Goal: Information Seeking & Learning: Learn about a topic

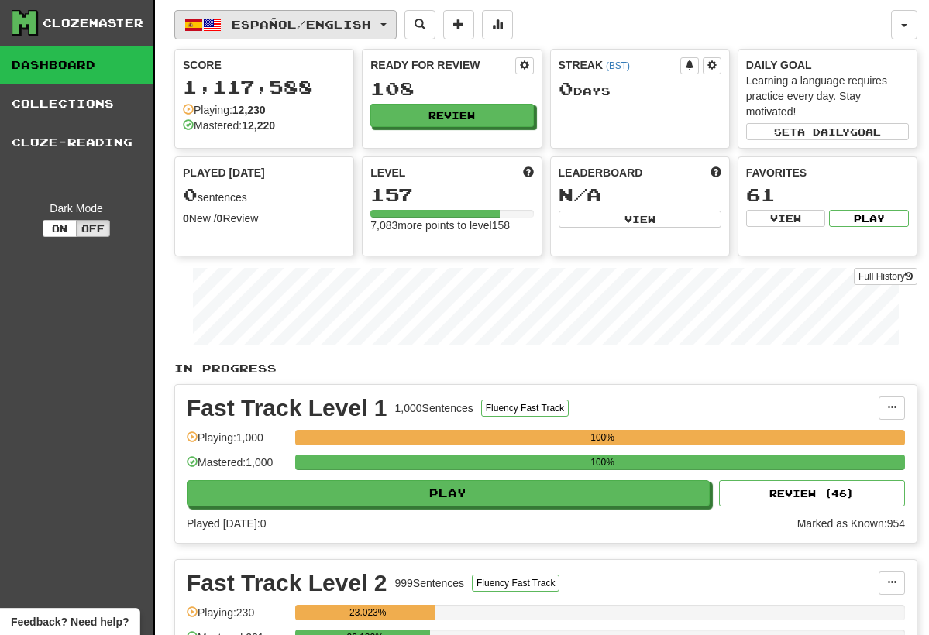
click at [387, 23] on span "button" at bounding box center [384, 24] width 6 height 3
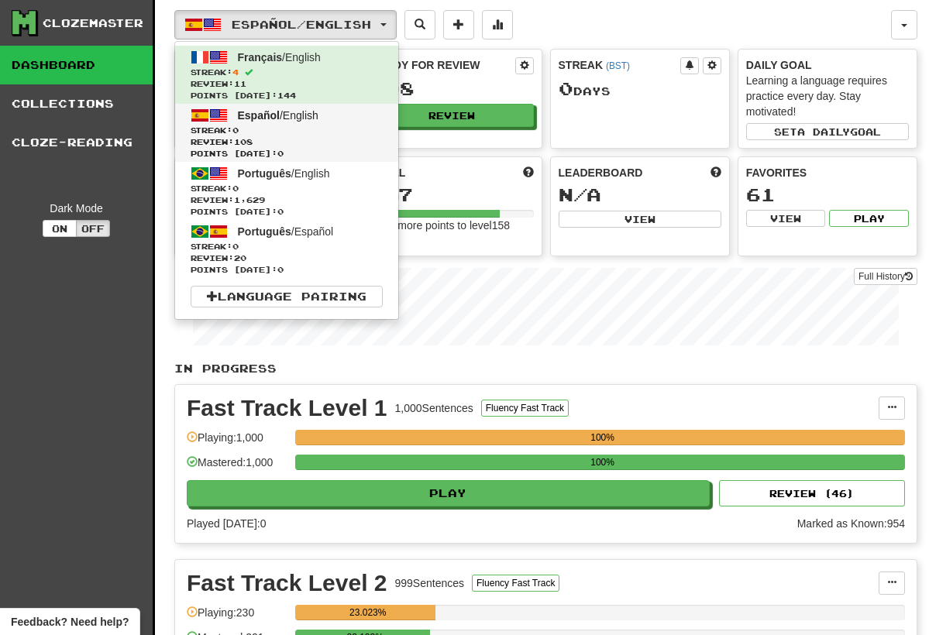
click at [343, 129] on span "Streak: 0" at bounding box center [287, 131] width 192 height 12
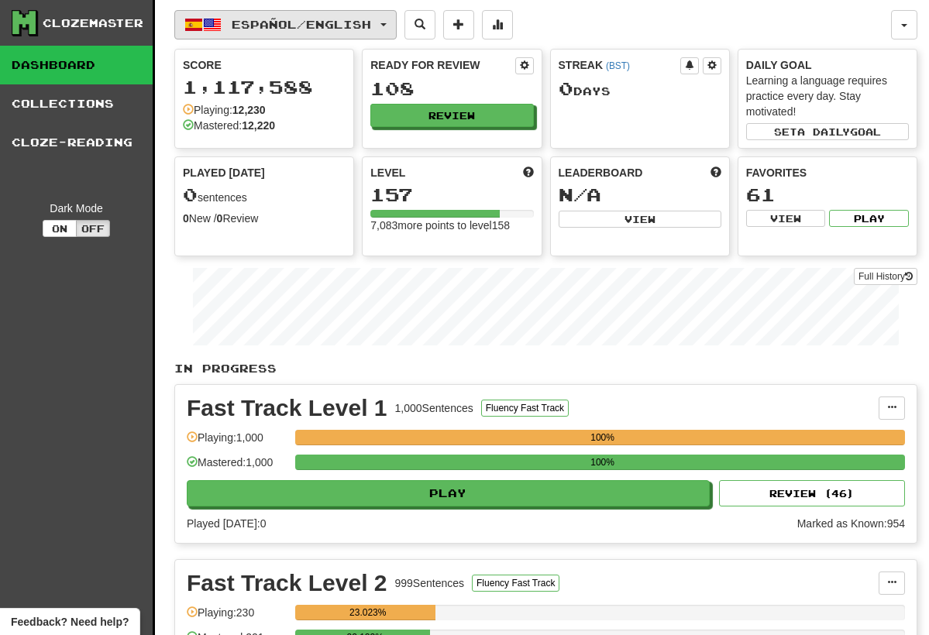
click at [386, 18] on button "Español / English" at bounding box center [285, 24] width 222 height 29
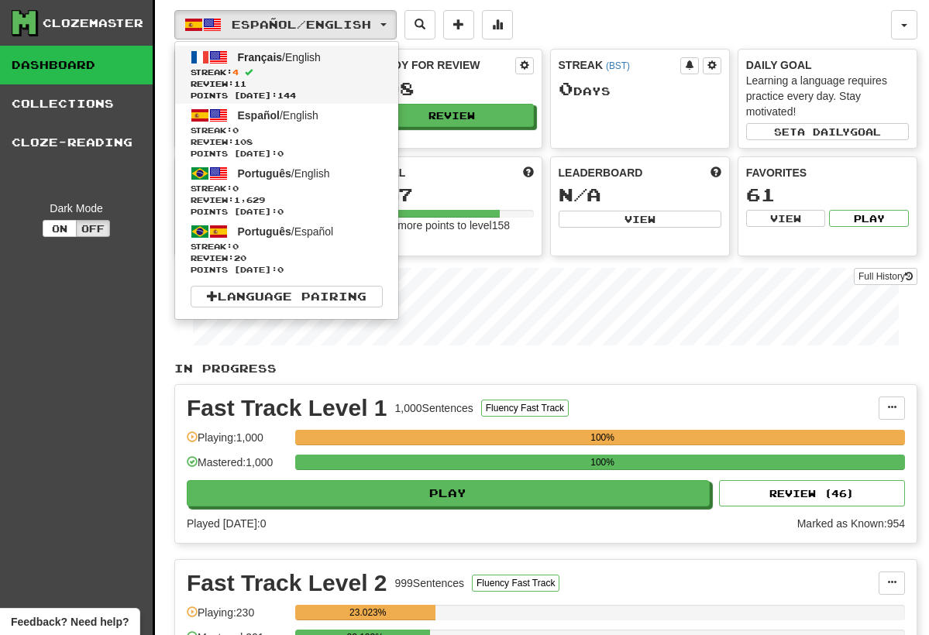
click at [358, 61] on link "Français / English Streak: 4 Review: 11 Points today: 144" at bounding box center [286, 75] width 223 height 58
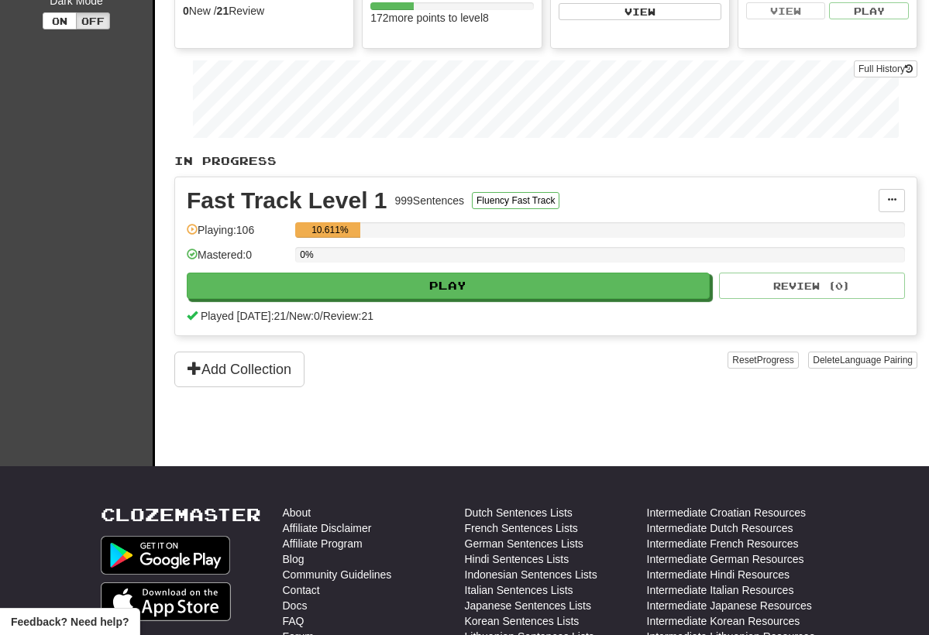
scroll to position [182, 0]
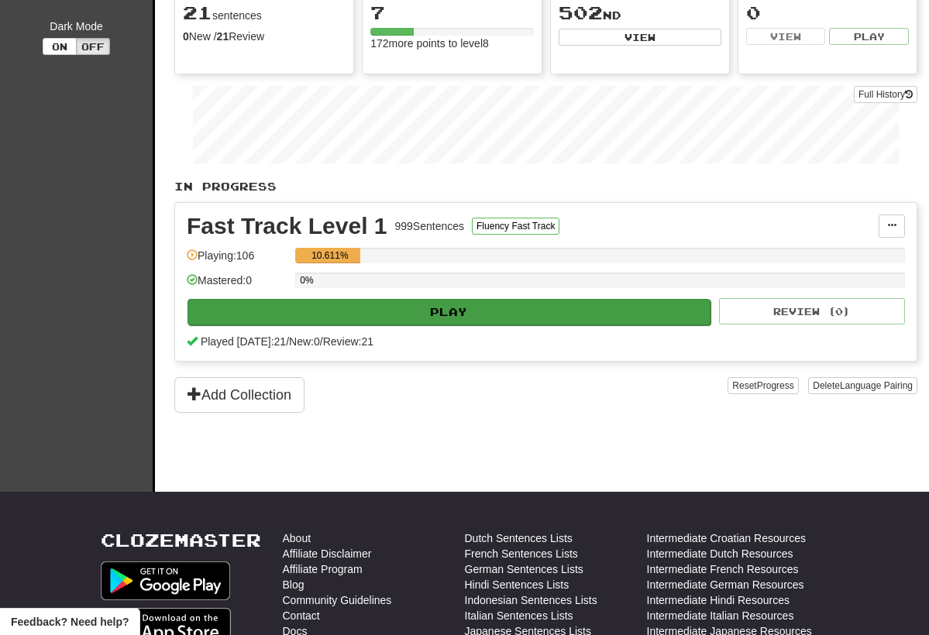
click at [467, 312] on button "Play" at bounding box center [449, 312] width 523 height 26
select select "**"
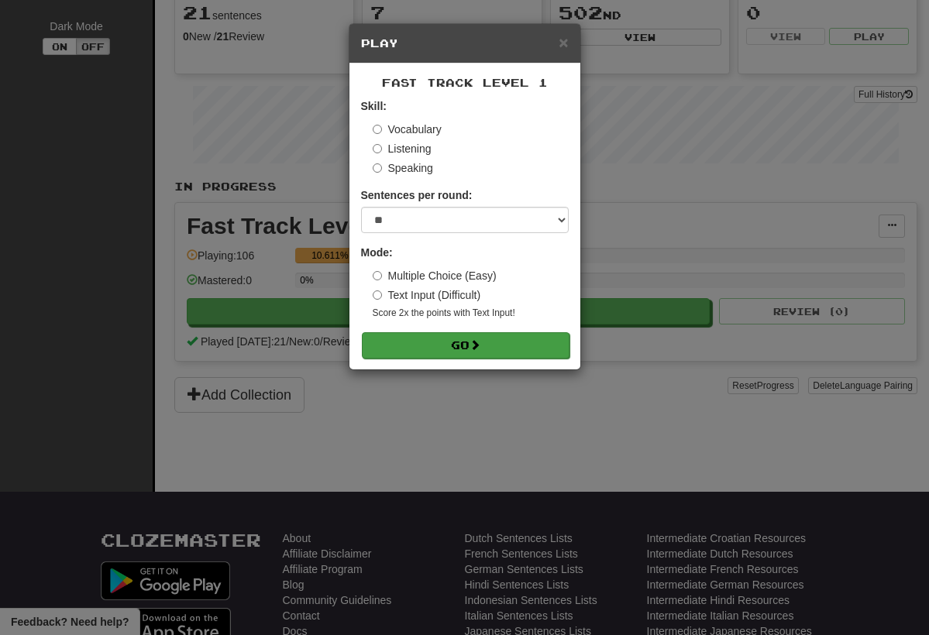
click at [478, 336] on button "Go" at bounding box center [466, 345] width 208 height 26
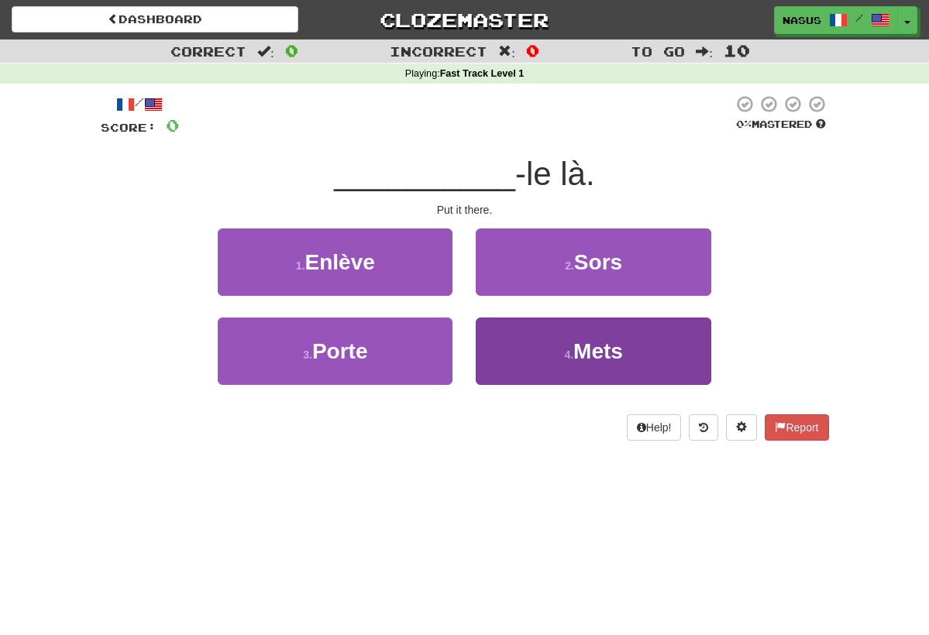
click at [598, 353] on span "Mets" at bounding box center [598, 351] width 50 height 24
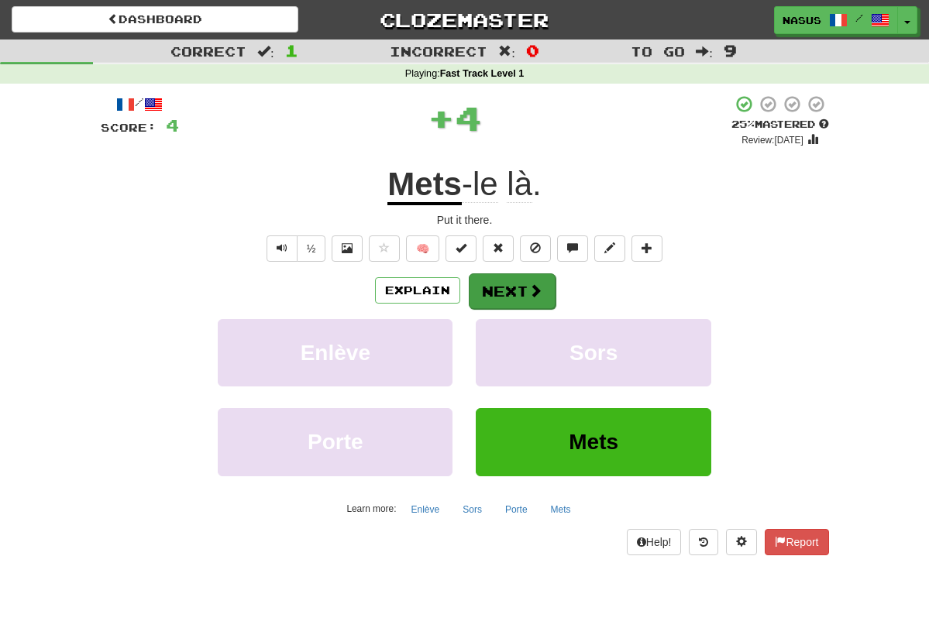
click at [518, 290] on button "Next" at bounding box center [512, 292] width 87 height 36
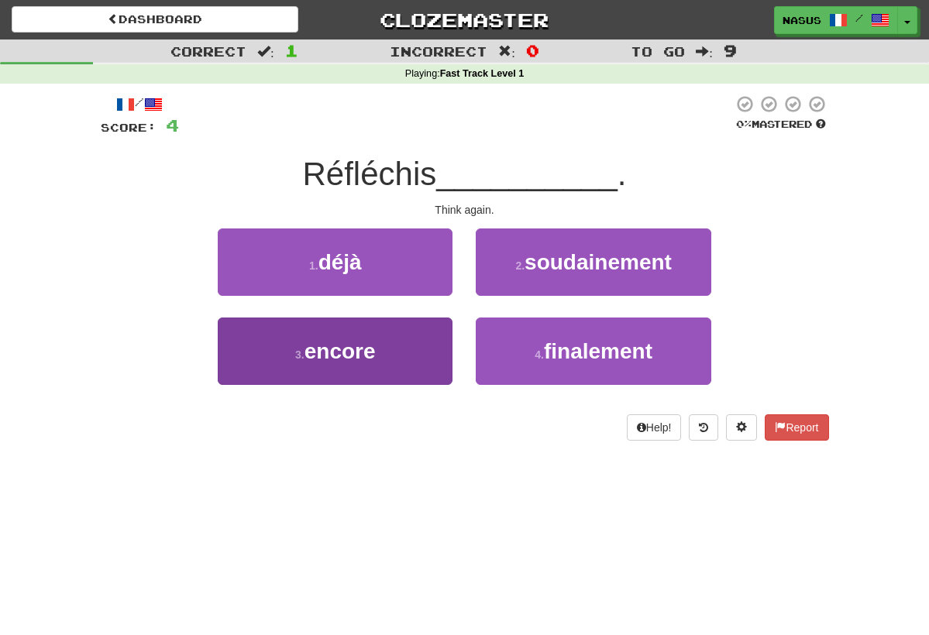
click at [398, 358] on button "3 . encore" at bounding box center [335, 351] width 235 height 67
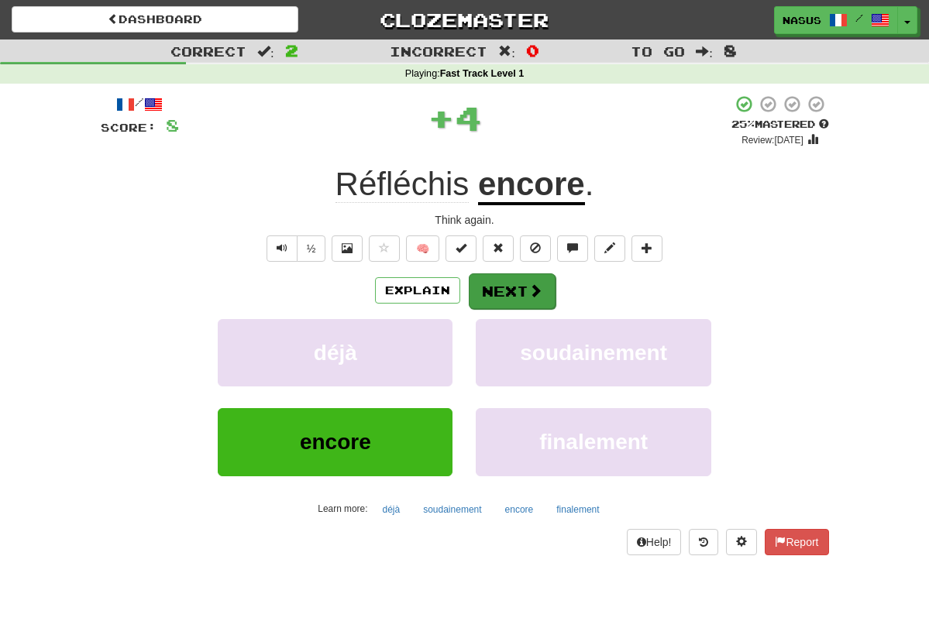
click at [522, 284] on button "Next" at bounding box center [512, 292] width 87 height 36
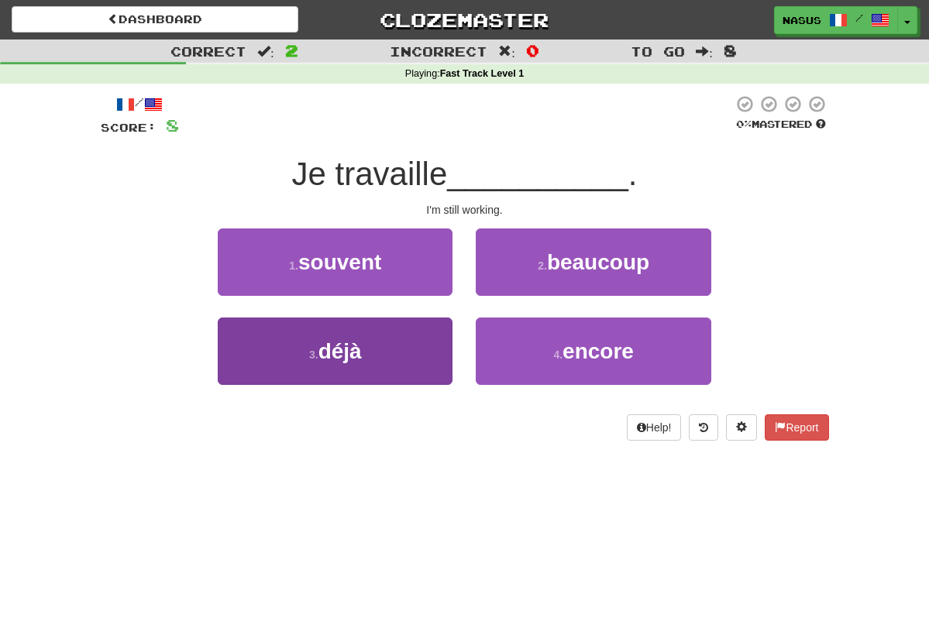
click at [411, 350] on button "3 . déjà" at bounding box center [335, 351] width 235 height 67
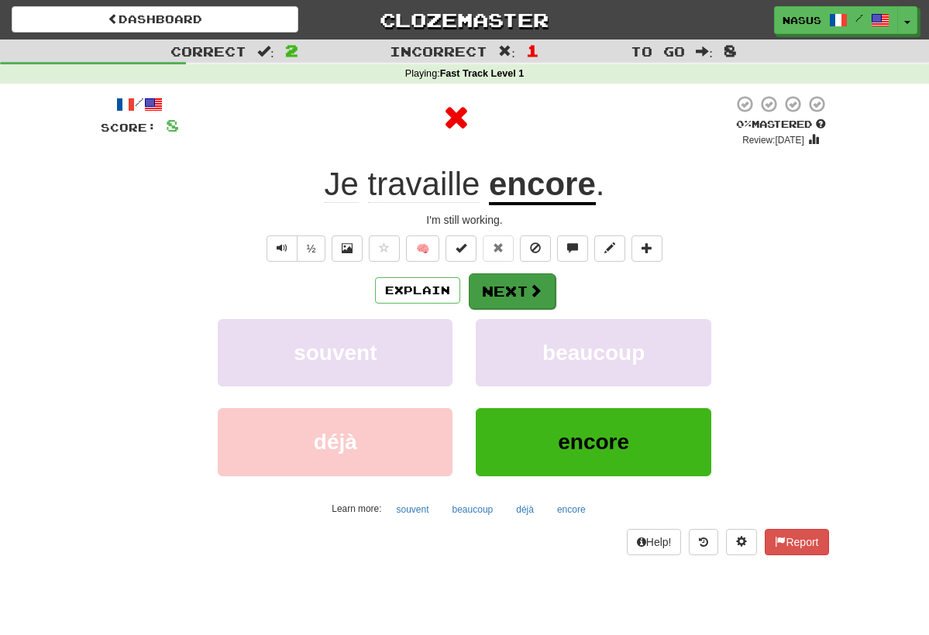
click at [515, 284] on button "Next" at bounding box center [512, 292] width 87 height 36
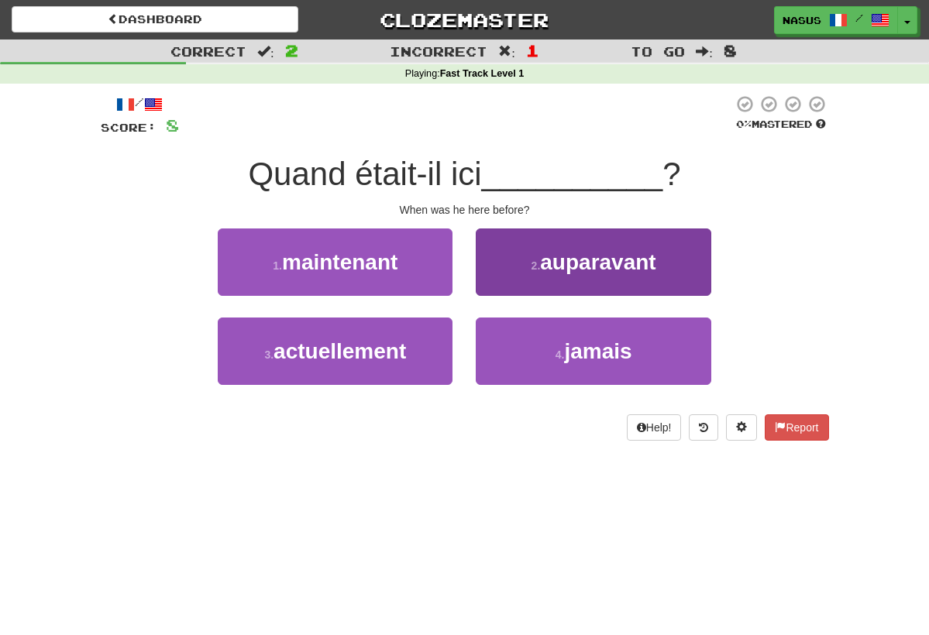
click at [556, 267] on span "auparavant" at bounding box center [597, 262] width 115 height 24
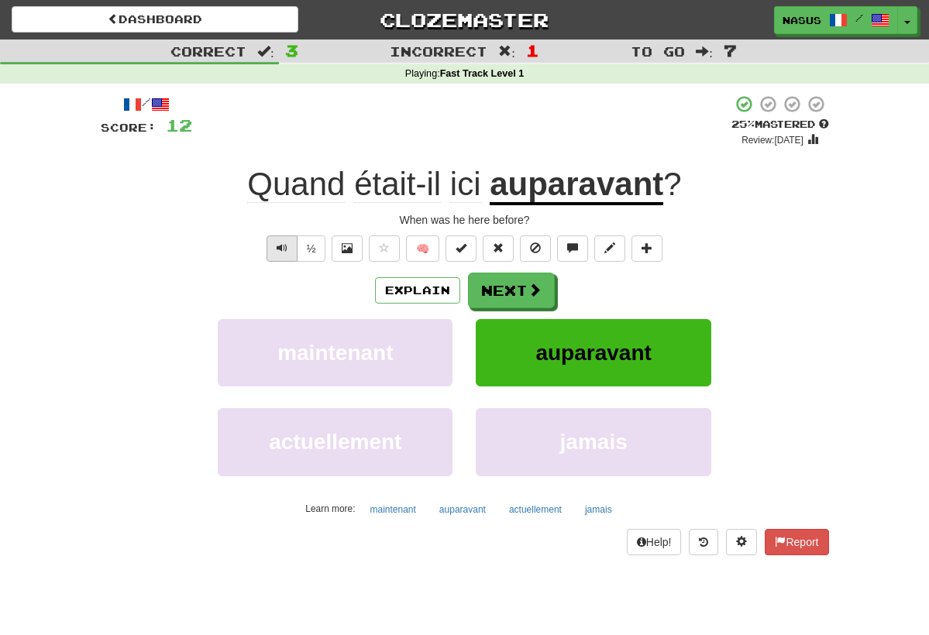
click at [274, 249] on button "Text-to-speech controls" at bounding box center [282, 249] width 31 height 26
click at [308, 246] on button "½" at bounding box center [311, 249] width 29 height 26
click at [517, 295] on button "Next" at bounding box center [512, 292] width 87 height 36
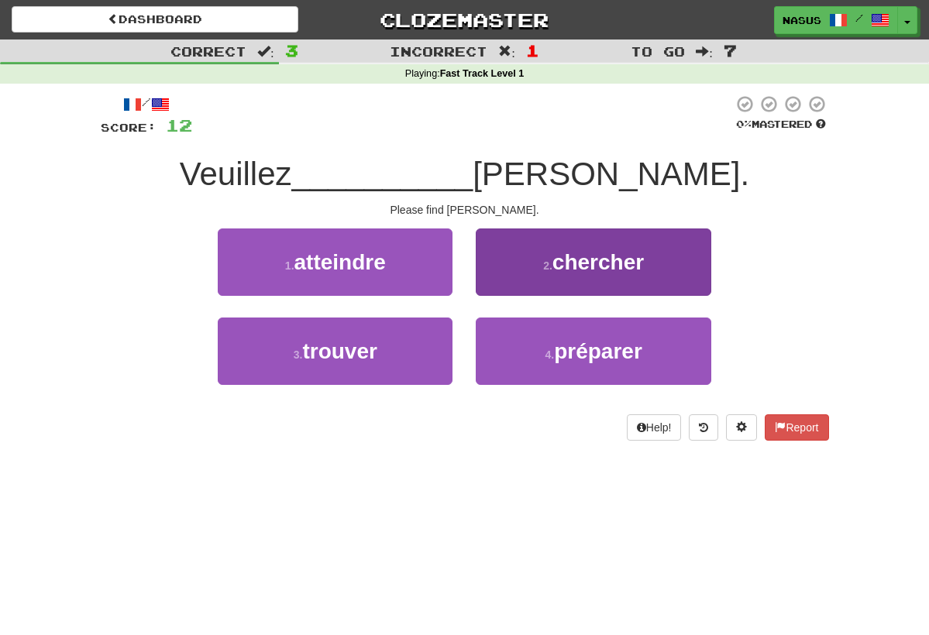
click at [573, 273] on button "2 . chercher" at bounding box center [593, 262] width 235 height 67
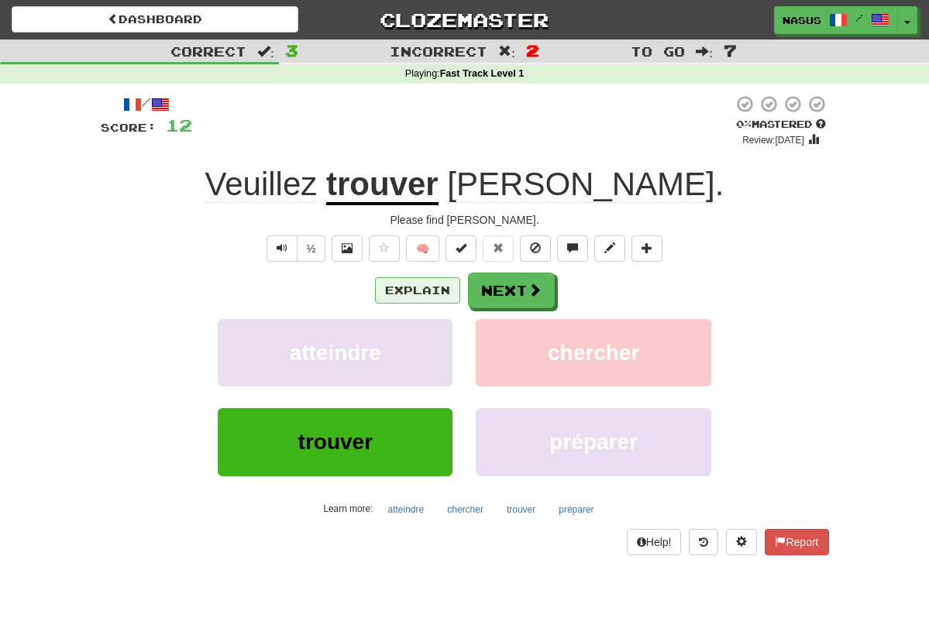
click at [411, 292] on button "Explain" at bounding box center [417, 290] width 85 height 26
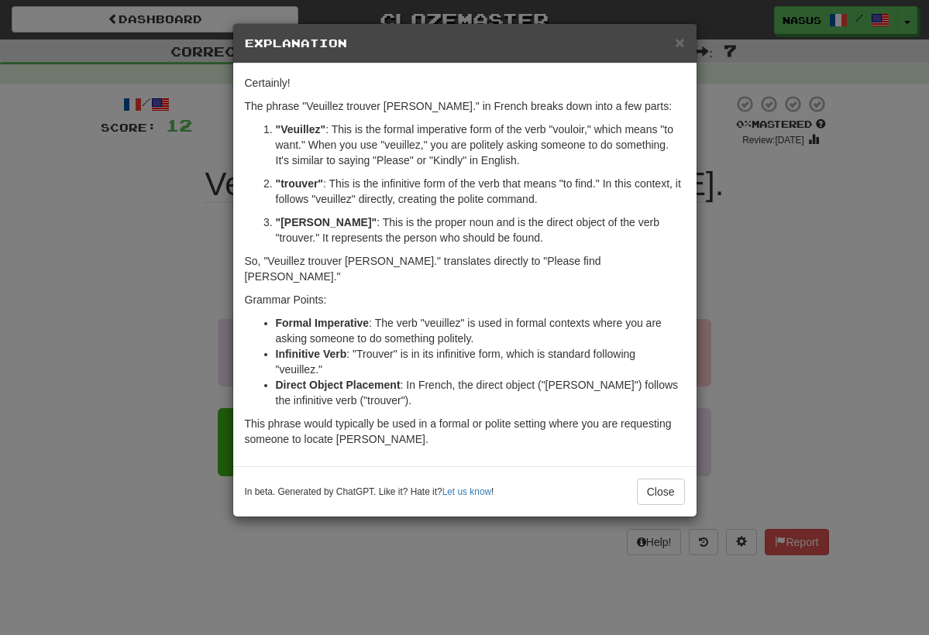
click at [928, 281] on div "× Explanation Certainly! The phrase "Veuillez trouver Tom." in French breaks do…" at bounding box center [464, 317] width 929 height 635
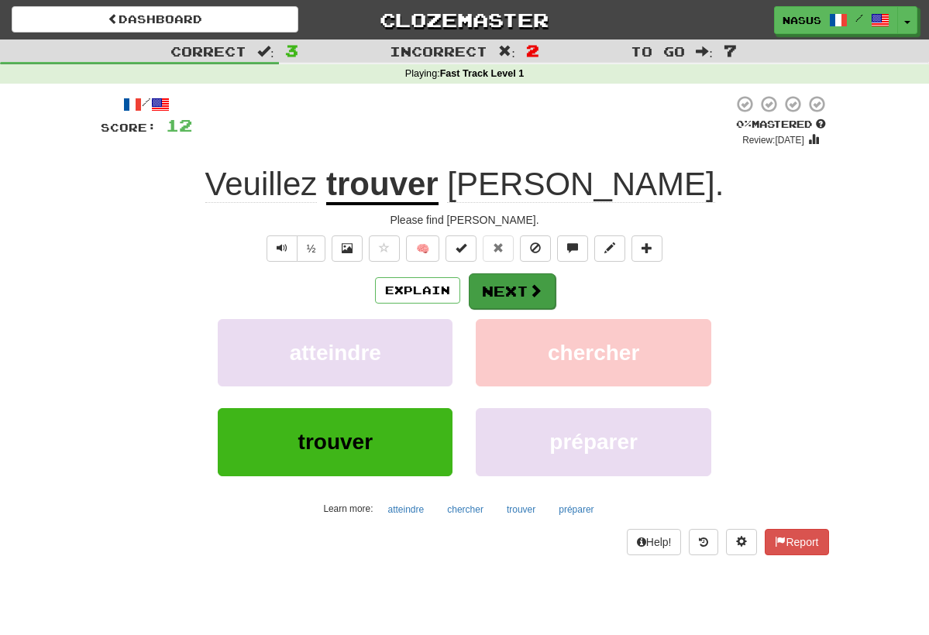
click at [510, 303] on button "Next" at bounding box center [512, 292] width 87 height 36
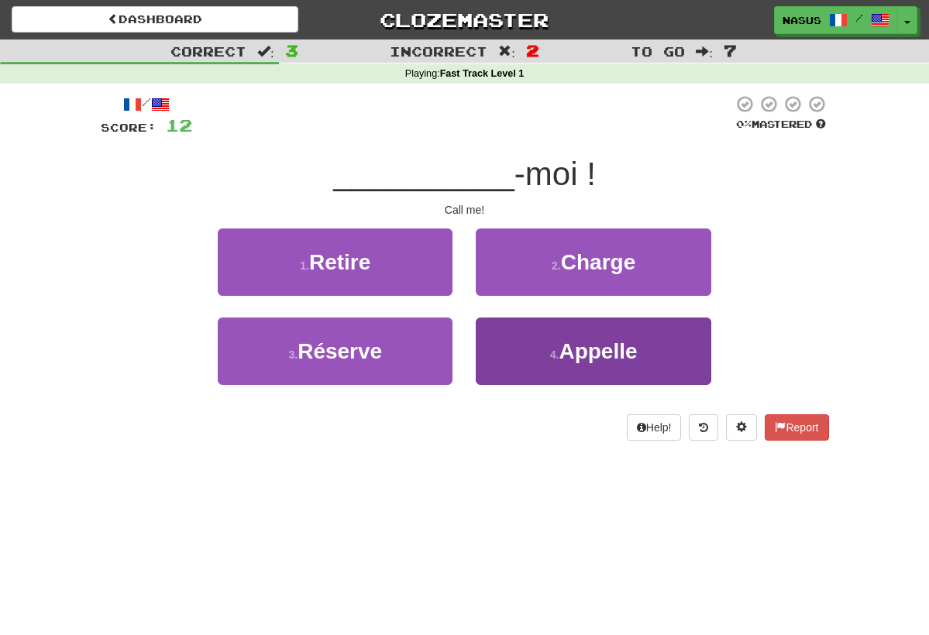
click at [556, 365] on button "4 . Appelle" at bounding box center [593, 351] width 235 height 67
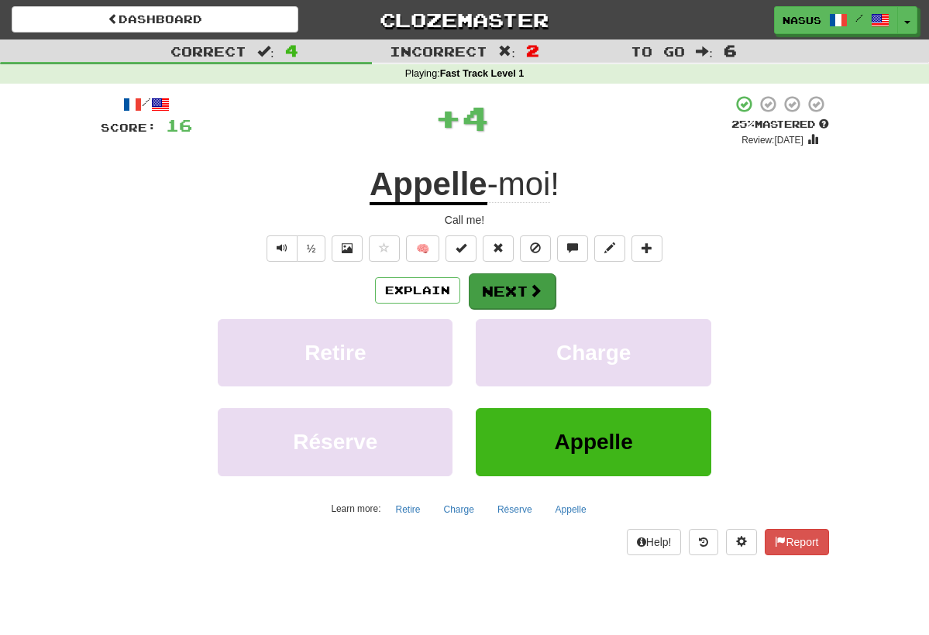
click at [533, 285] on span at bounding box center [536, 291] width 14 height 14
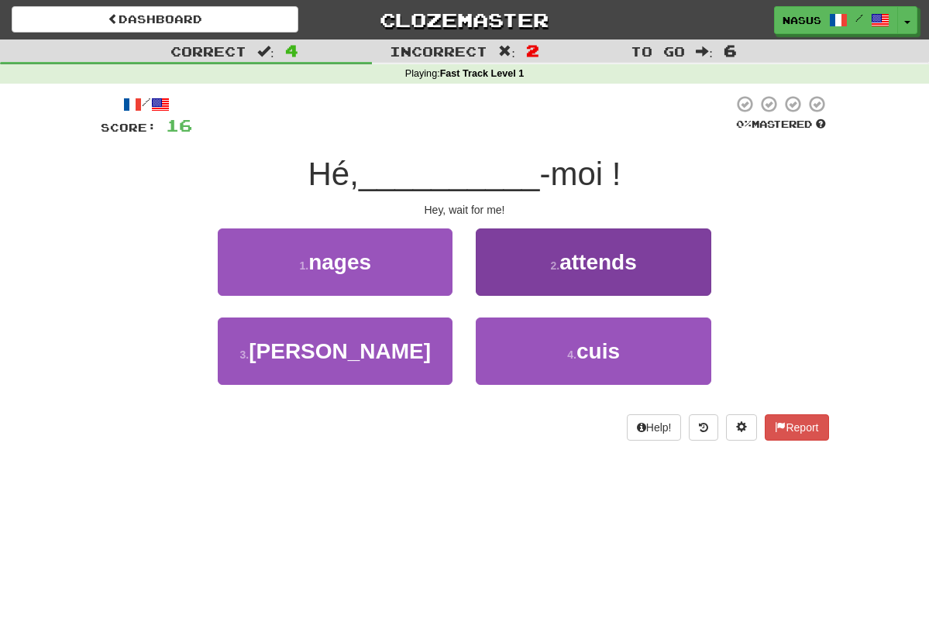
click at [563, 272] on span "attends" at bounding box center [598, 262] width 77 height 24
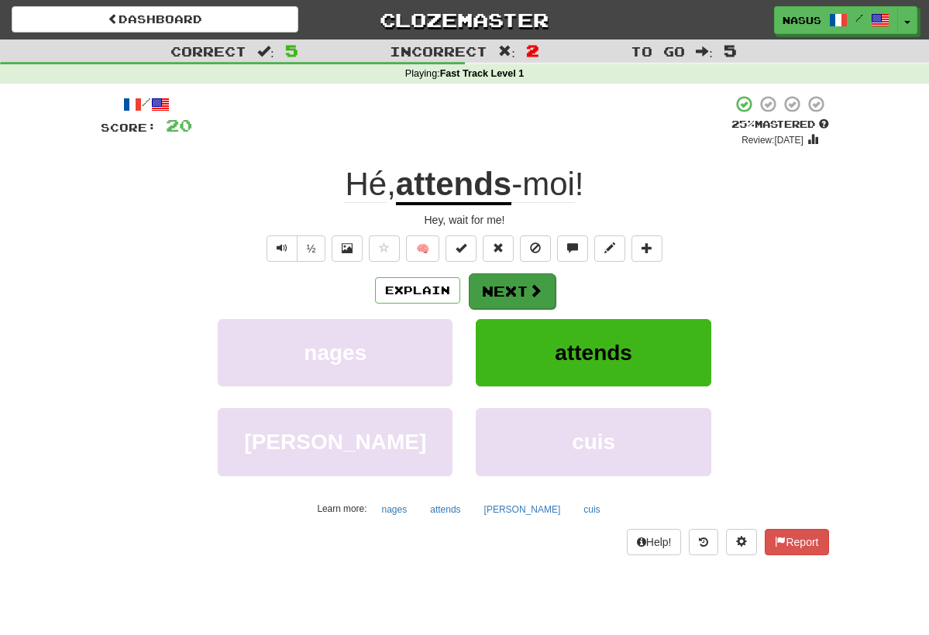
click at [512, 292] on button "Next" at bounding box center [512, 292] width 87 height 36
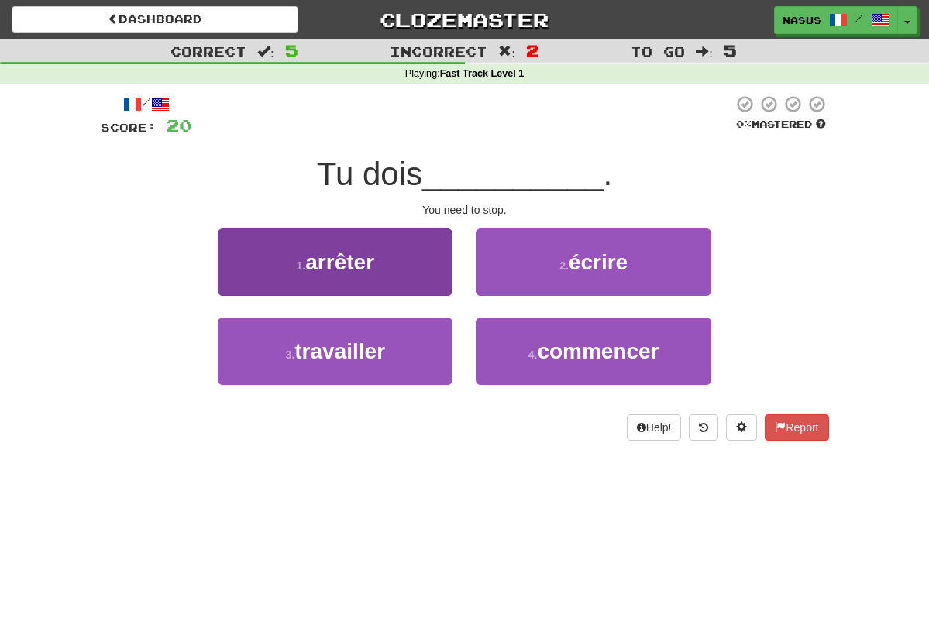
click at [417, 267] on button "1 . arrêter" at bounding box center [335, 262] width 235 height 67
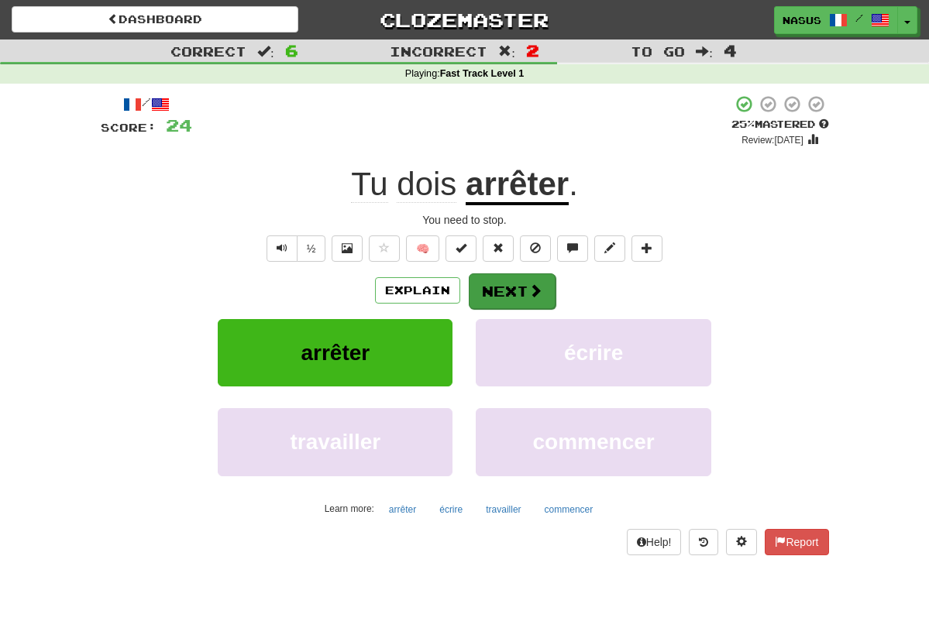
click at [496, 298] on button "Next" at bounding box center [512, 292] width 87 height 36
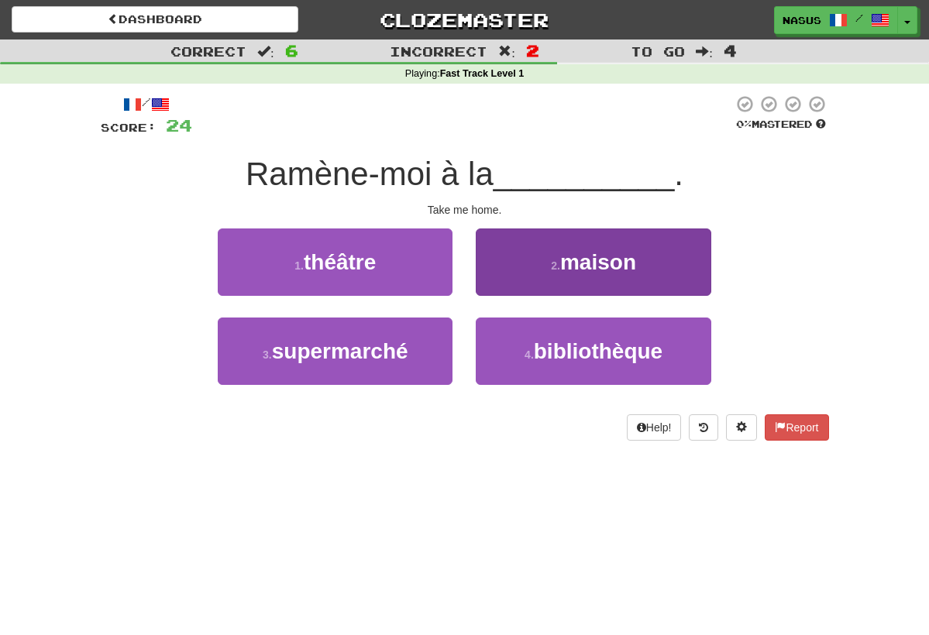
click at [542, 267] on button "2 . maison" at bounding box center [593, 262] width 235 height 67
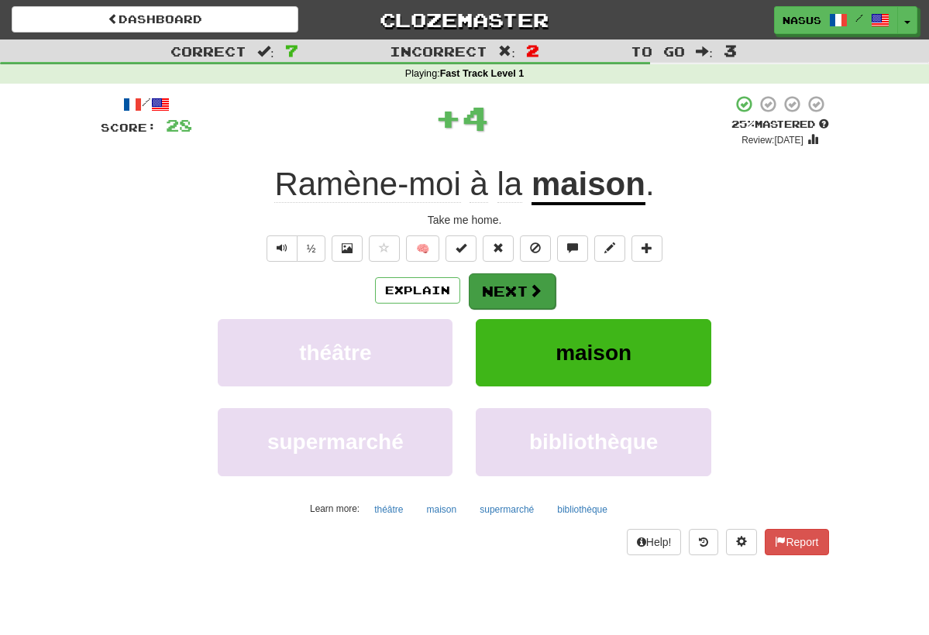
click at [518, 276] on button "Next" at bounding box center [512, 292] width 87 height 36
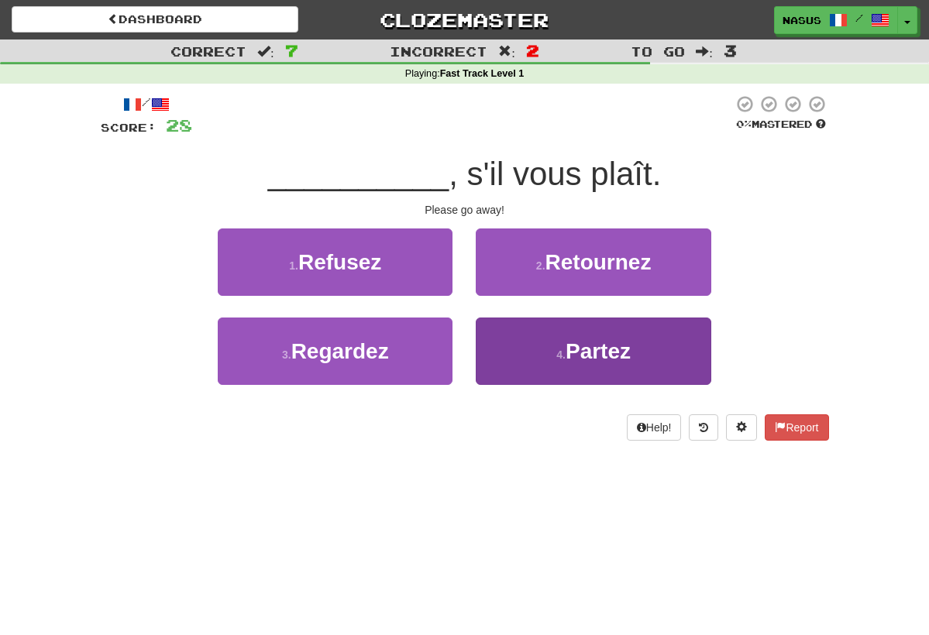
click at [556, 349] on small "4 ." at bounding box center [560, 355] width 9 height 12
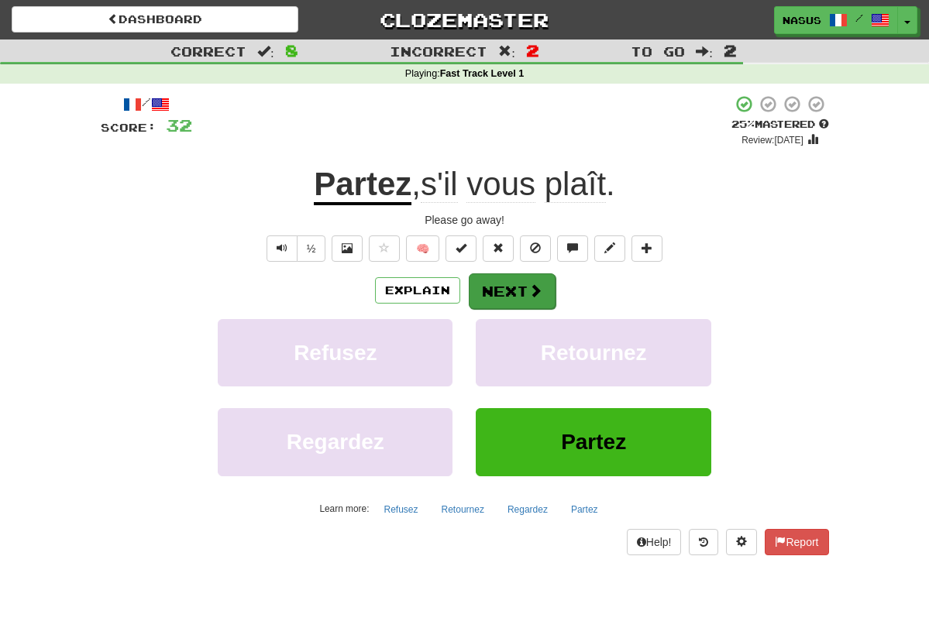
click at [498, 295] on button "Next" at bounding box center [512, 292] width 87 height 36
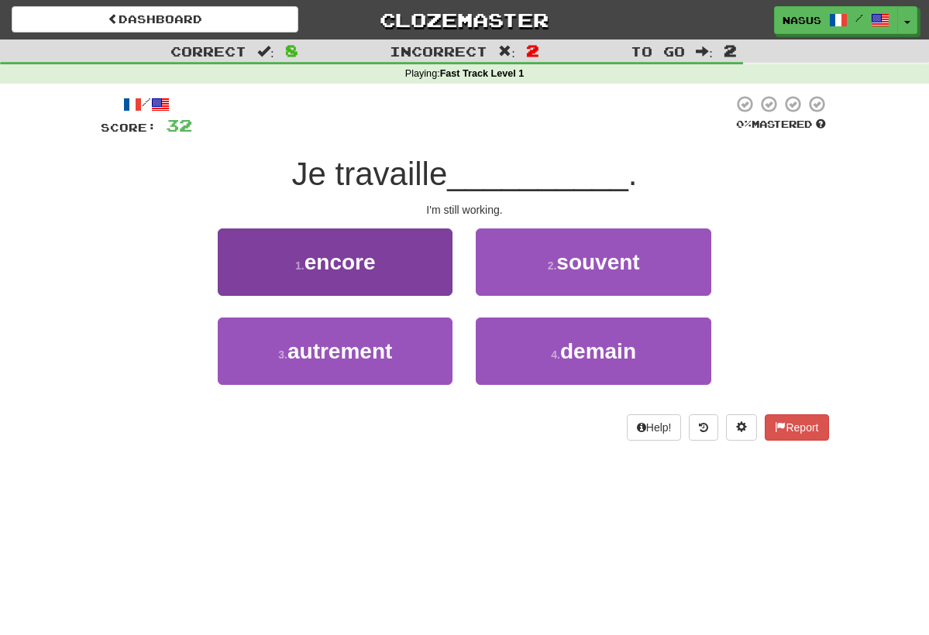
click at [385, 244] on button "1 . encore" at bounding box center [335, 262] width 235 height 67
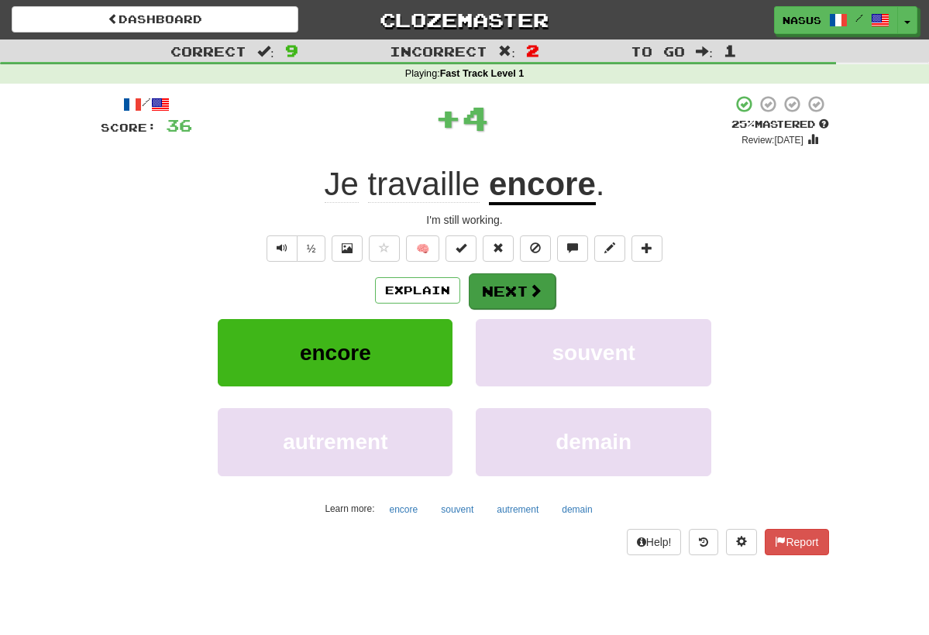
click at [495, 283] on button "Next" at bounding box center [512, 292] width 87 height 36
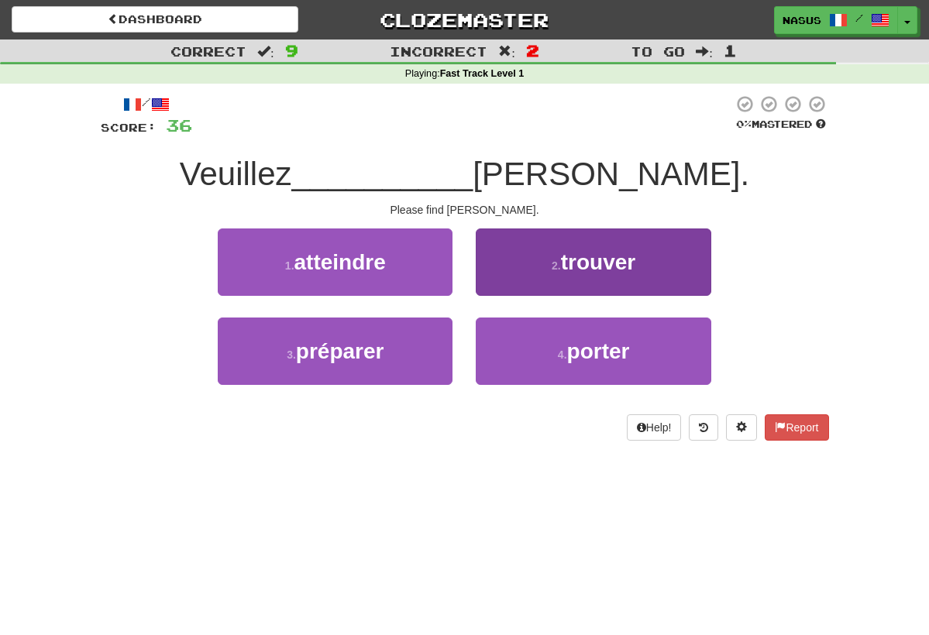
click at [532, 263] on button "2 . trouver" at bounding box center [593, 262] width 235 height 67
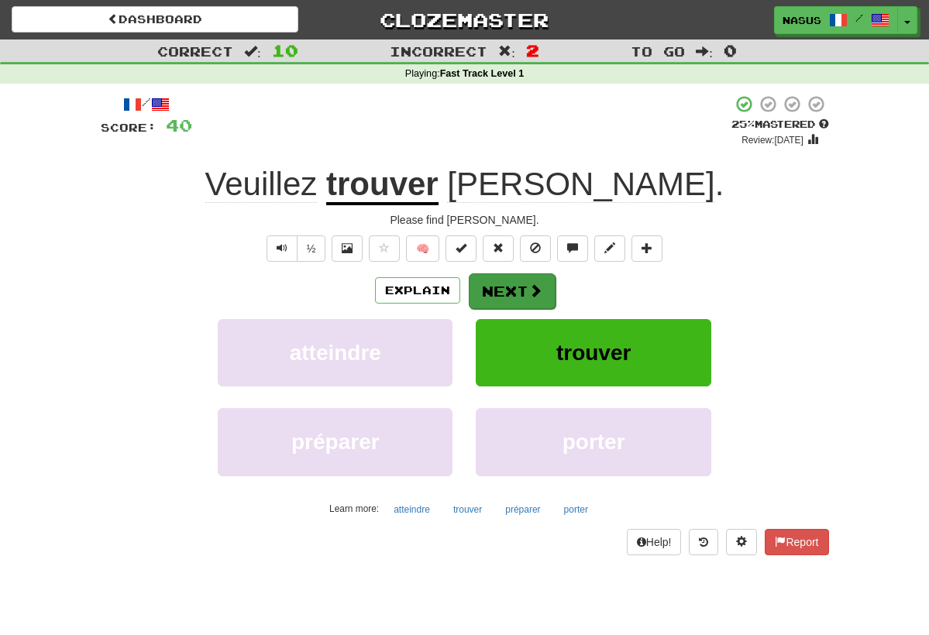
click at [526, 293] on button "Next" at bounding box center [512, 292] width 87 height 36
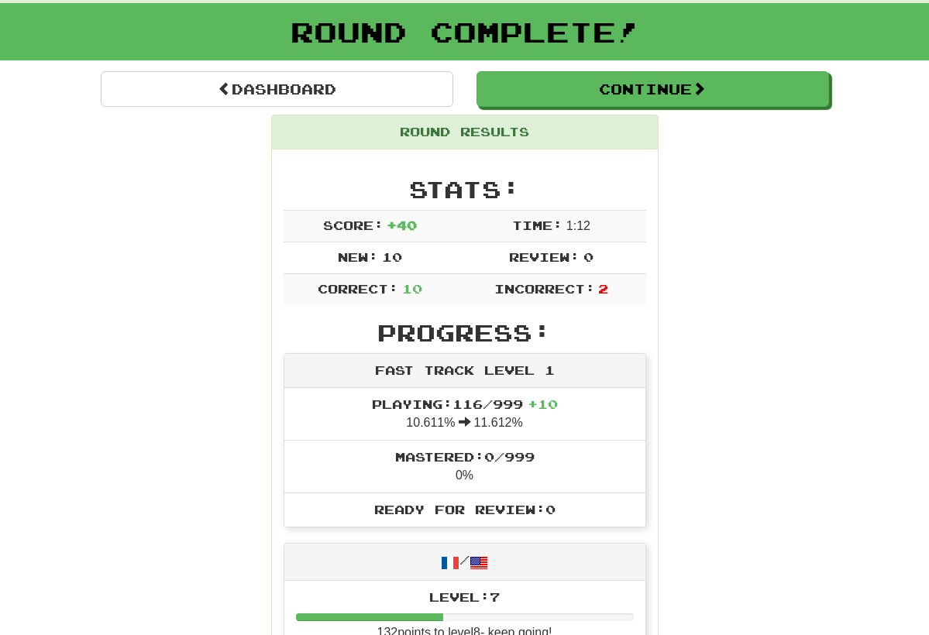
scroll to position [74, 0]
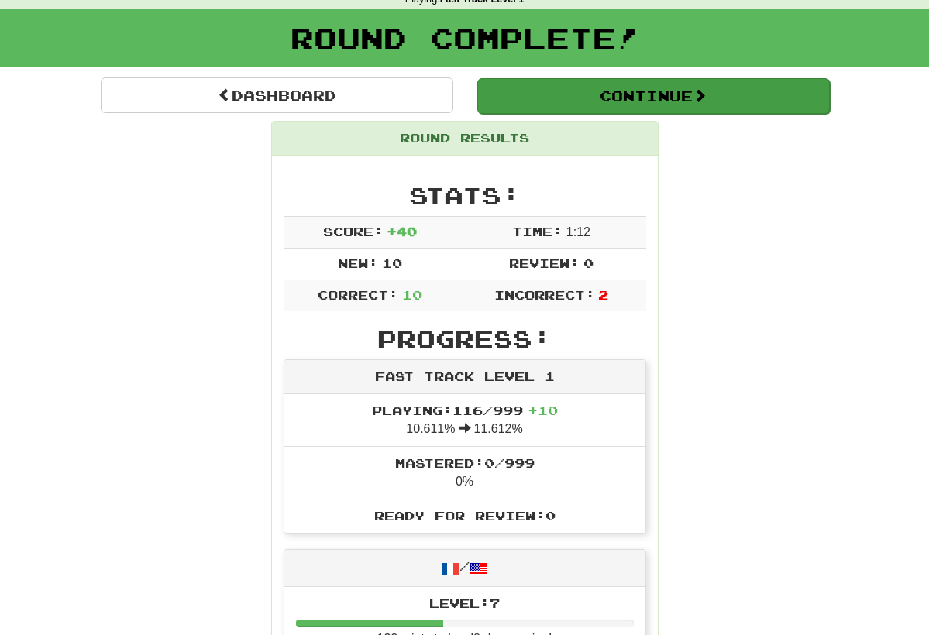
click at [596, 106] on button "Continue" at bounding box center [653, 96] width 353 height 36
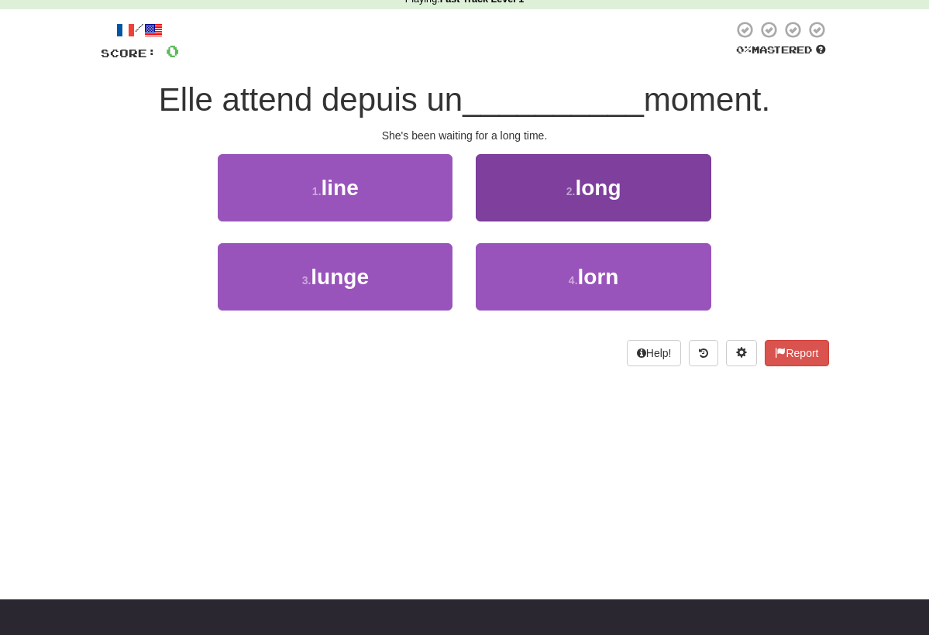
click at [619, 196] on span "long" at bounding box center [598, 188] width 46 height 24
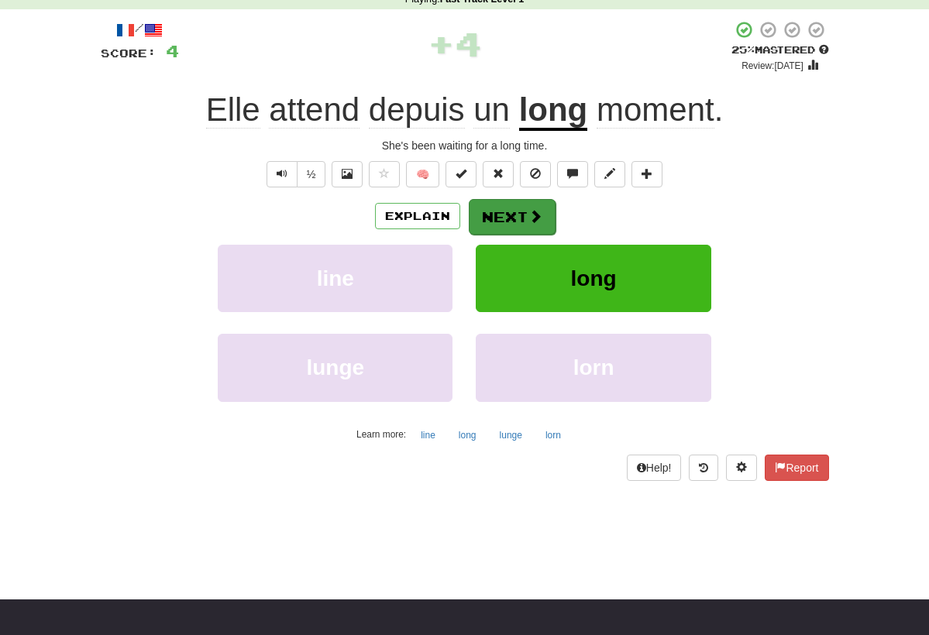
click at [509, 215] on button "Next" at bounding box center [512, 217] width 87 height 36
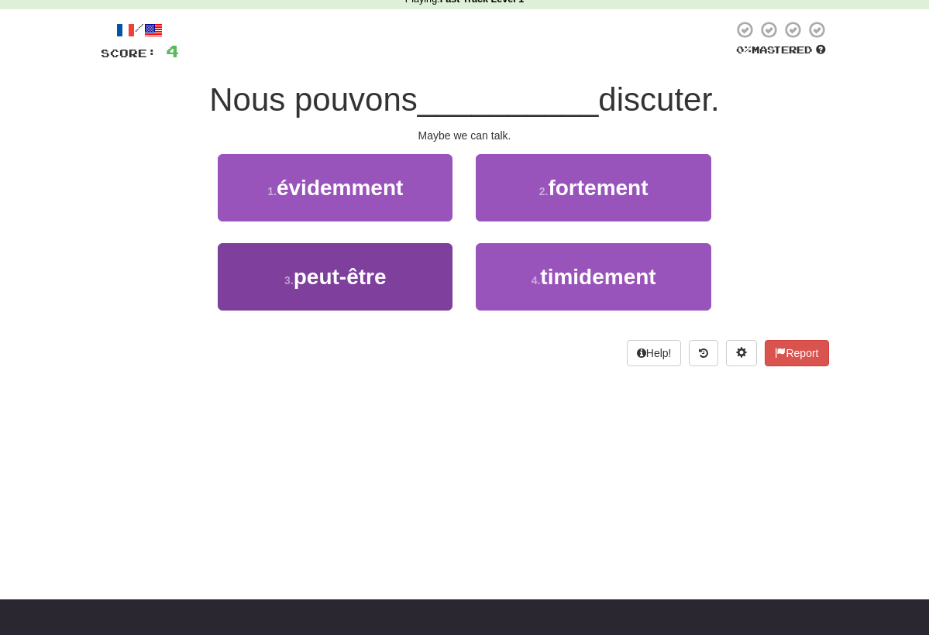
click at [385, 270] on span "peut-être" at bounding box center [340, 277] width 93 height 24
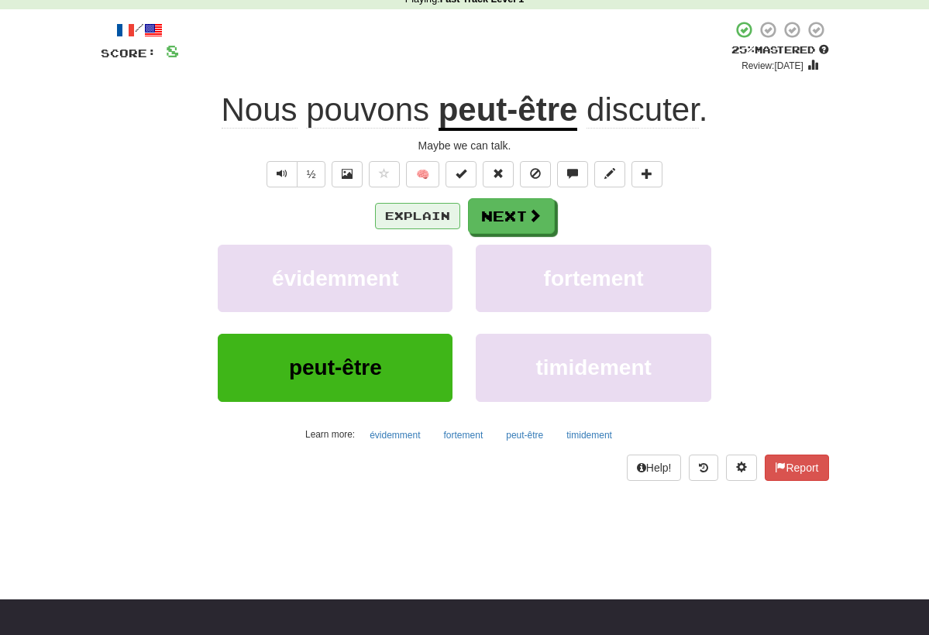
click at [433, 213] on button "Explain" at bounding box center [417, 216] width 85 height 26
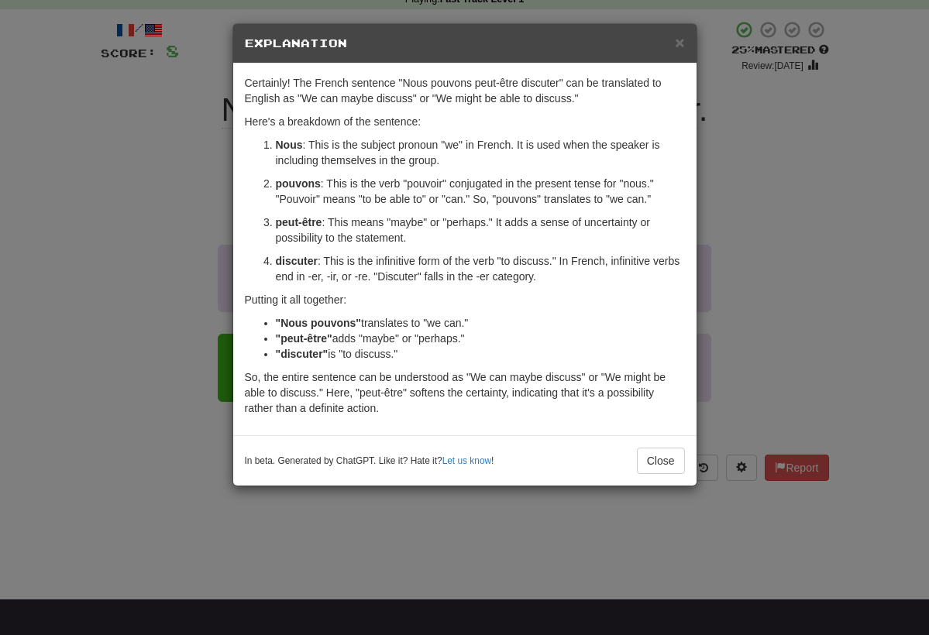
click at [721, 248] on div "× Explanation Certainly! The French sentence "Nous pouvons peut-être discuter" …" at bounding box center [464, 317] width 929 height 635
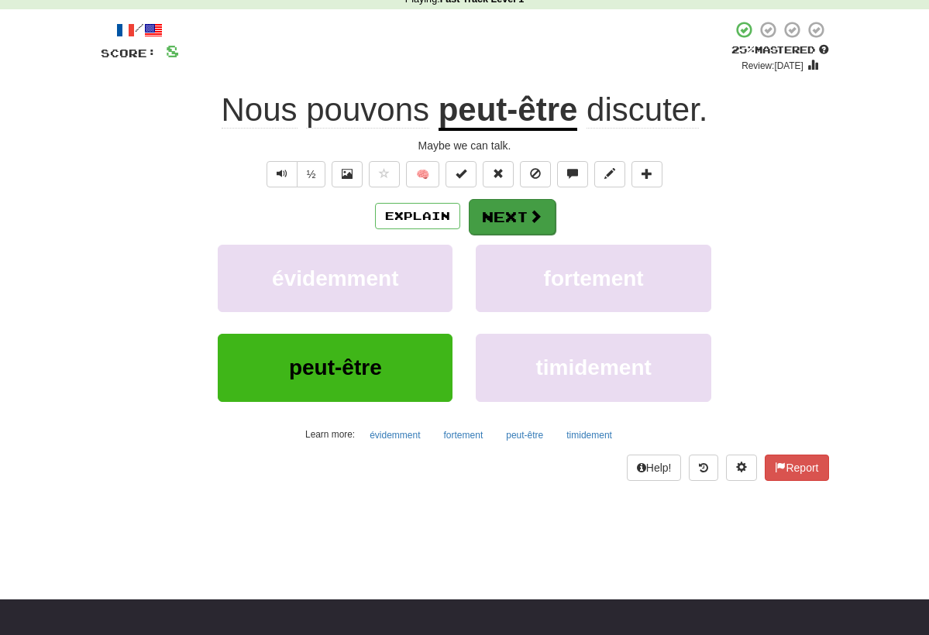
click at [500, 212] on button "Next" at bounding box center [512, 217] width 87 height 36
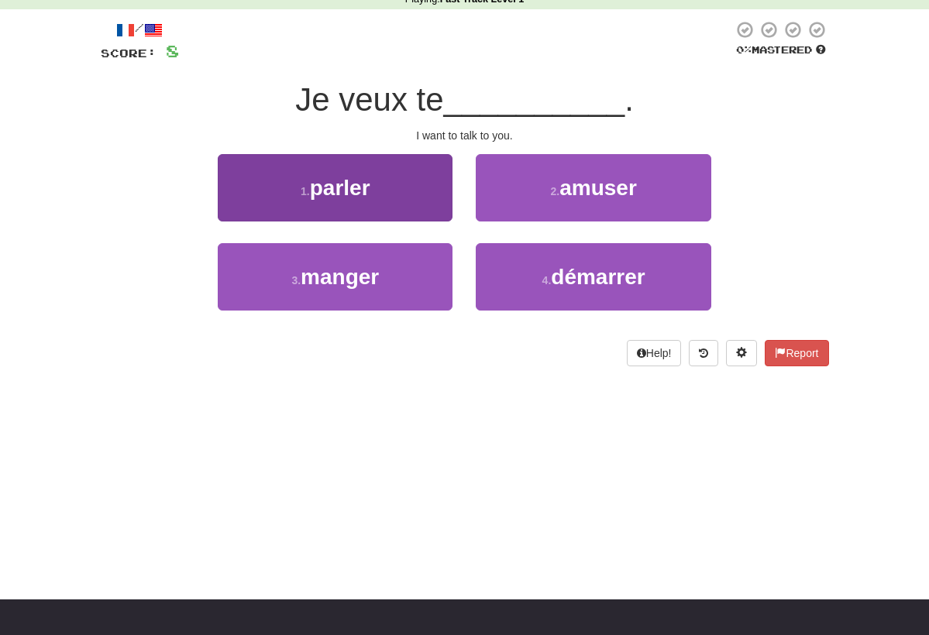
click at [381, 177] on button "1 . parler" at bounding box center [335, 187] width 235 height 67
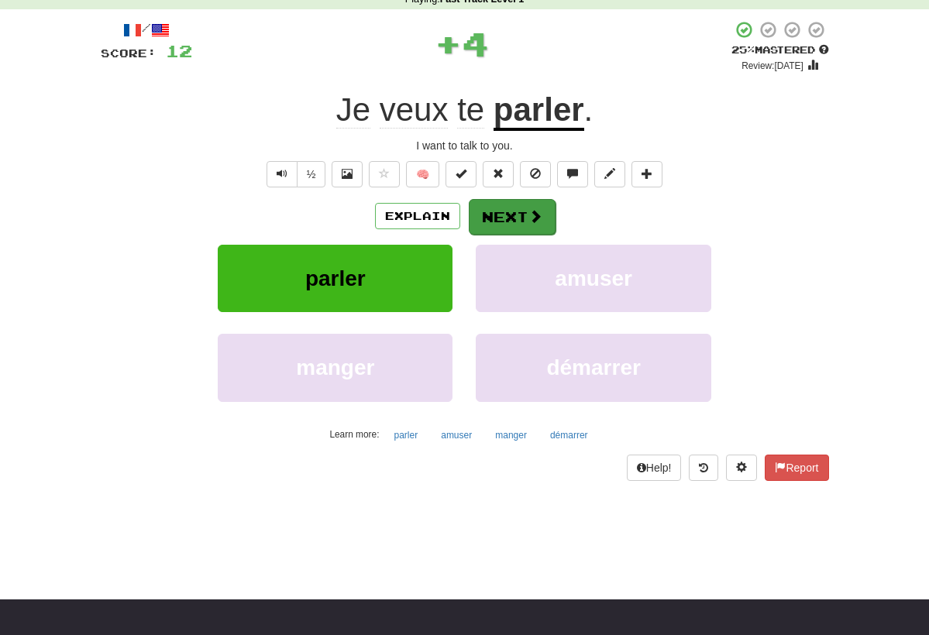
click at [545, 219] on button "Next" at bounding box center [512, 217] width 87 height 36
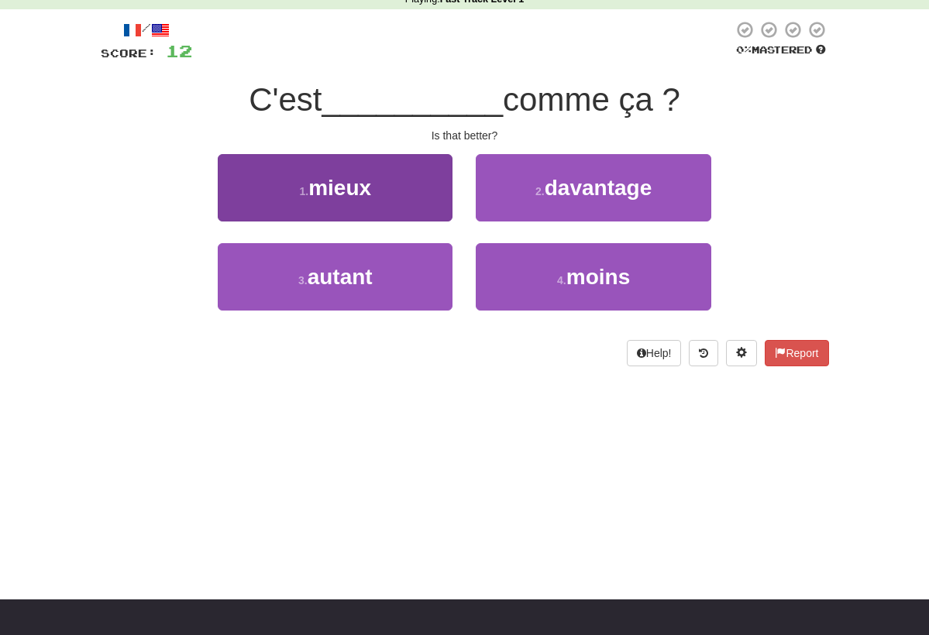
click at [387, 198] on button "1 . mieux" at bounding box center [335, 187] width 235 height 67
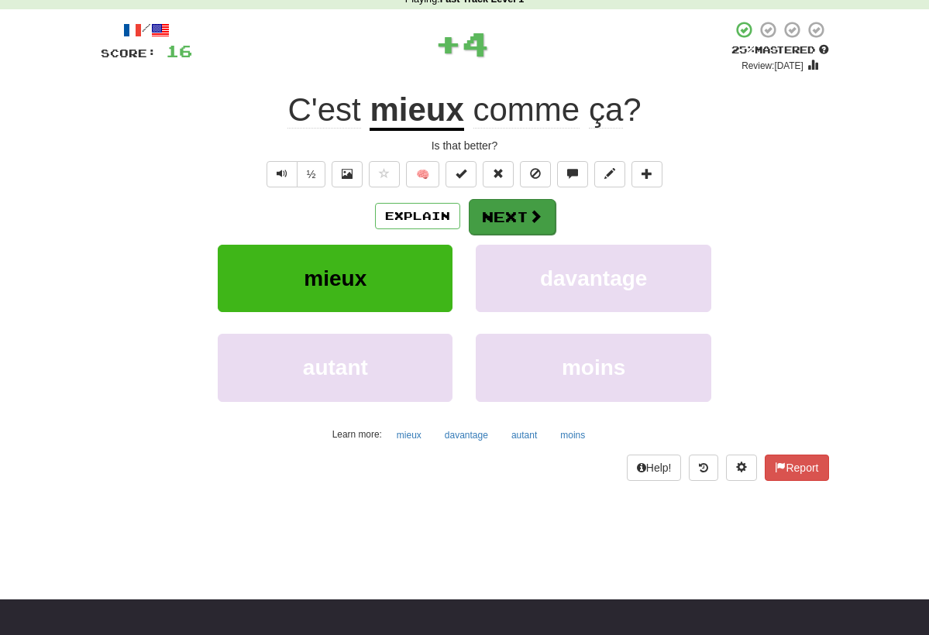
click at [525, 215] on button "Next" at bounding box center [512, 217] width 87 height 36
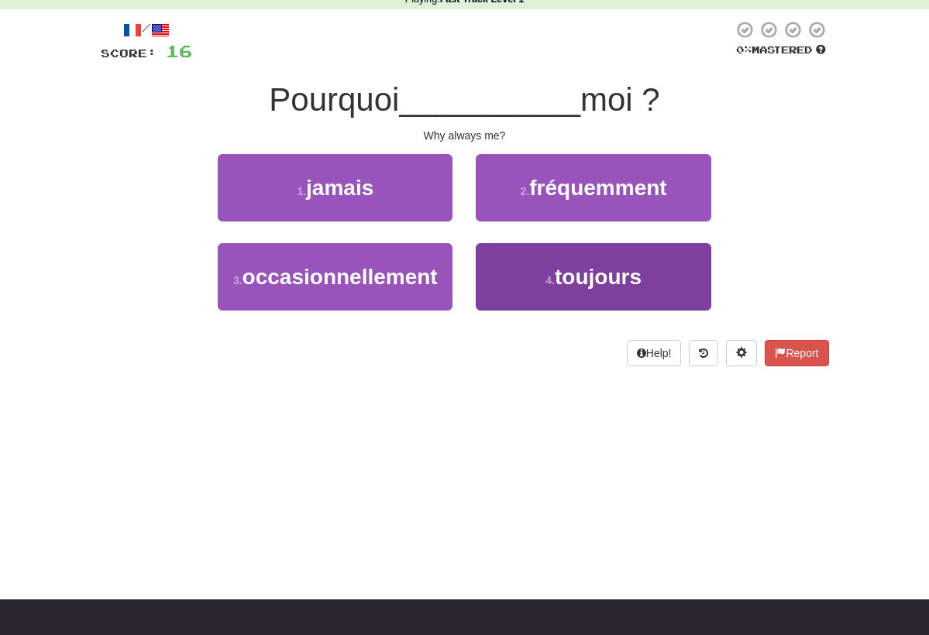
click at [631, 291] on button "4 . toujours" at bounding box center [593, 276] width 235 height 67
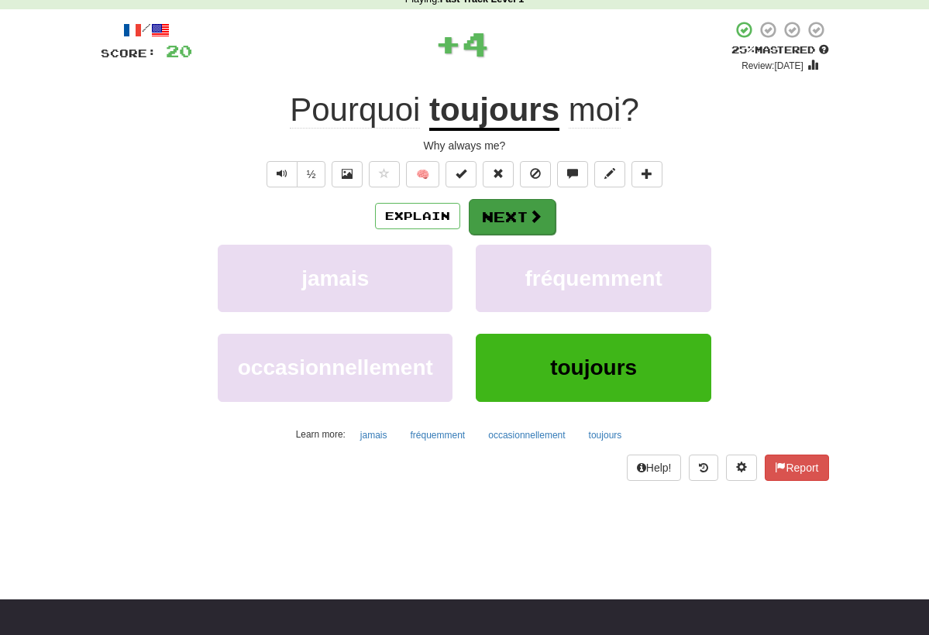
click at [520, 208] on button "Next" at bounding box center [512, 217] width 87 height 36
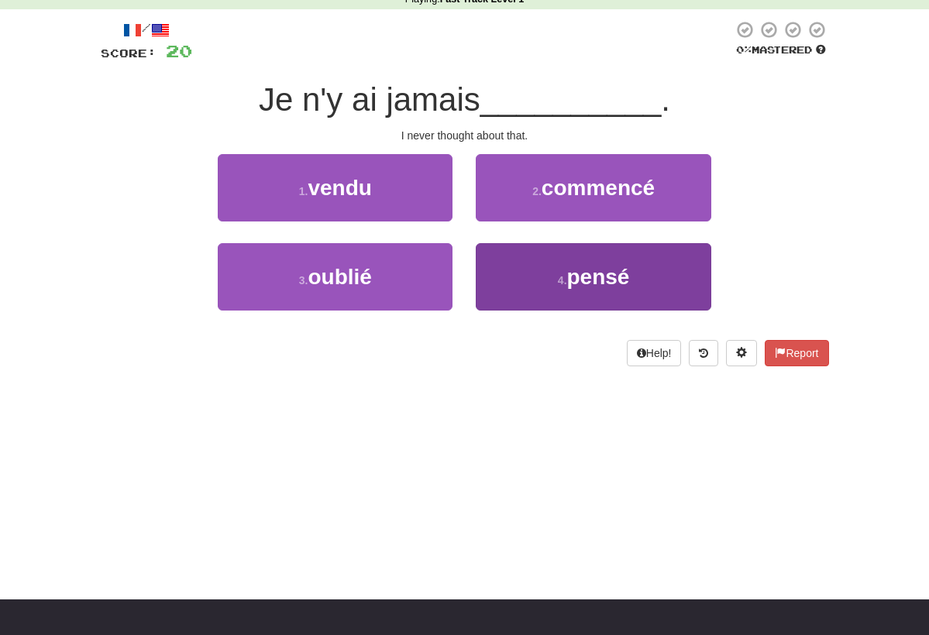
click at [607, 279] on span "pensé" at bounding box center [598, 277] width 63 height 24
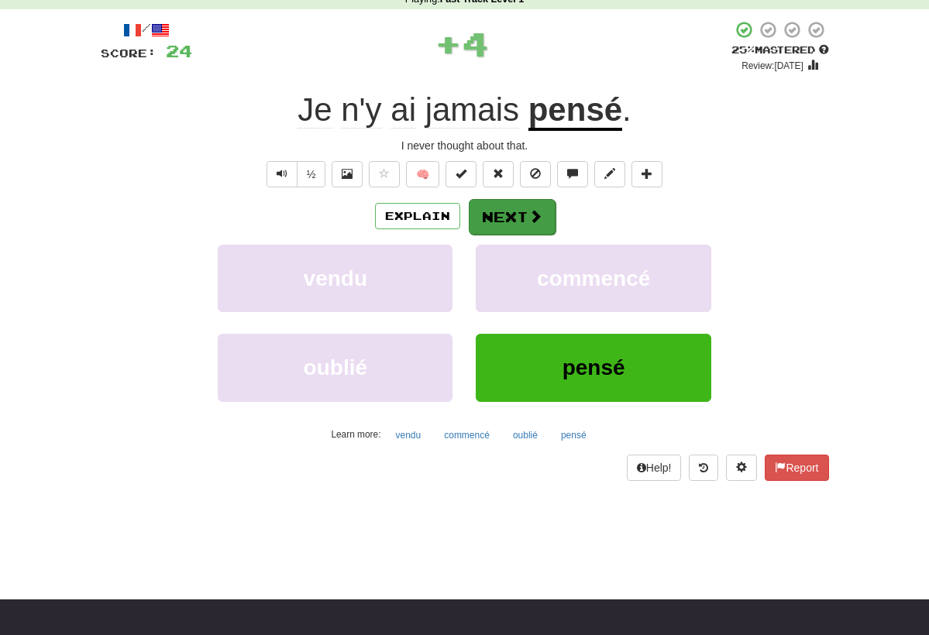
click at [518, 215] on button "Next" at bounding box center [512, 217] width 87 height 36
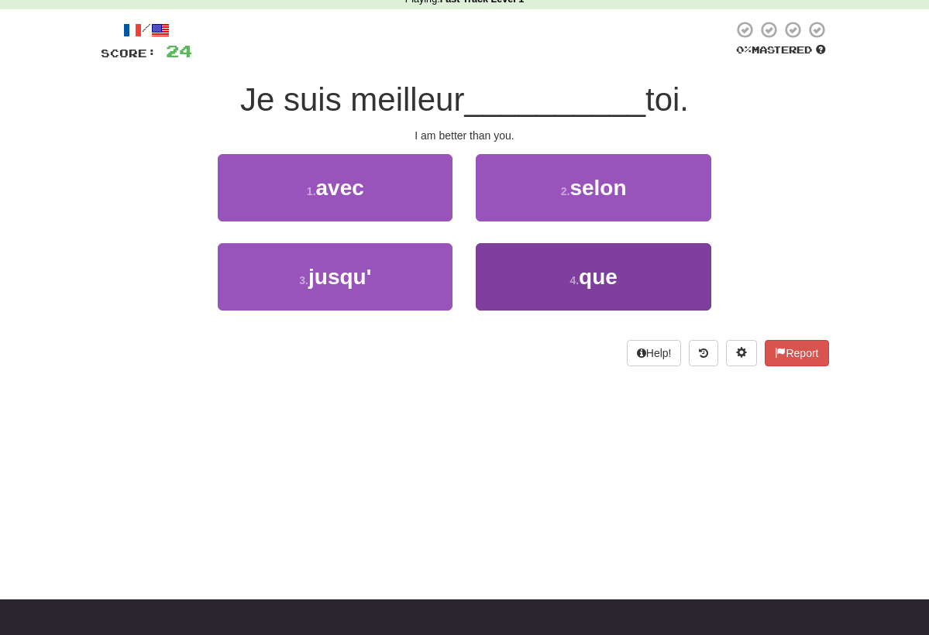
click at [620, 275] on button "4 . que" at bounding box center [593, 276] width 235 height 67
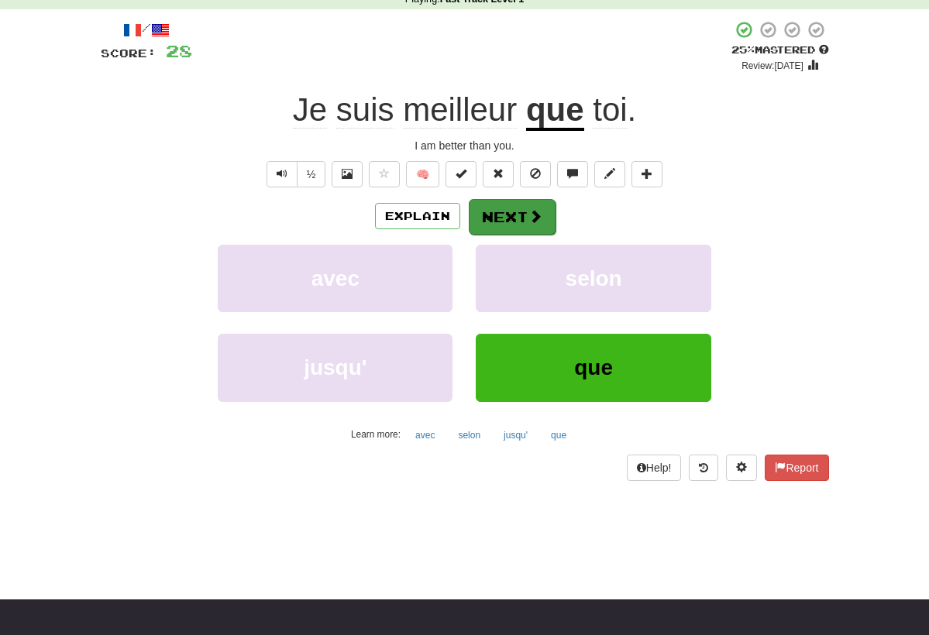
click at [508, 212] on button "Next" at bounding box center [512, 217] width 87 height 36
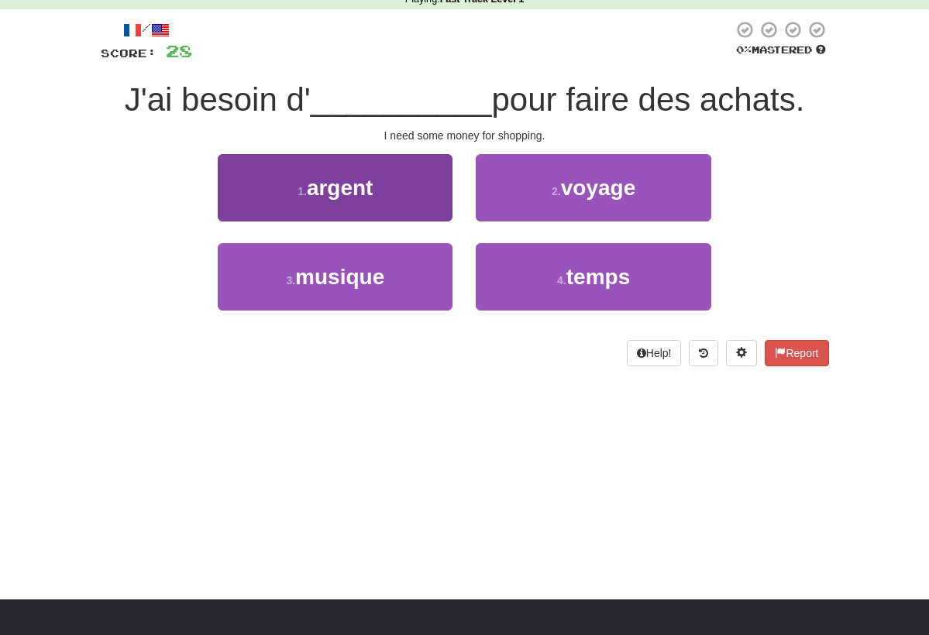
click at [379, 186] on button "1 . argent" at bounding box center [335, 187] width 235 height 67
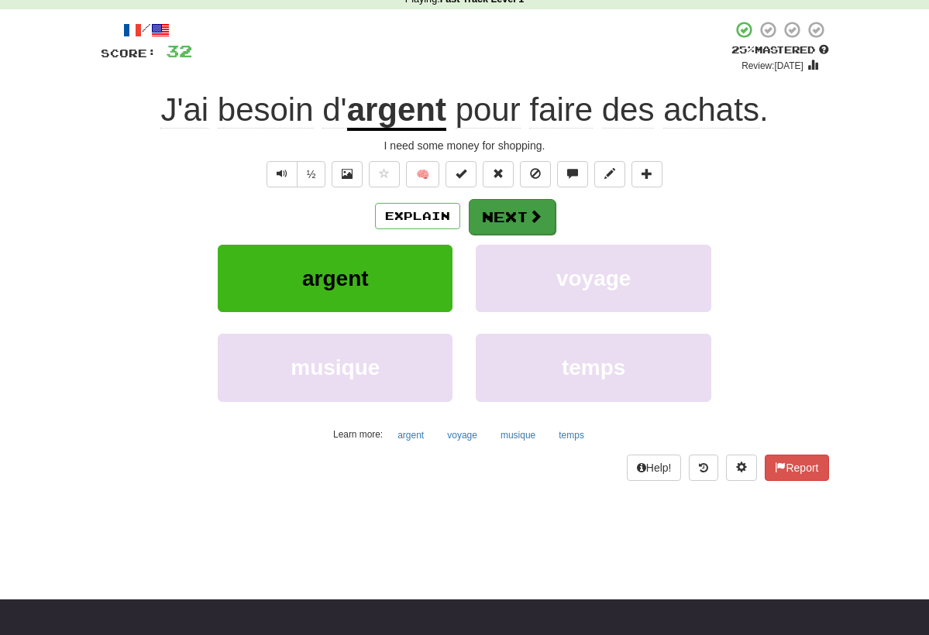
click at [513, 212] on button "Next" at bounding box center [512, 217] width 87 height 36
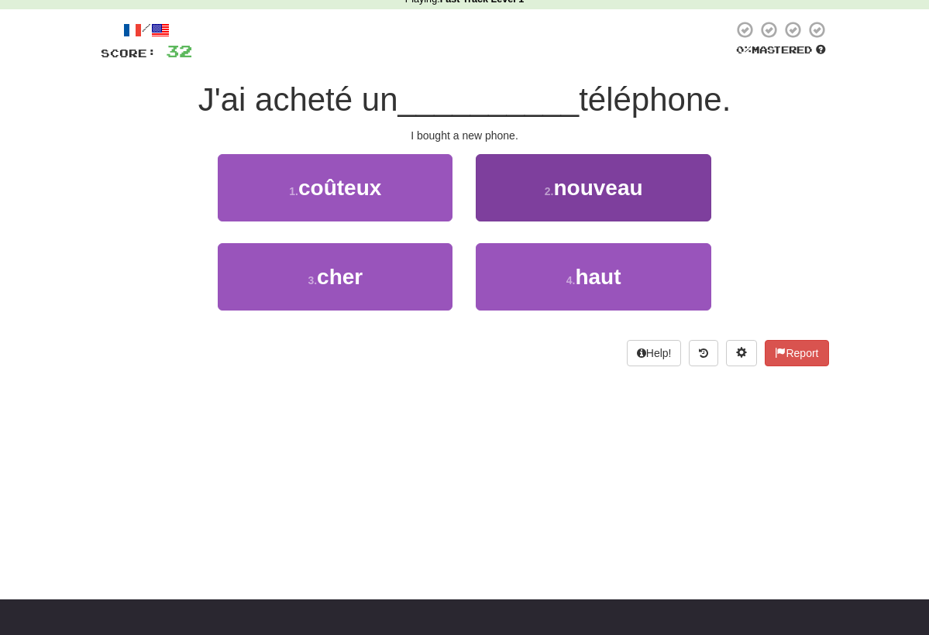
click at [588, 196] on span "nouveau" at bounding box center [597, 188] width 89 height 24
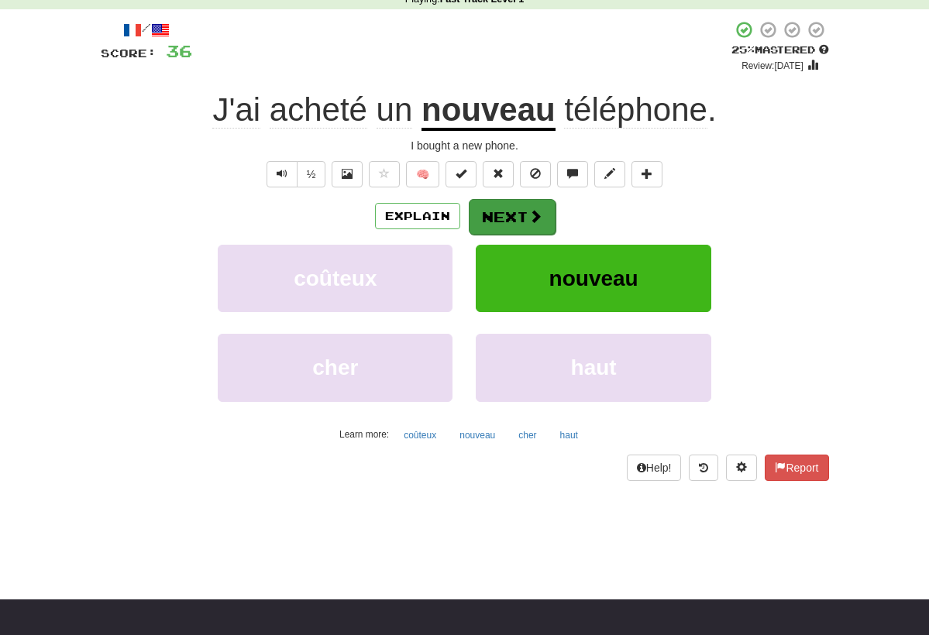
click at [505, 213] on button "Next" at bounding box center [512, 217] width 87 height 36
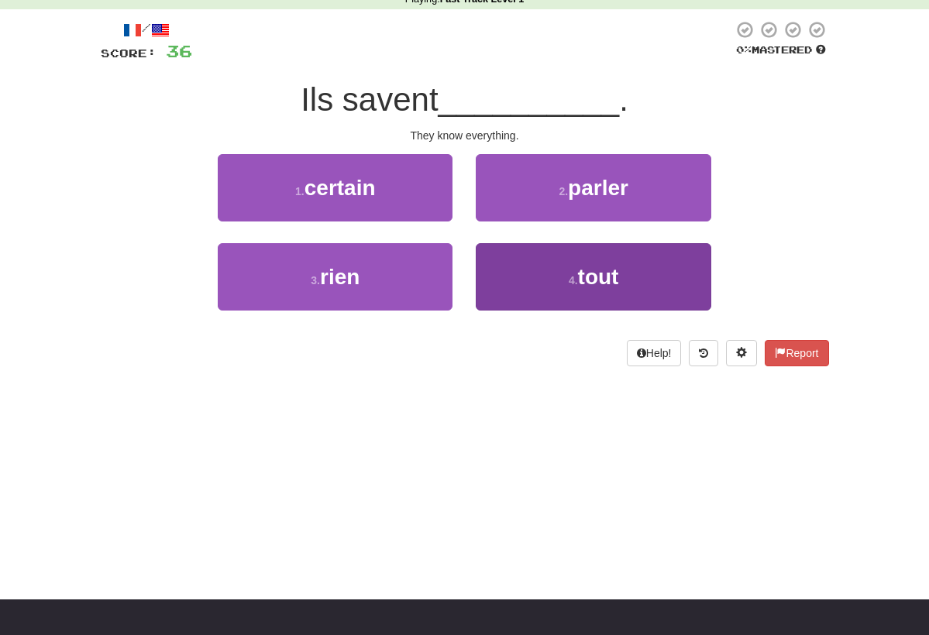
click at [569, 270] on button "4 . tout" at bounding box center [593, 276] width 235 height 67
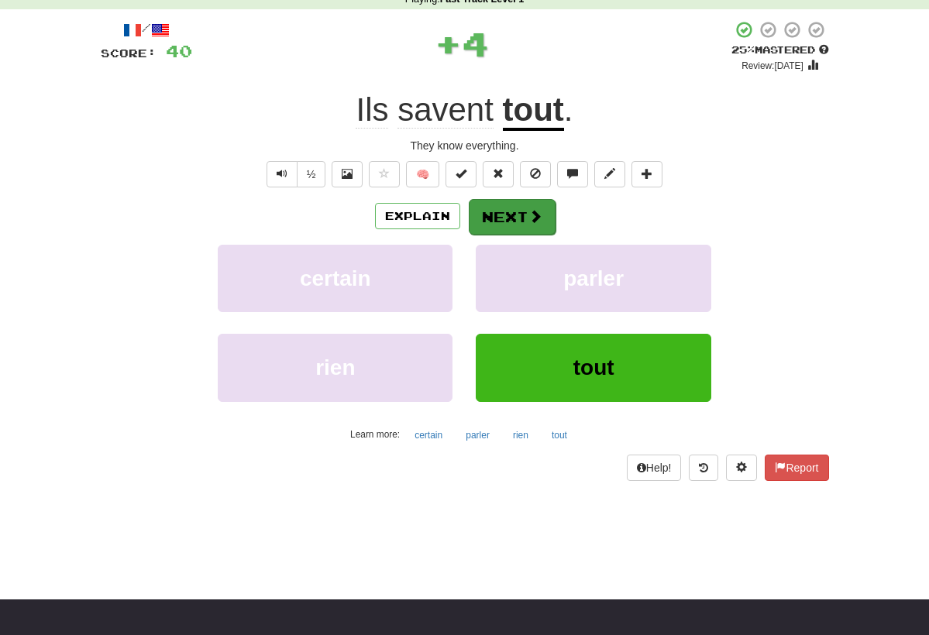
click at [535, 214] on span at bounding box center [536, 216] width 14 height 14
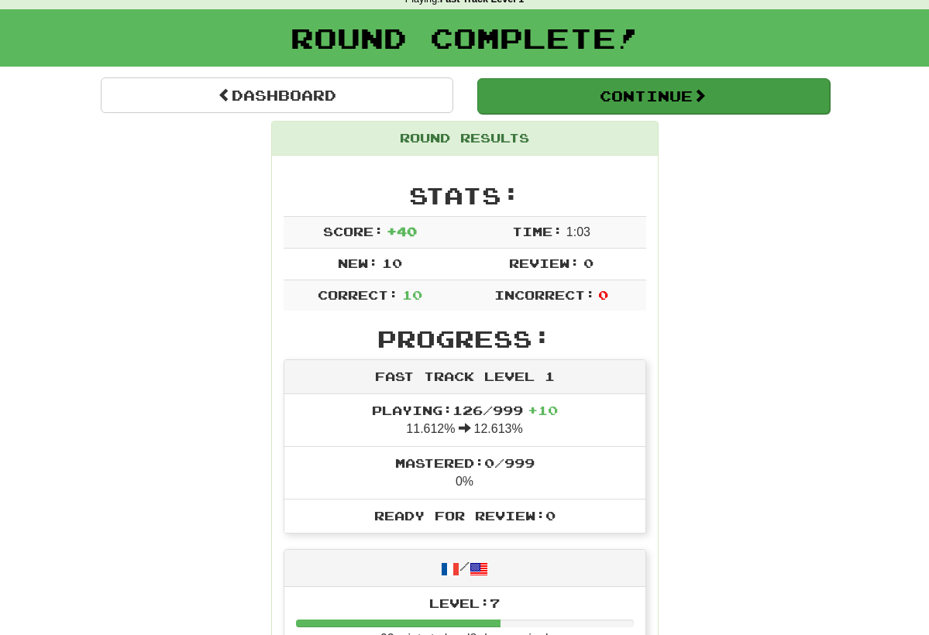
click at [587, 91] on button "Continue" at bounding box center [653, 96] width 353 height 36
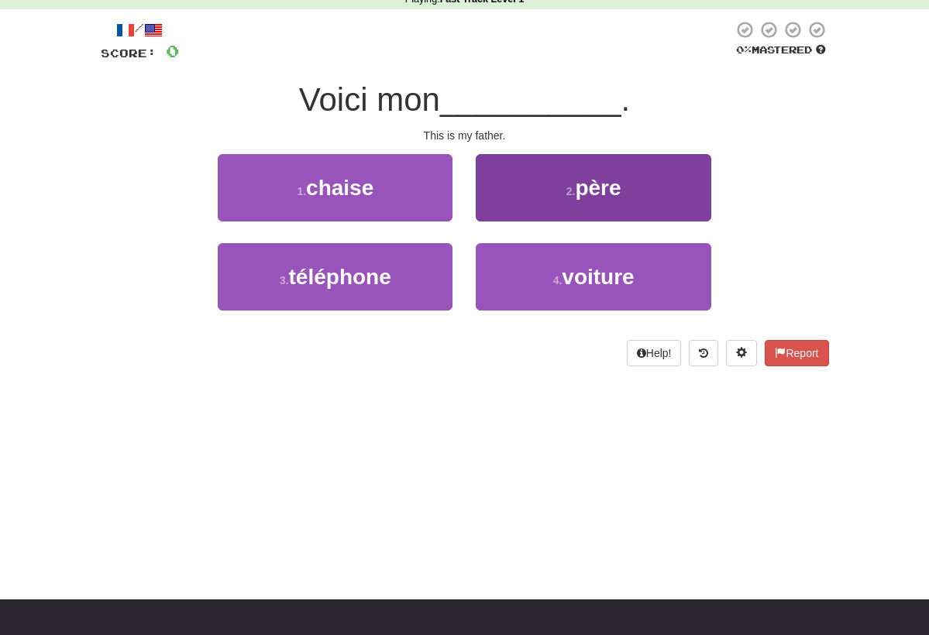
click at [570, 170] on button "2 . père" at bounding box center [593, 187] width 235 height 67
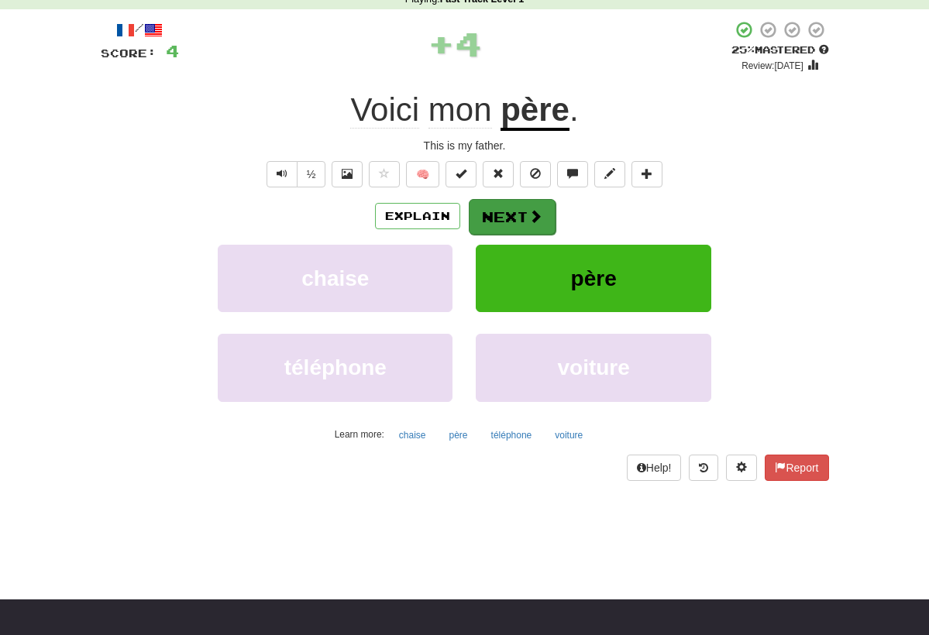
click at [501, 219] on button "Next" at bounding box center [512, 217] width 87 height 36
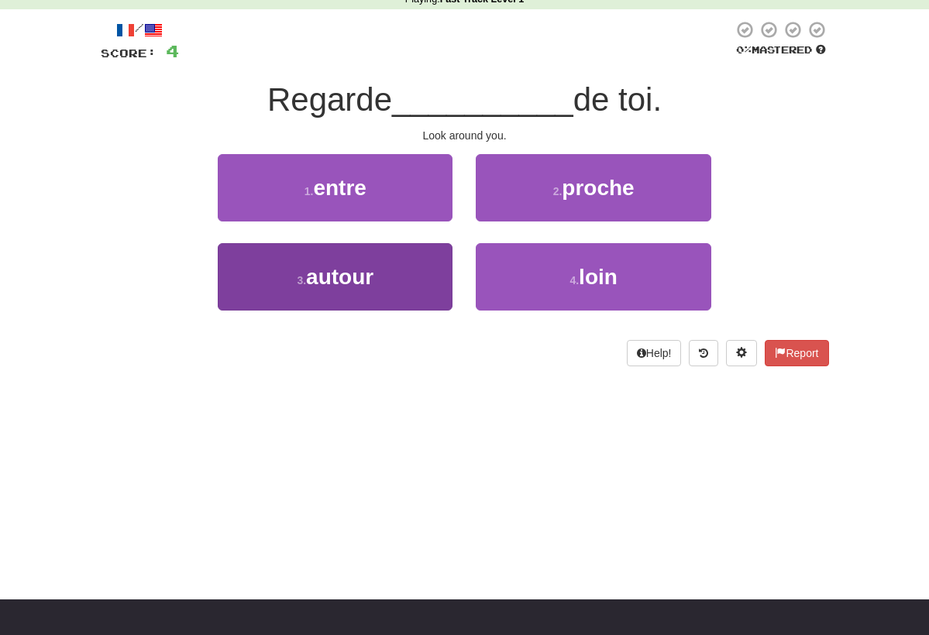
click at [398, 261] on button "3 . autour" at bounding box center [335, 276] width 235 height 67
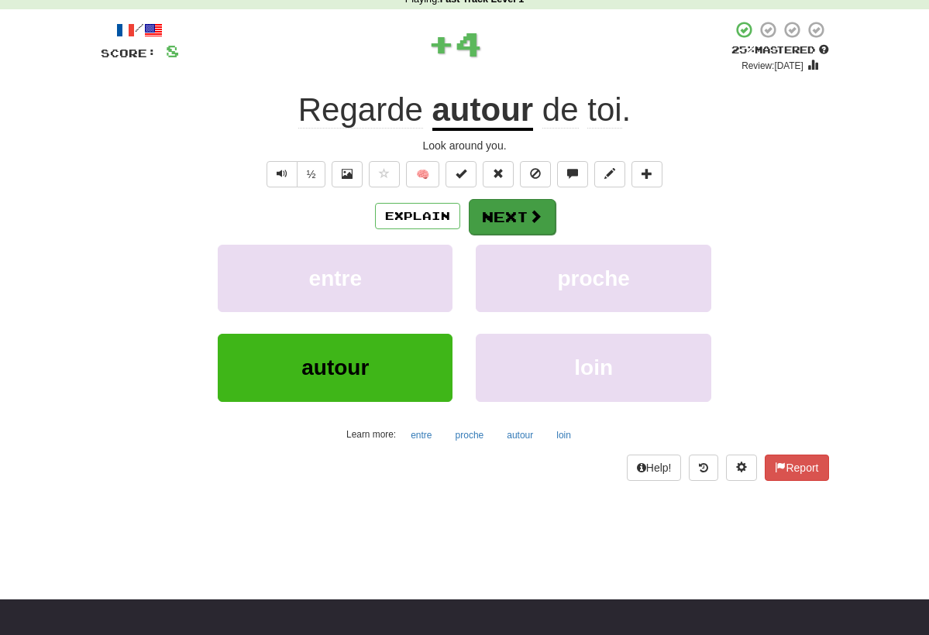
click at [514, 217] on button "Next" at bounding box center [512, 217] width 87 height 36
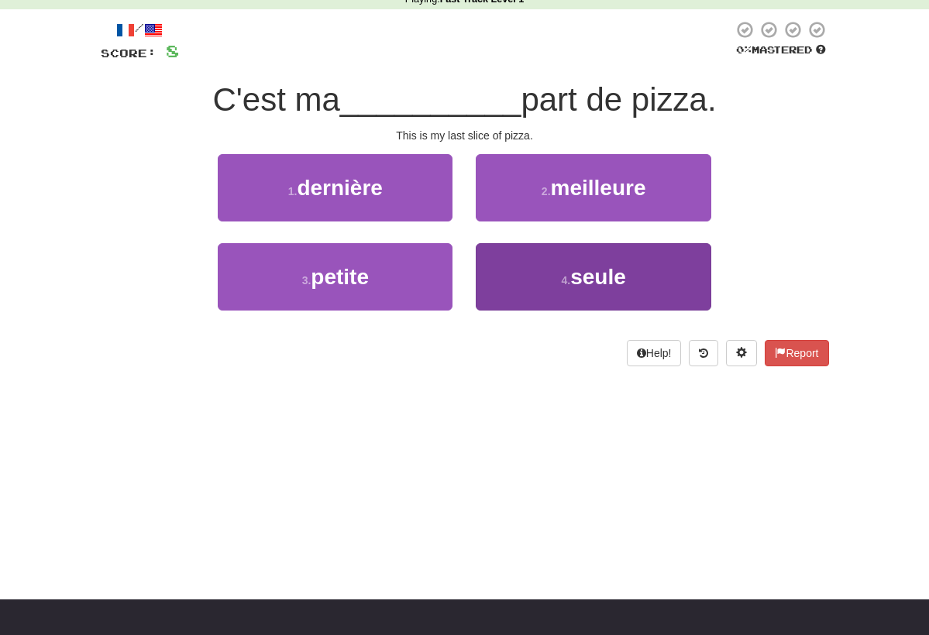
click at [550, 277] on button "4 . seule" at bounding box center [593, 276] width 235 height 67
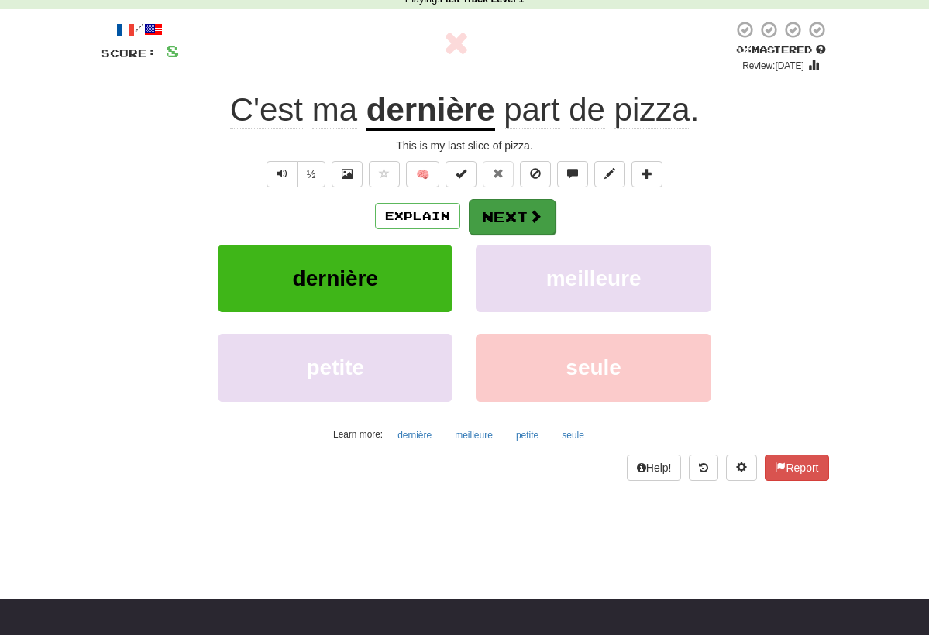
click at [509, 219] on button "Next" at bounding box center [512, 217] width 87 height 36
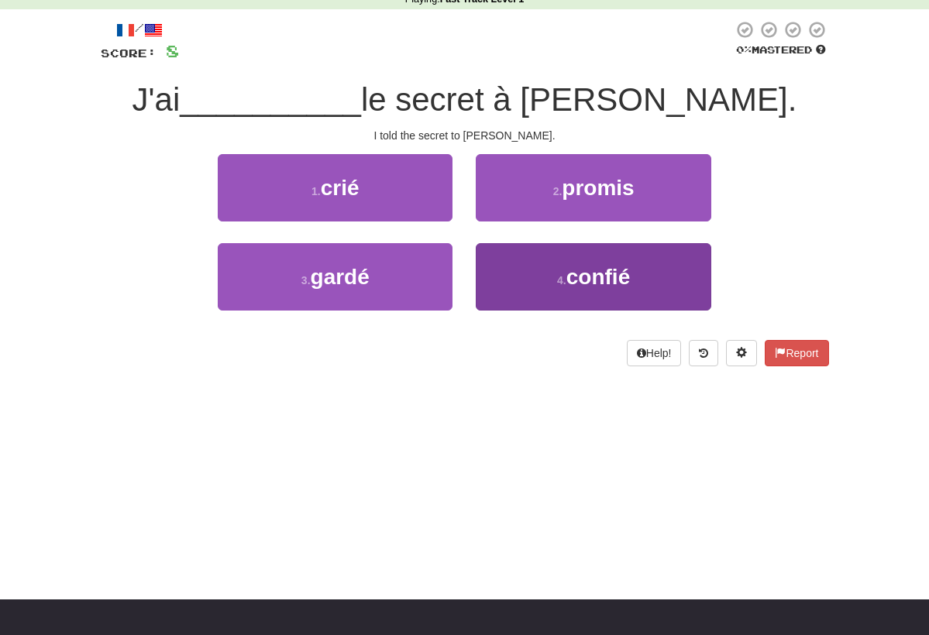
click at [649, 288] on button "4 . confié" at bounding box center [593, 276] width 235 height 67
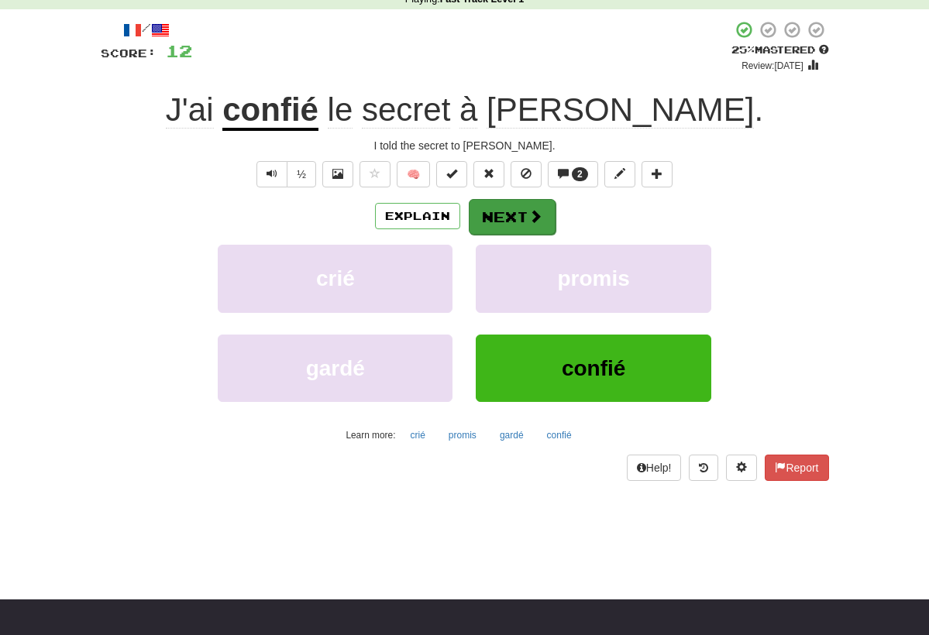
click at [518, 223] on button "Next" at bounding box center [512, 217] width 87 height 36
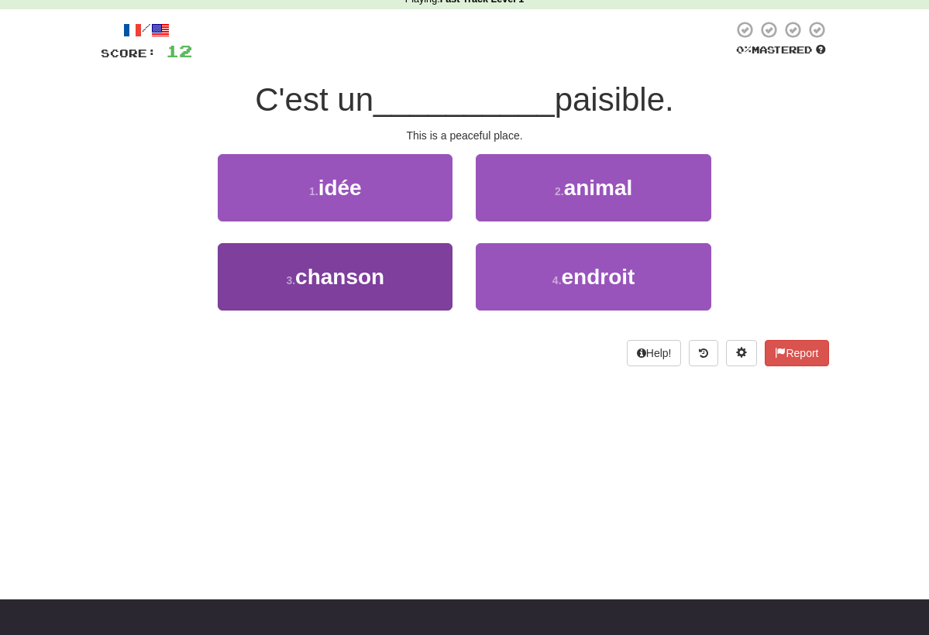
click at [411, 286] on button "3 . chanson" at bounding box center [335, 276] width 235 height 67
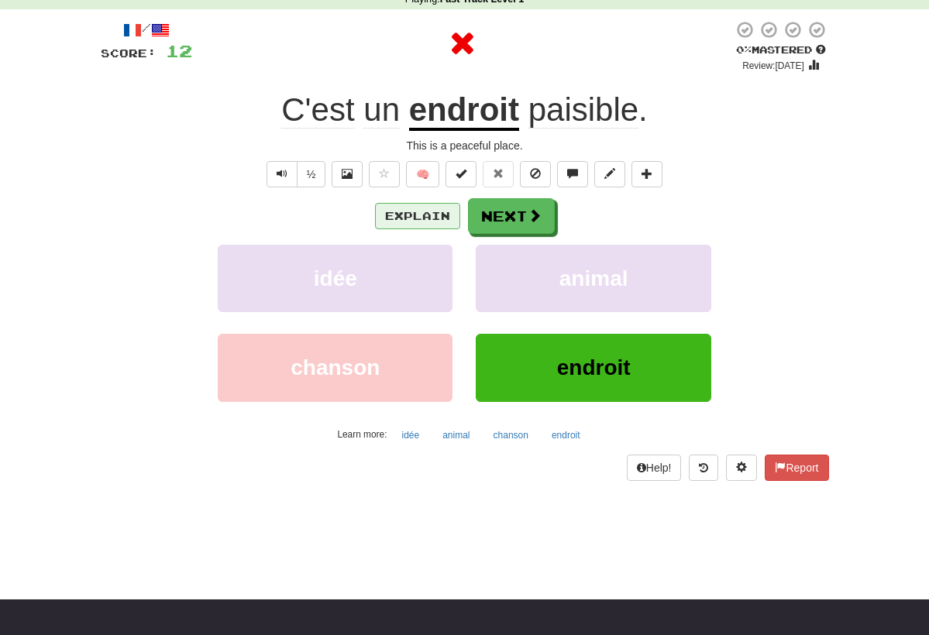
click at [417, 213] on button "Explain" at bounding box center [417, 216] width 85 height 26
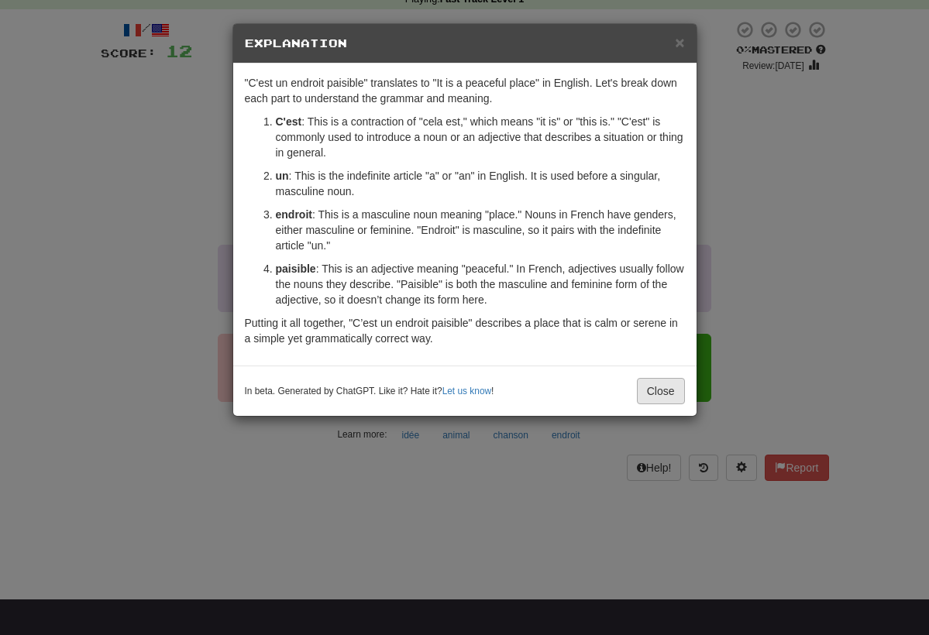
click at [660, 388] on button "Close" at bounding box center [661, 391] width 48 height 26
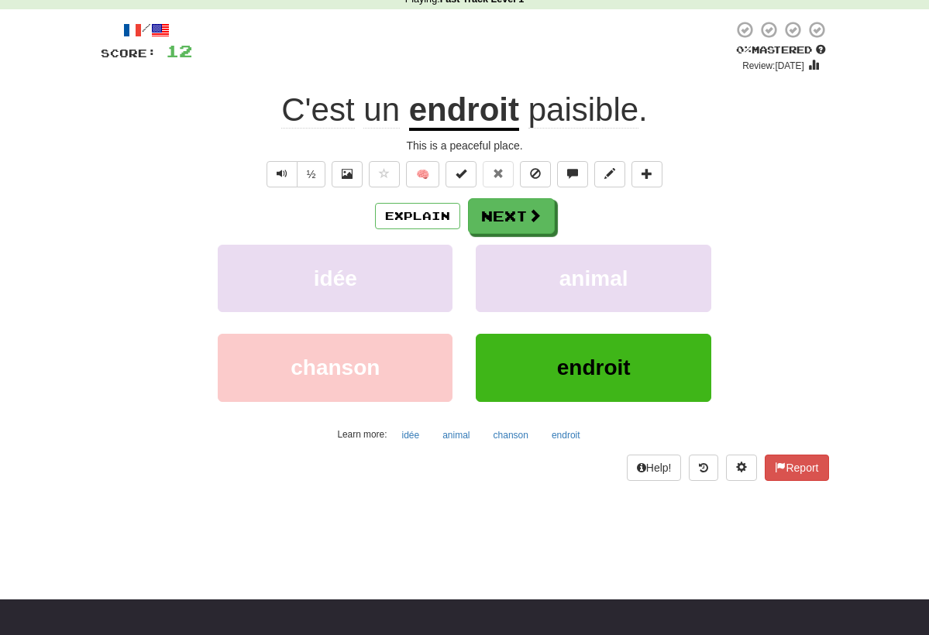
click at [638, 365] on button "endroit" at bounding box center [593, 367] width 235 height 67
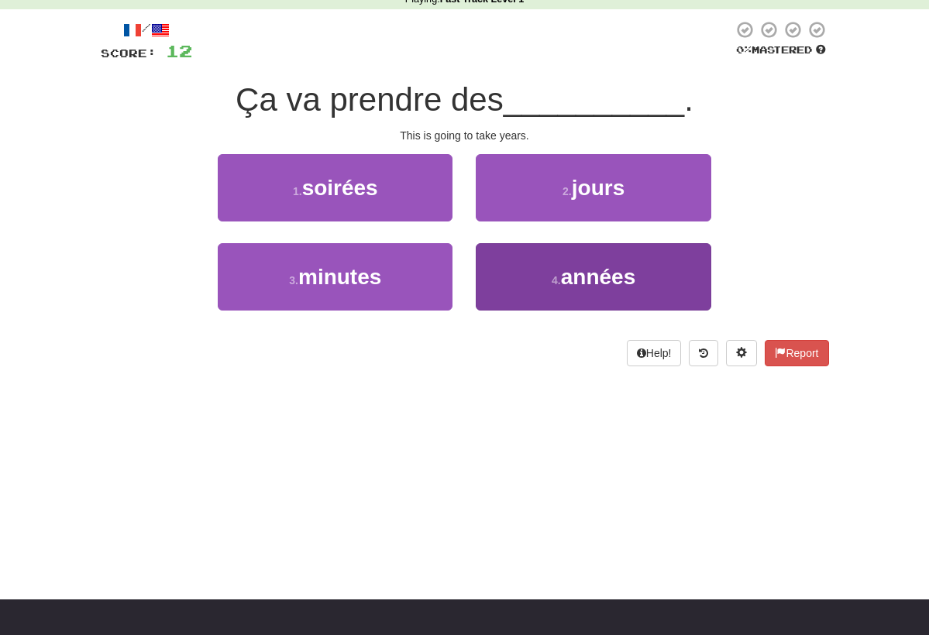
click at [584, 270] on span "années" at bounding box center [598, 277] width 75 height 24
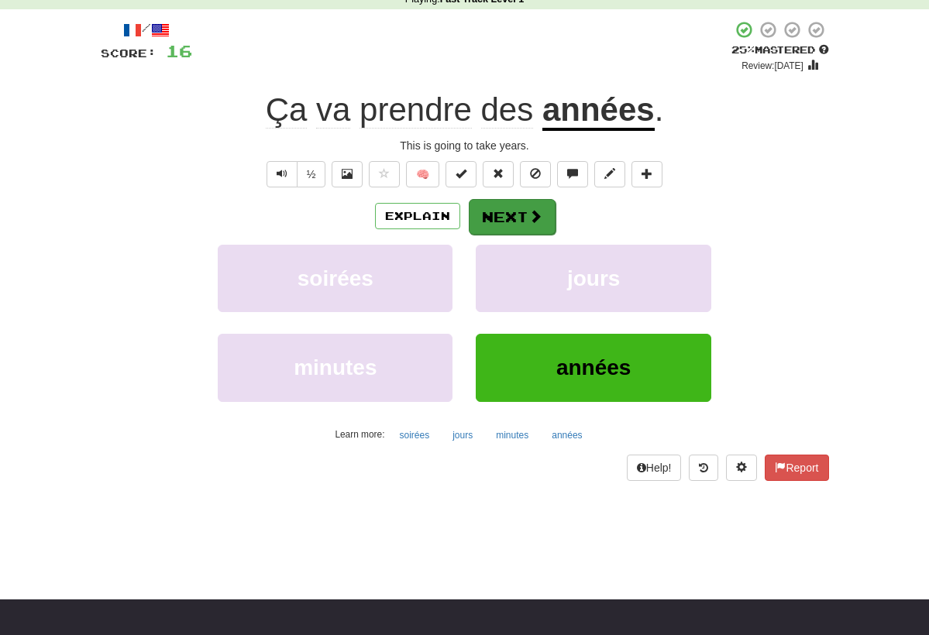
click at [507, 208] on button "Next" at bounding box center [512, 217] width 87 height 36
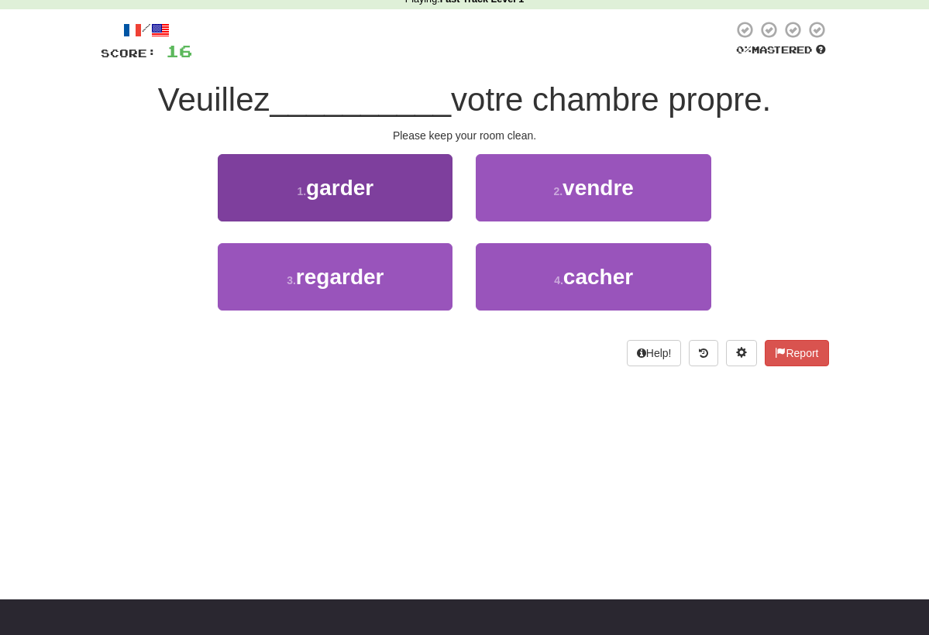
click at [392, 177] on button "1 . garder" at bounding box center [335, 187] width 235 height 67
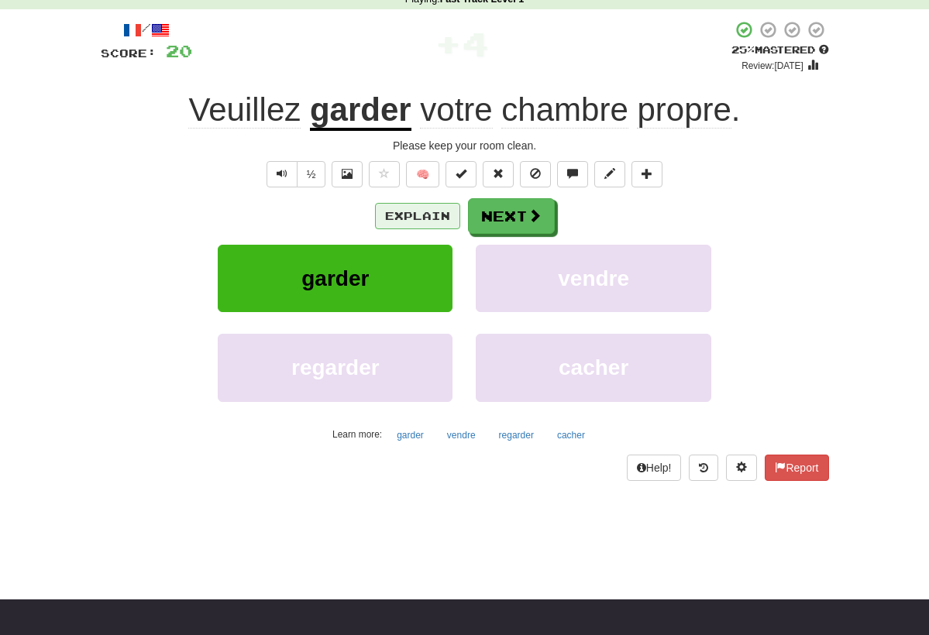
click at [432, 218] on button "Explain" at bounding box center [417, 216] width 85 height 26
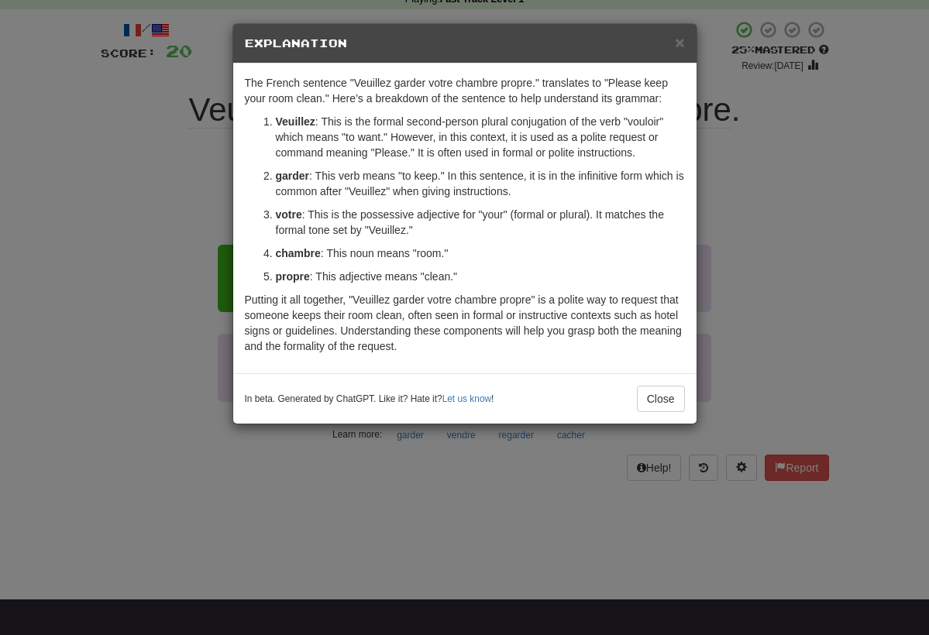
click at [873, 198] on div "× Explanation The French sentence "Veuillez garder votre chambre propre." trans…" at bounding box center [464, 317] width 929 height 635
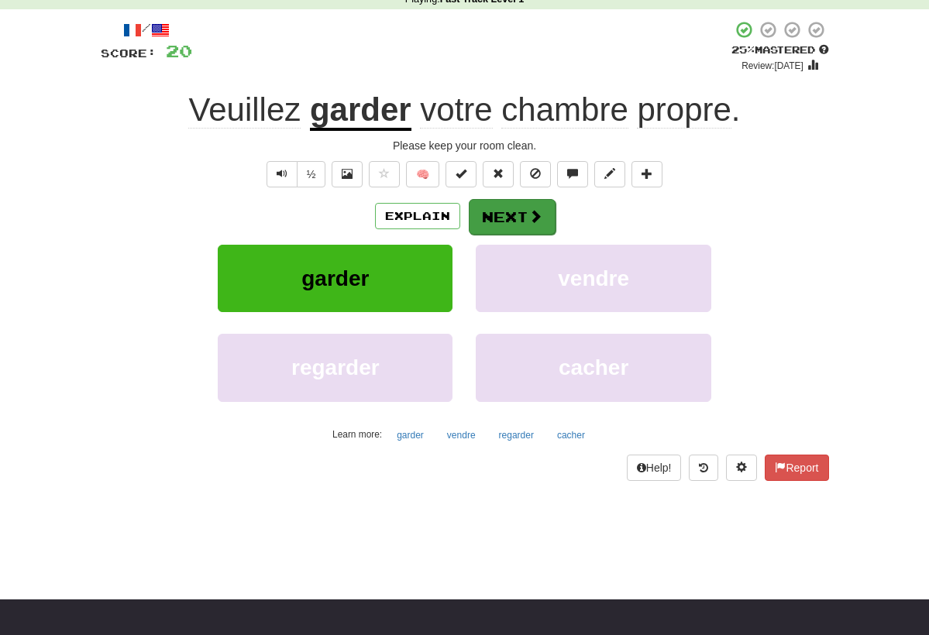
click at [522, 214] on button "Next" at bounding box center [512, 217] width 87 height 36
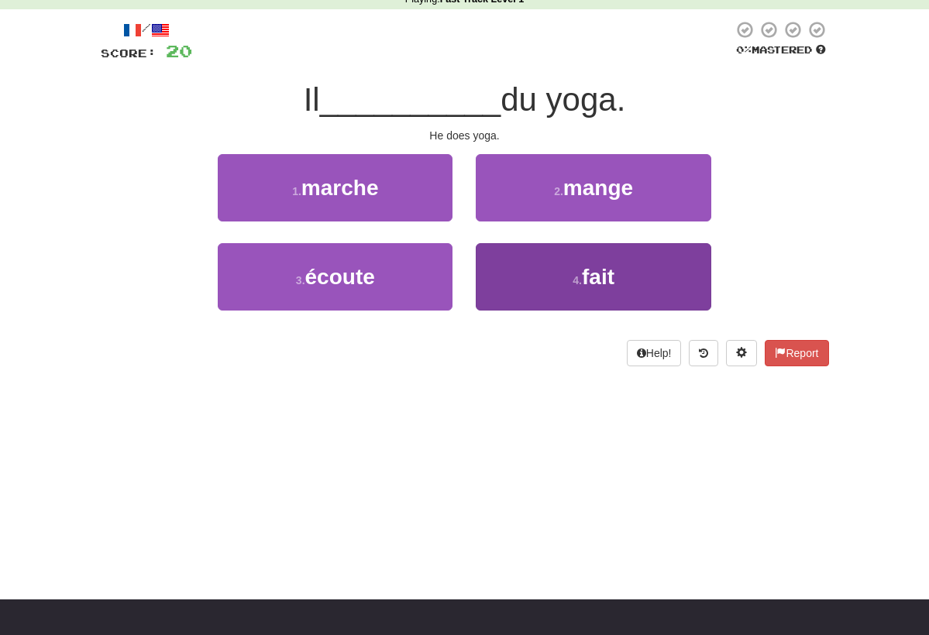
click at [570, 248] on button "4 . fait" at bounding box center [593, 276] width 235 height 67
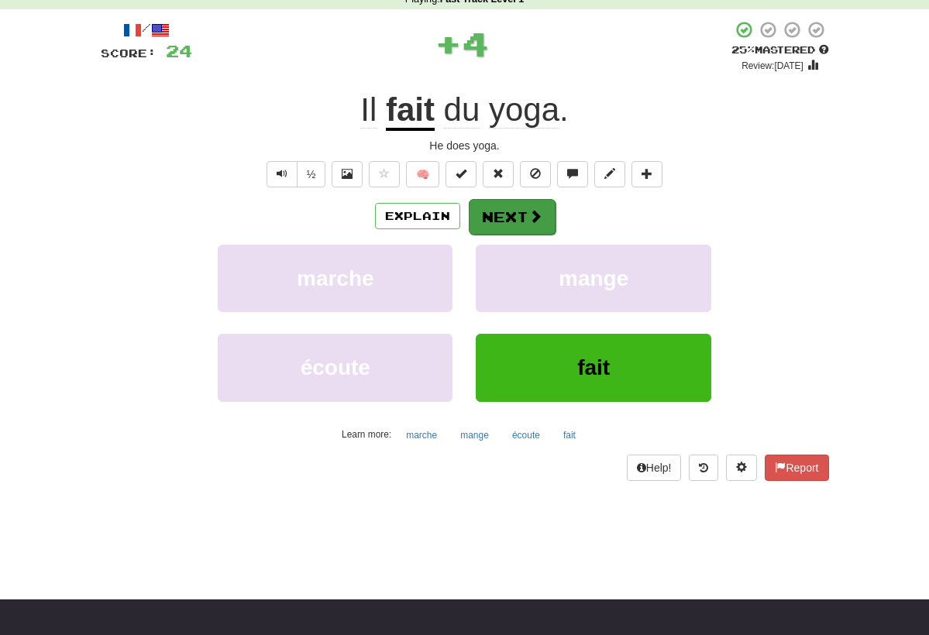
click at [525, 212] on button "Next" at bounding box center [512, 217] width 87 height 36
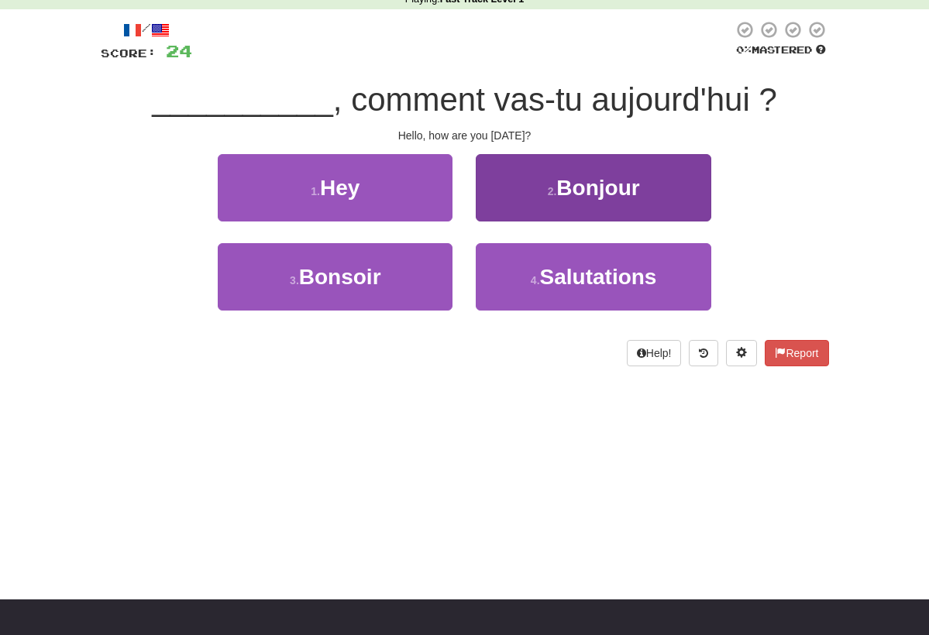
click at [541, 205] on button "2 . Bonjour" at bounding box center [593, 187] width 235 height 67
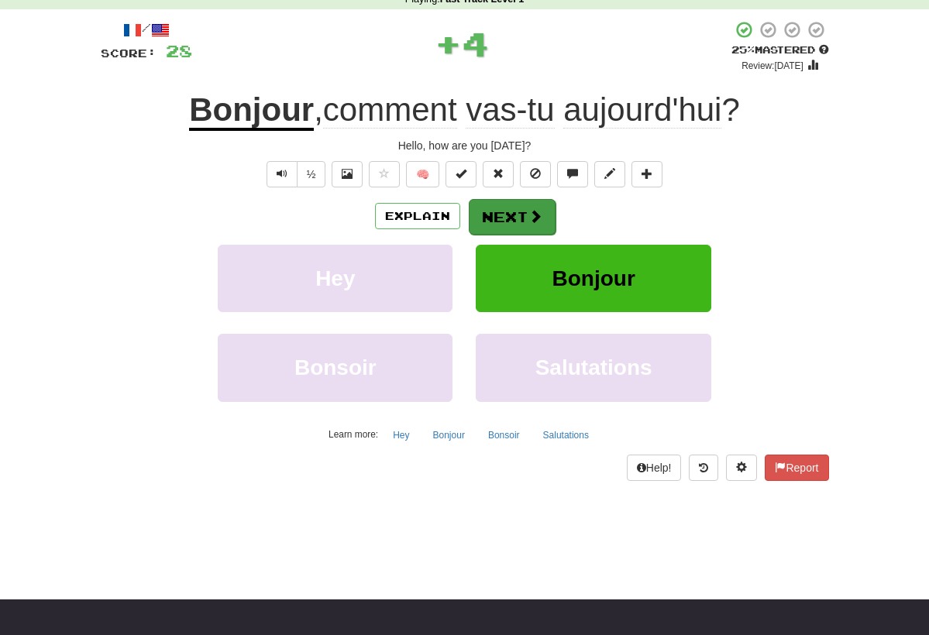
click at [526, 212] on button "Next" at bounding box center [512, 217] width 87 height 36
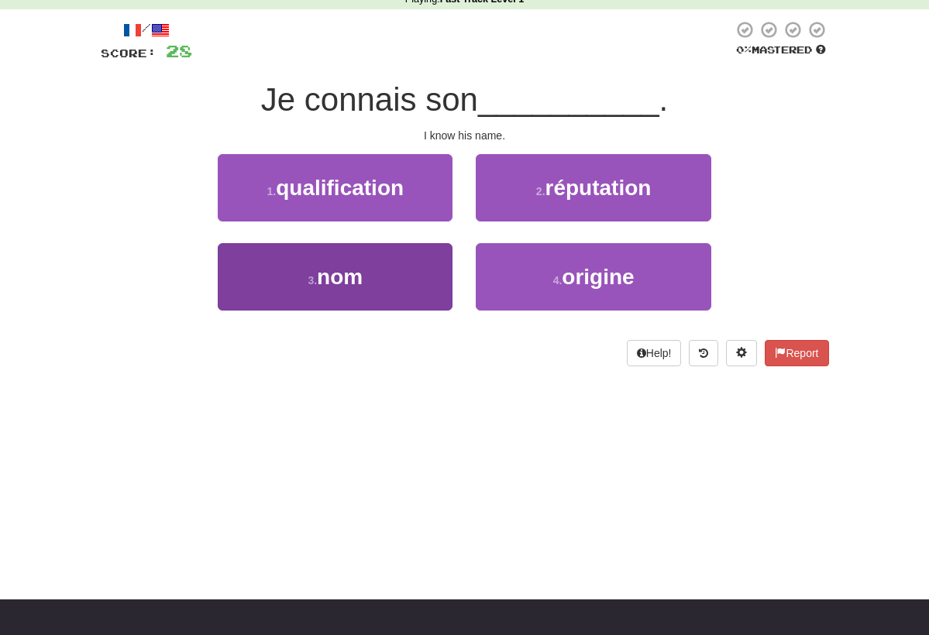
click at [377, 263] on button "3 . nom" at bounding box center [335, 276] width 235 height 67
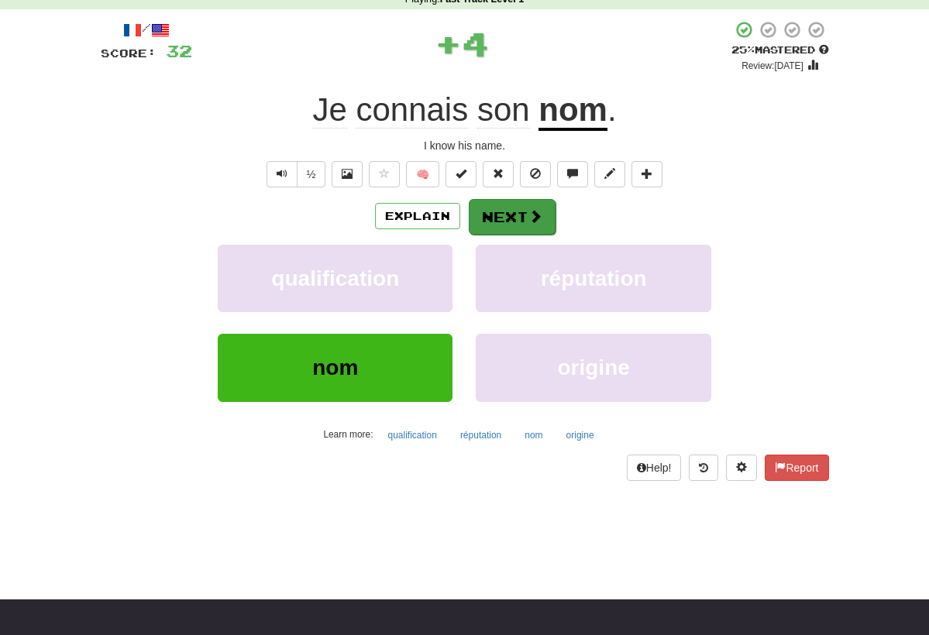
click at [498, 225] on button "Next" at bounding box center [512, 217] width 87 height 36
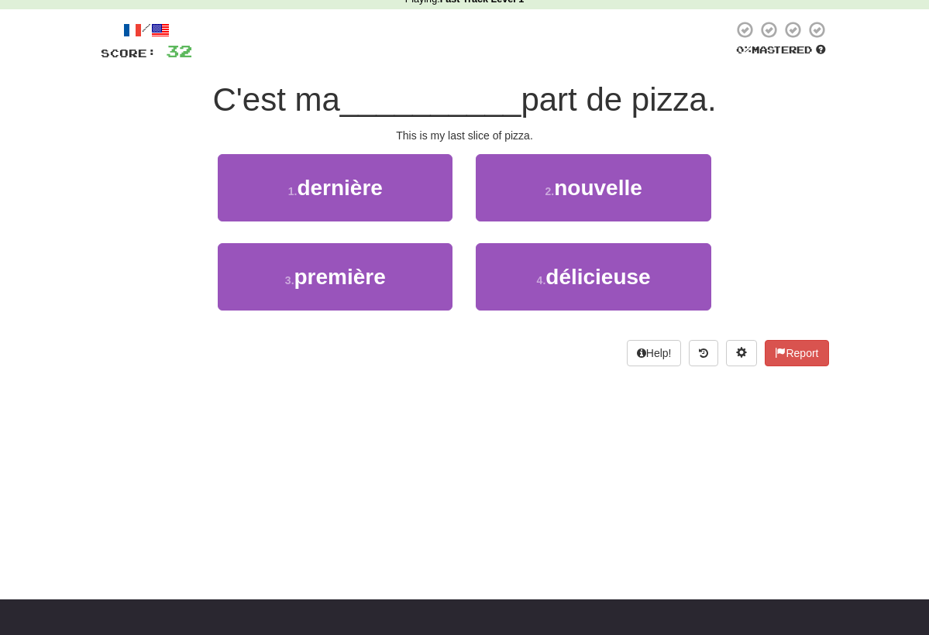
scroll to position [51, 0]
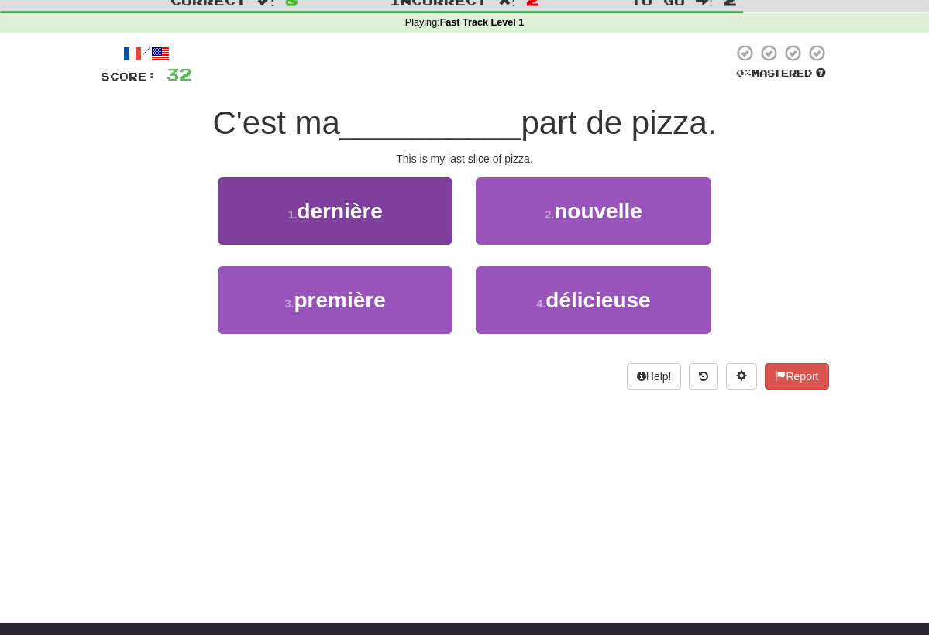
click at [376, 224] on button "1 . dernière" at bounding box center [335, 210] width 235 height 67
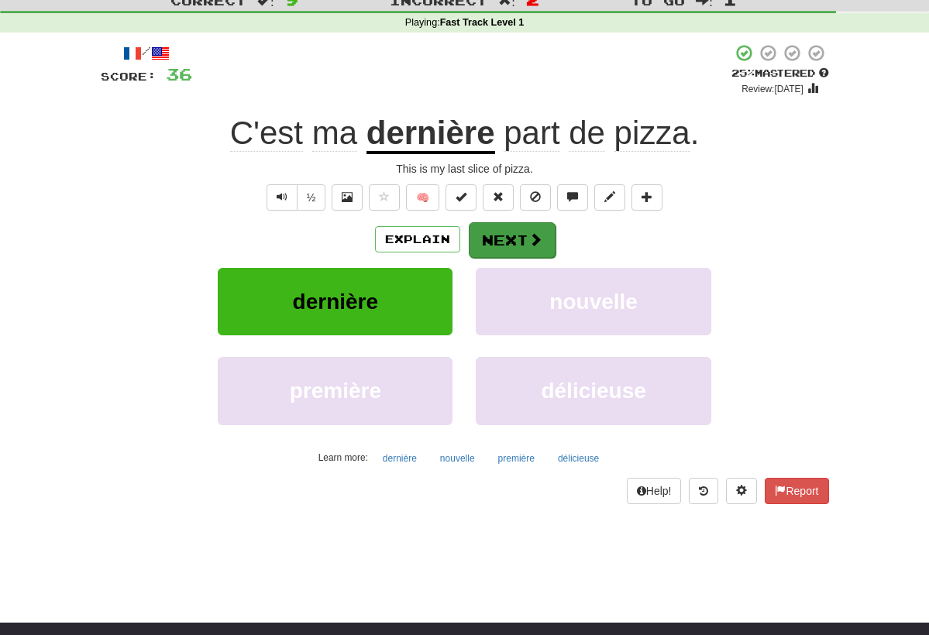
click at [519, 243] on button "Next" at bounding box center [512, 240] width 87 height 36
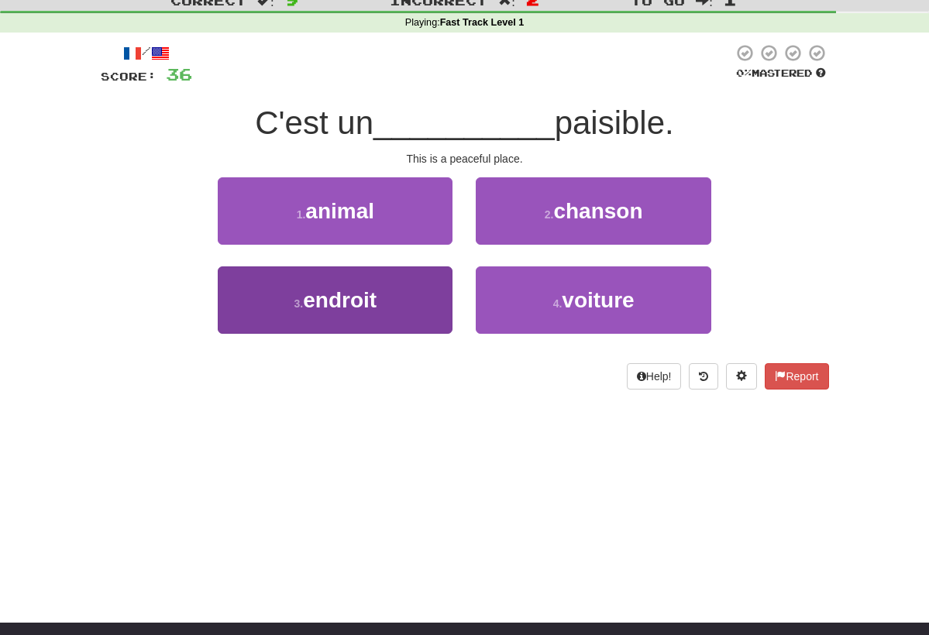
click at [395, 308] on button "3 . endroit" at bounding box center [335, 300] width 235 height 67
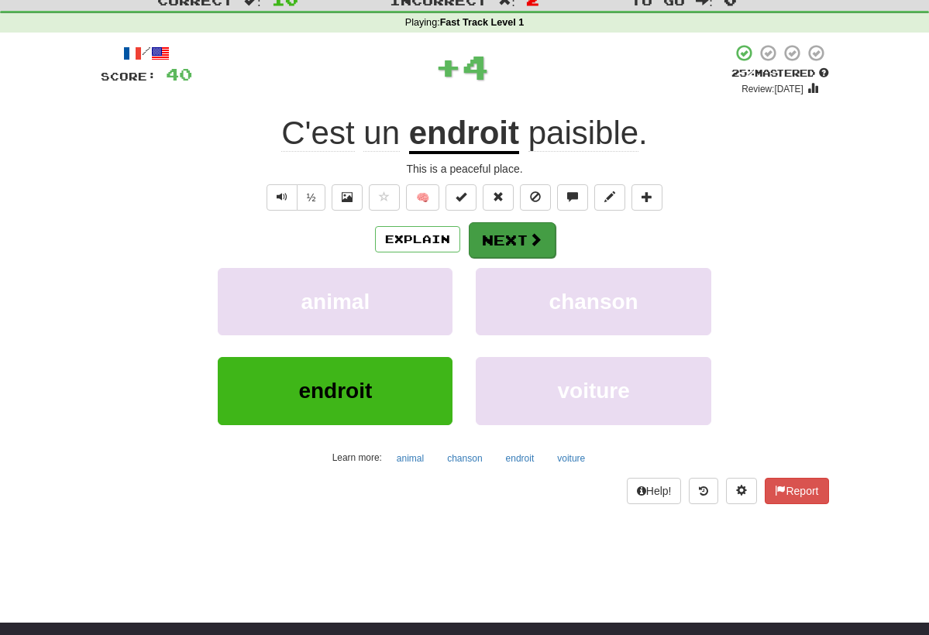
click at [500, 250] on button "Next" at bounding box center [512, 240] width 87 height 36
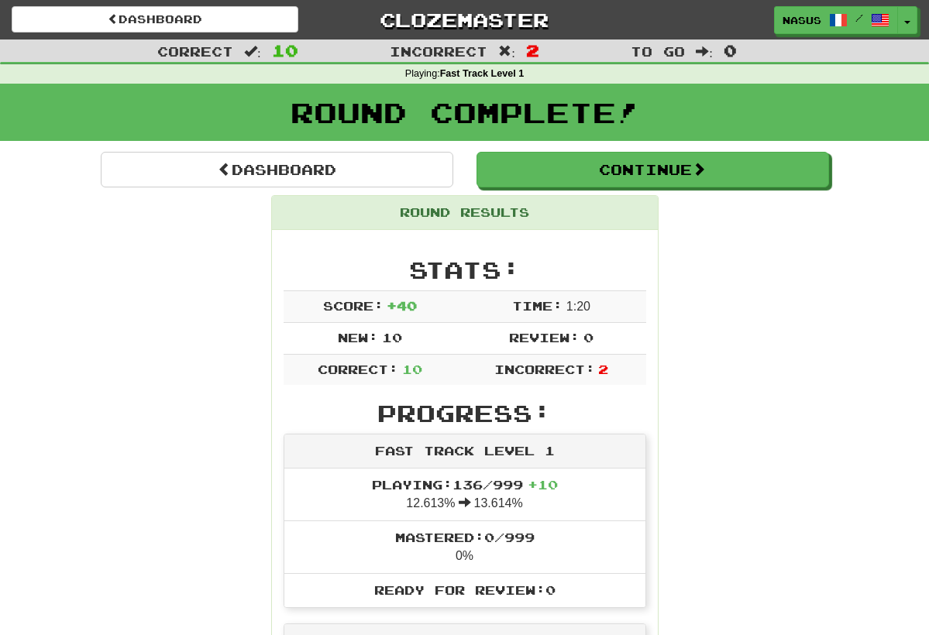
scroll to position [0, 0]
click at [904, 18] on button "Toggle Dropdown" at bounding box center [908, 21] width 20 height 28
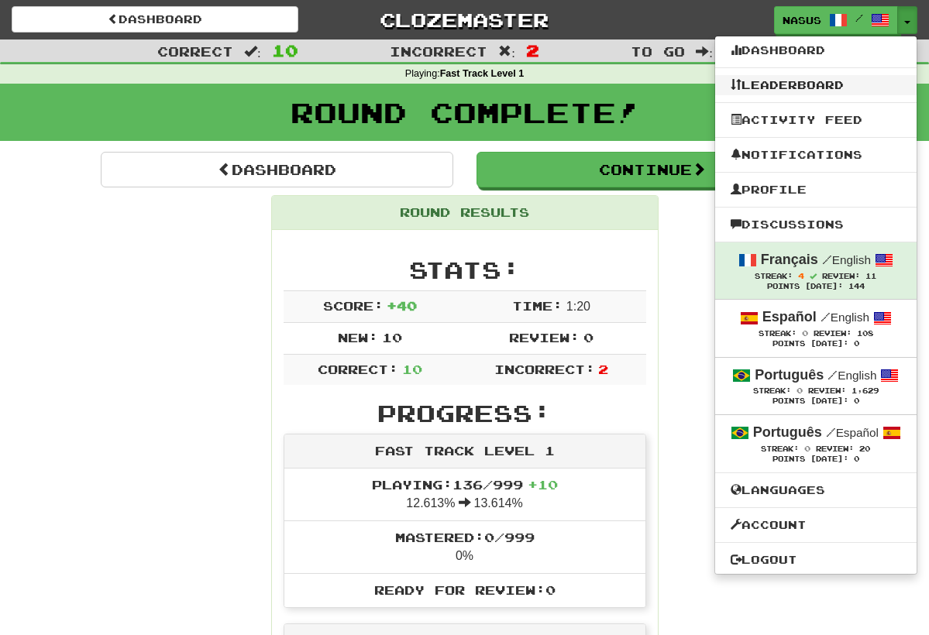
click at [831, 81] on link "Leaderboard" at bounding box center [815, 85] width 201 height 20
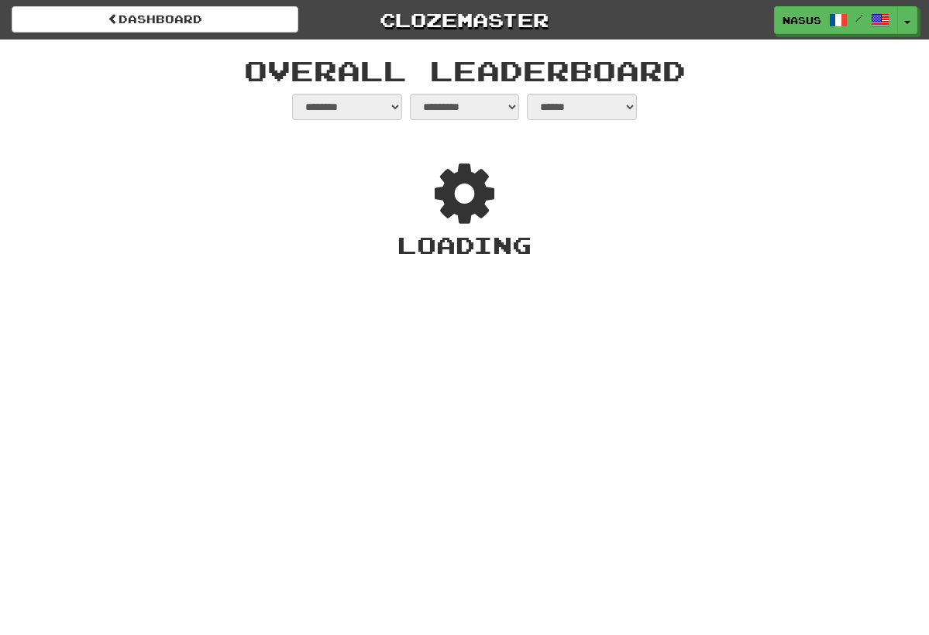
select select "**********"
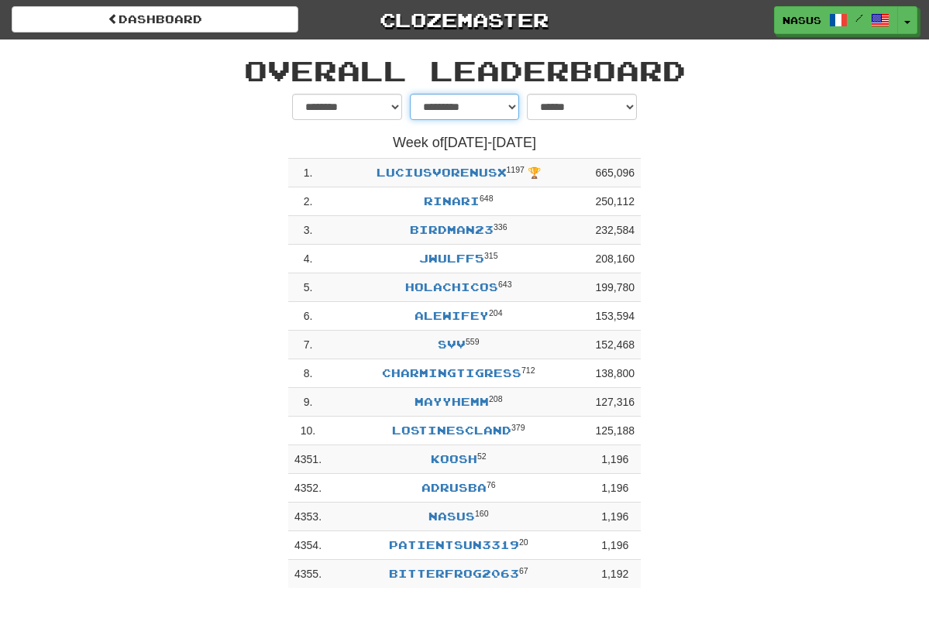
click at [498, 115] on select "**********" at bounding box center [465, 107] width 110 height 26
select select "********"
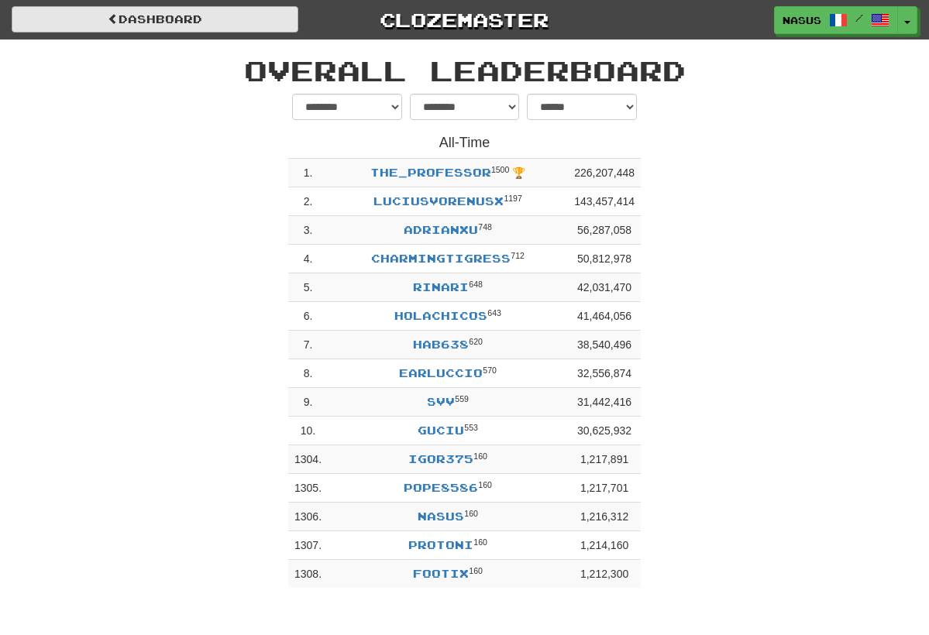
click at [225, 19] on link "dashboard" at bounding box center [155, 19] width 287 height 26
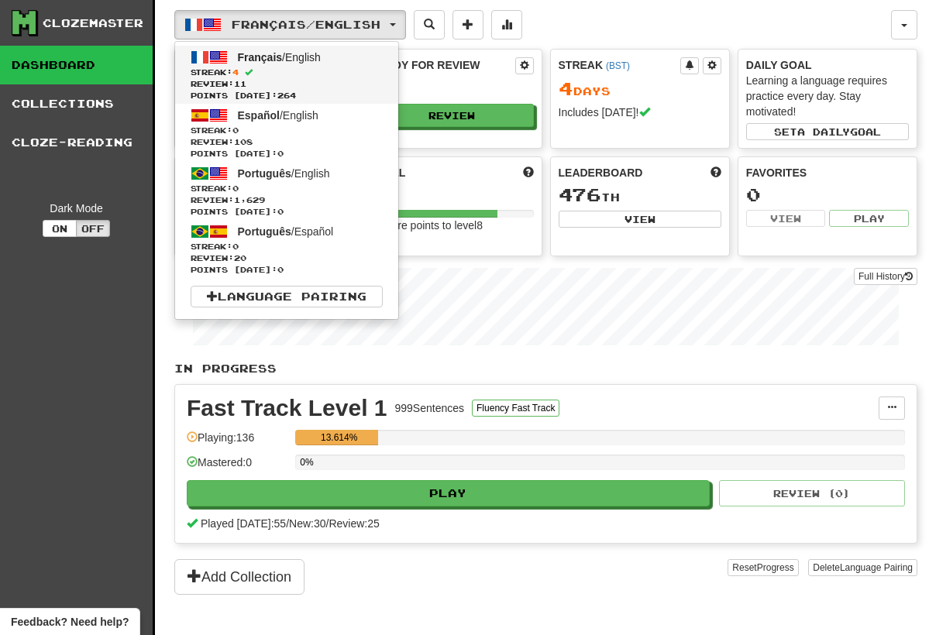
click at [271, 74] on span "Streak: 4" at bounding box center [287, 73] width 192 height 12
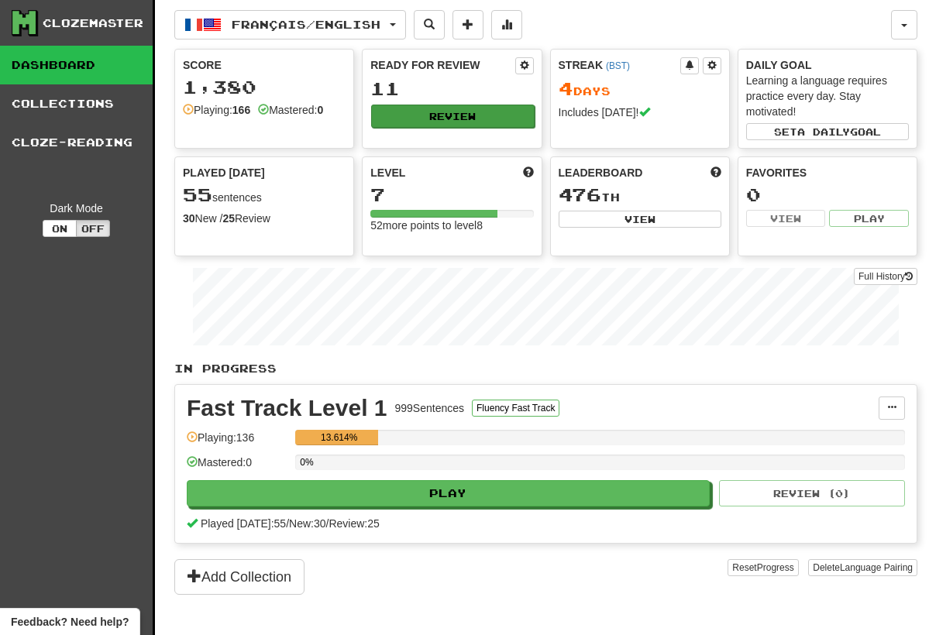
click at [437, 114] on button "Review" at bounding box center [452, 116] width 163 height 23
select select "**"
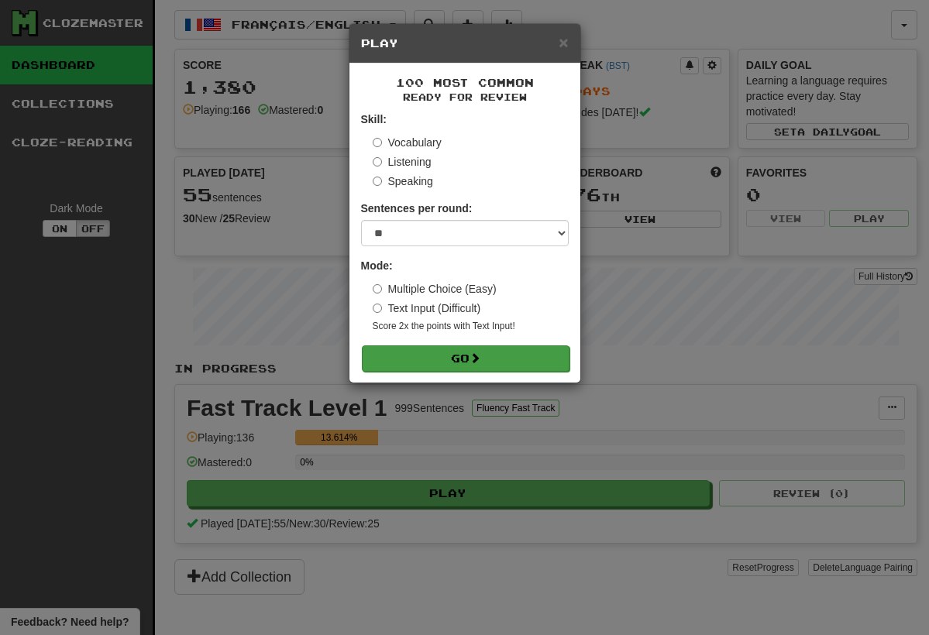
click at [457, 360] on button "Go" at bounding box center [466, 359] width 208 height 26
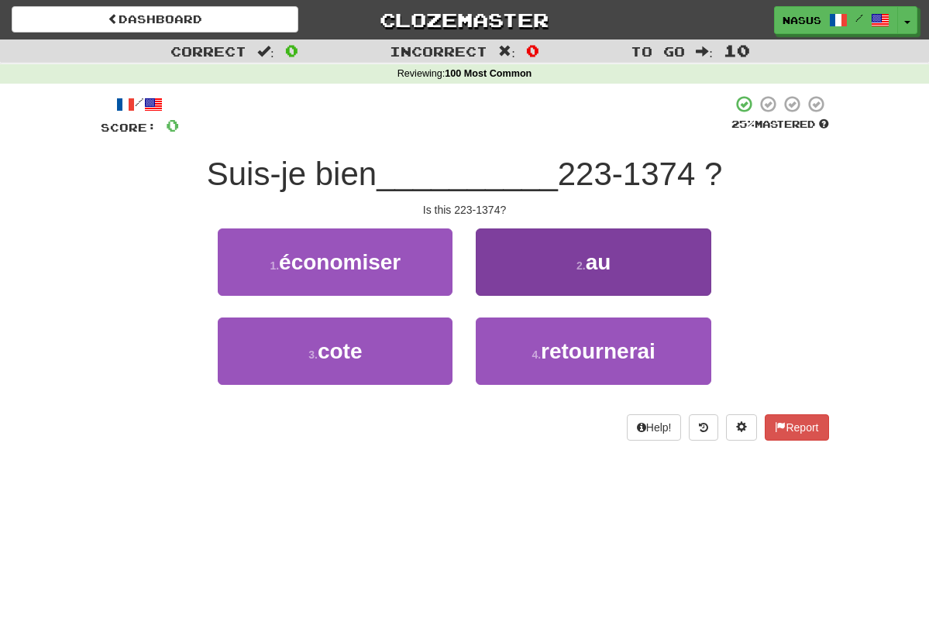
click at [586, 291] on button "2 . au" at bounding box center [593, 262] width 235 height 67
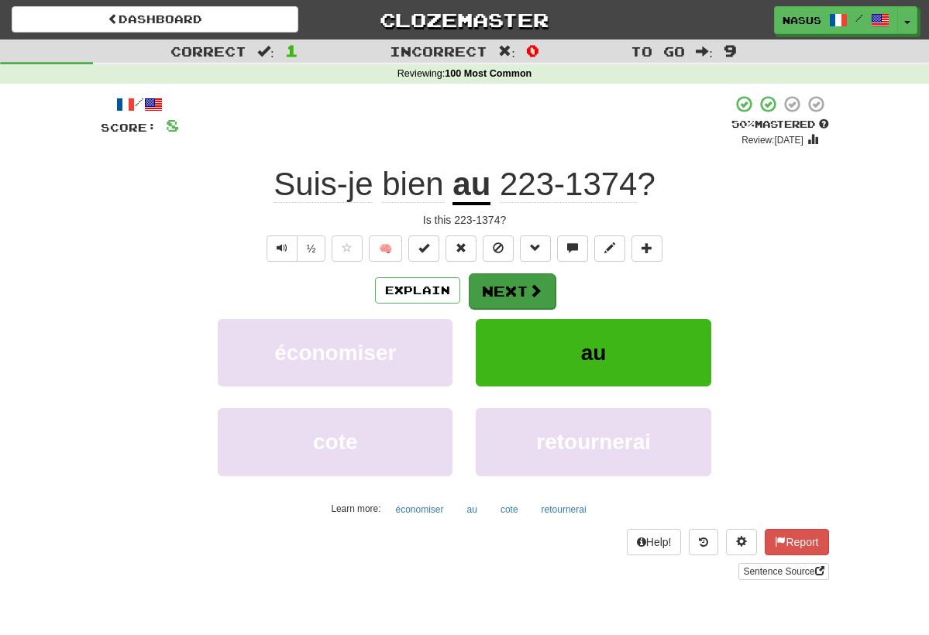
click at [498, 289] on button "Next" at bounding box center [512, 292] width 87 height 36
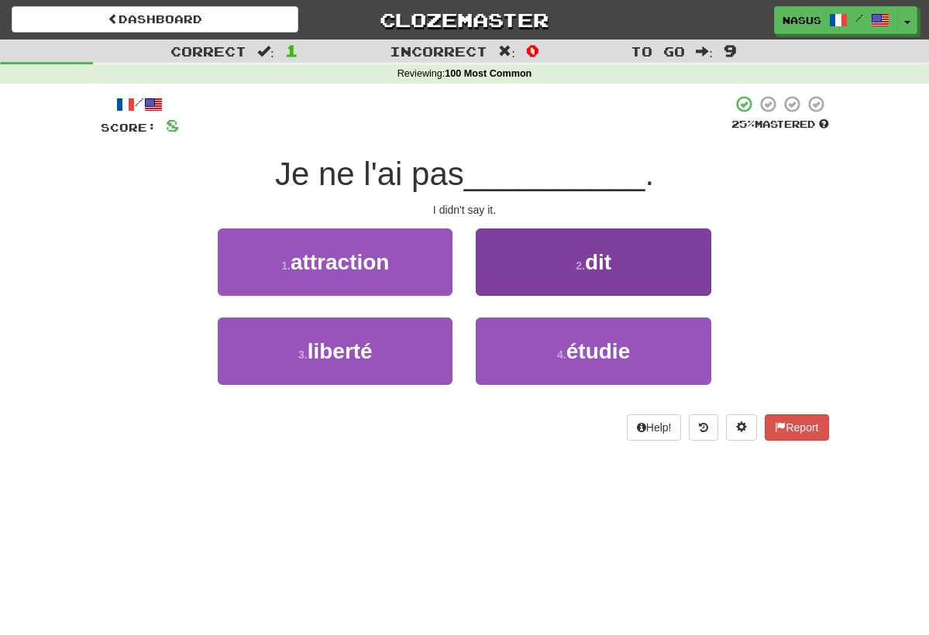
click at [552, 261] on button "2 . dit" at bounding box center [593, 262] width 235 height 67
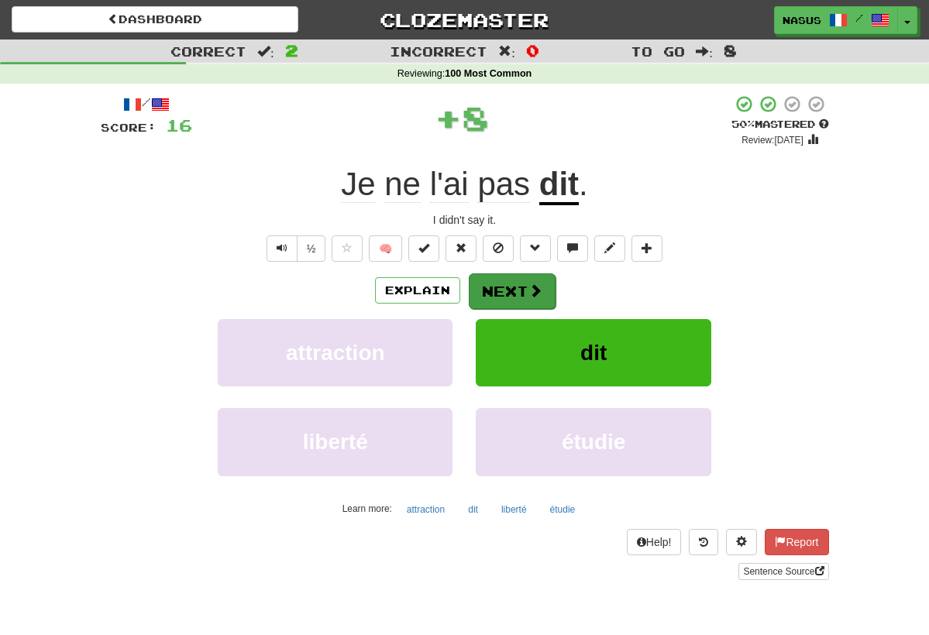
click at [507, 285] on button "Next" at bounding box center [512, 292] width 87 height 36
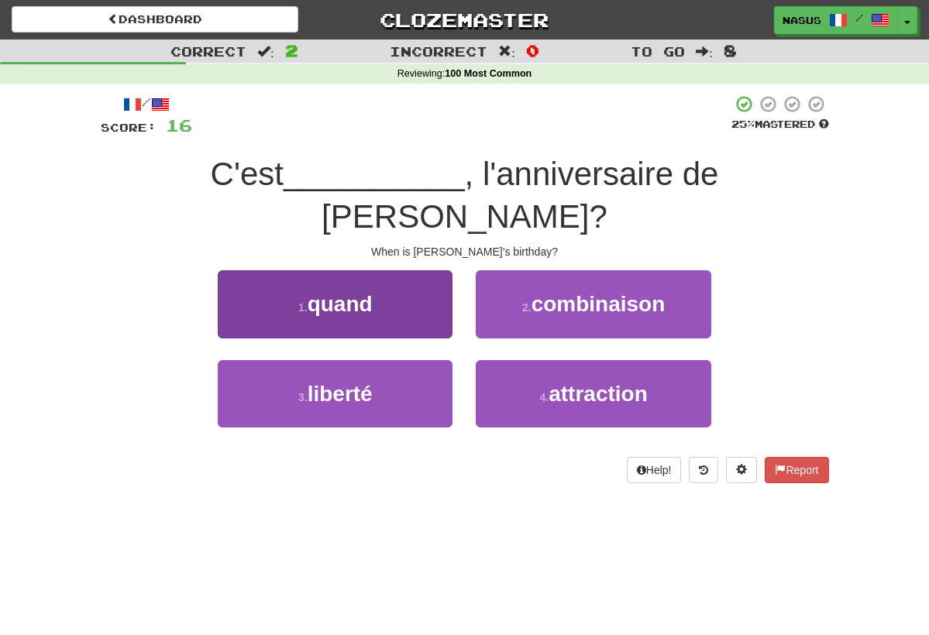
click at [311, 292] on span "quand" at bounding box center [340, 304] width 65 height 24
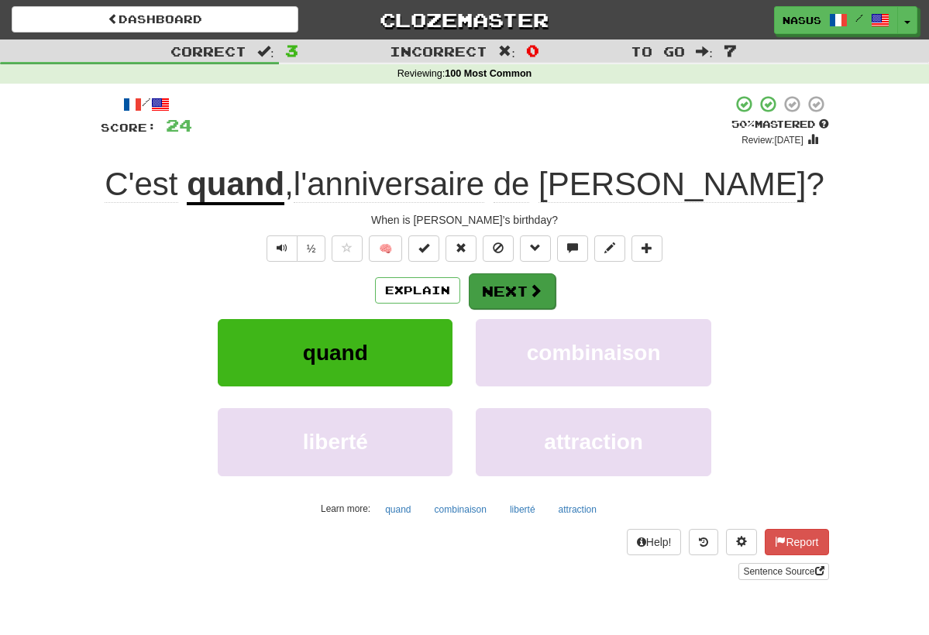
click at [523, 301] on button "Next" at bounding box center [512, 292] width 87 height 36
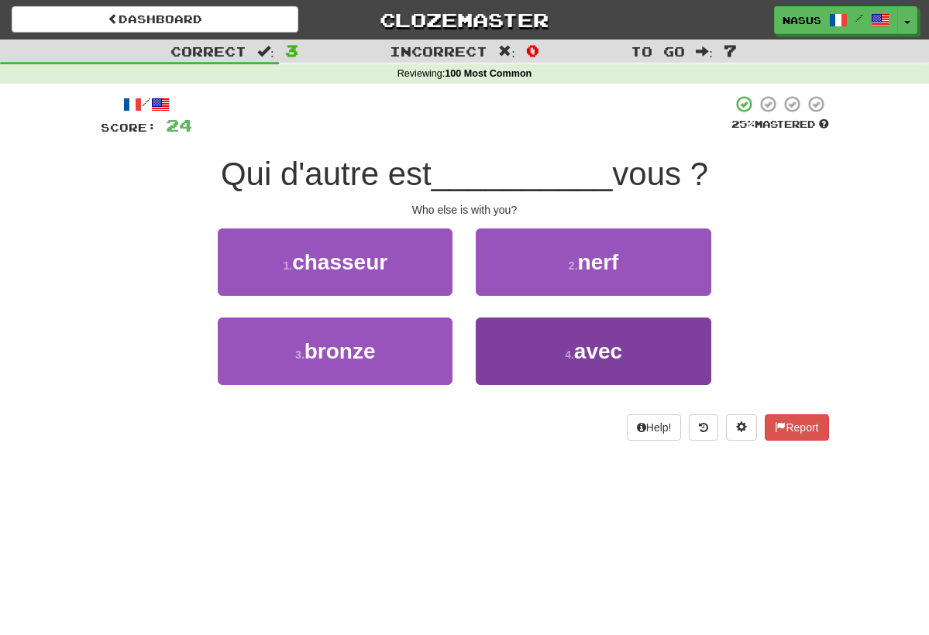
click at [570, 339] on button "4 . avec" at bounding box center [593, 351] width 235 height 67
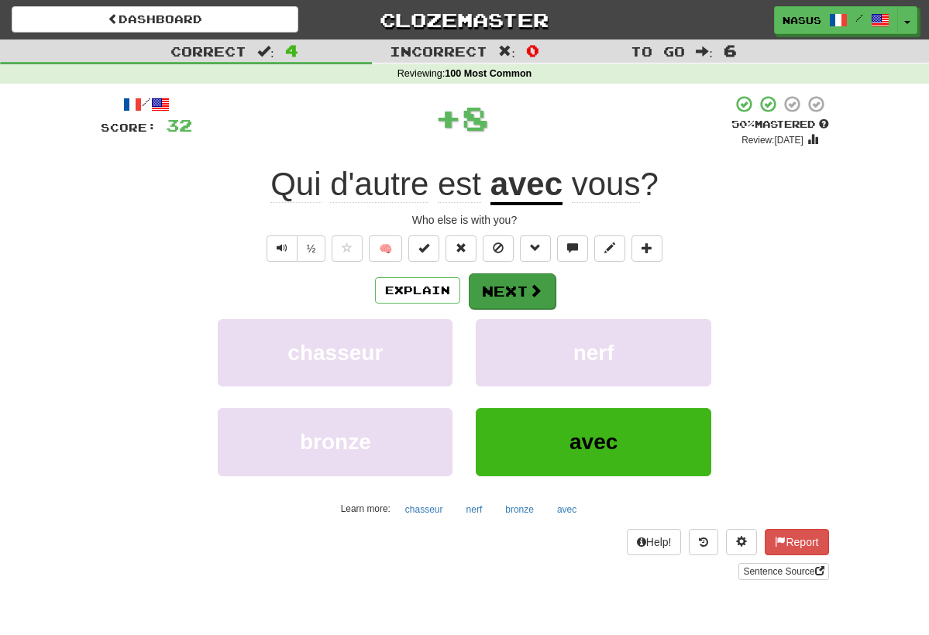
click at [528, 298] on button "Next" at bounding box center [512, 292] width 87 height 36
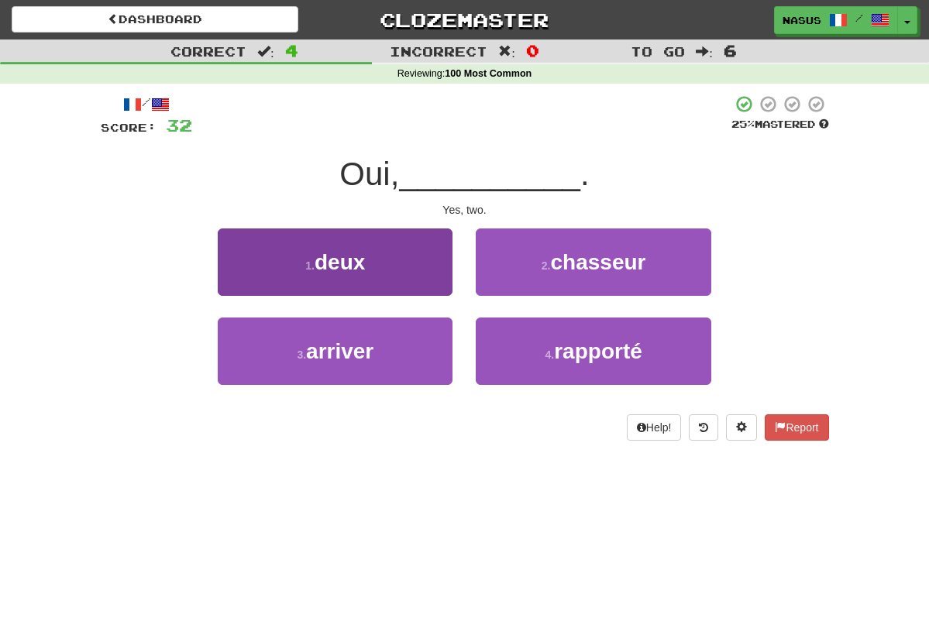
click at [430, 276] on button "1 . deux" at bounding box center [335, 262] width 235 height 67
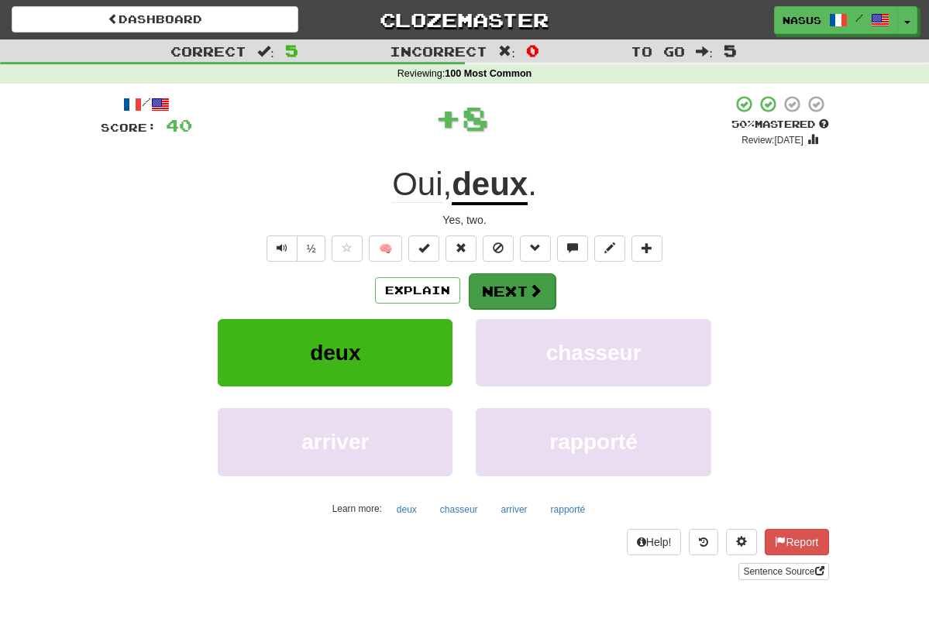
click at [498, 296] on button "Next" at bounding box center [512, 292] width 87 height 36
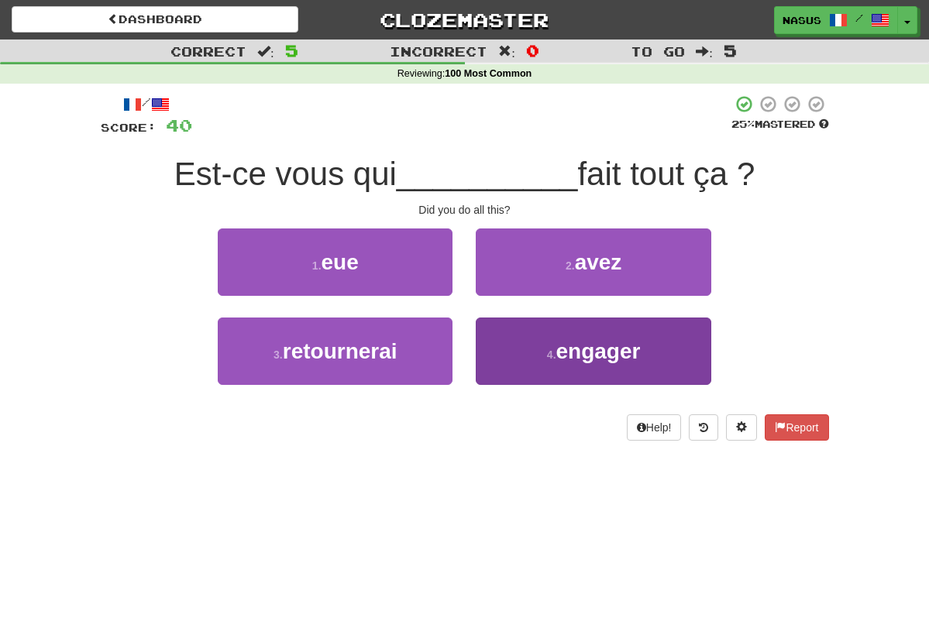
click at [565, 343] on span "engager" at bounding box center [598, 351] width 84 height 24
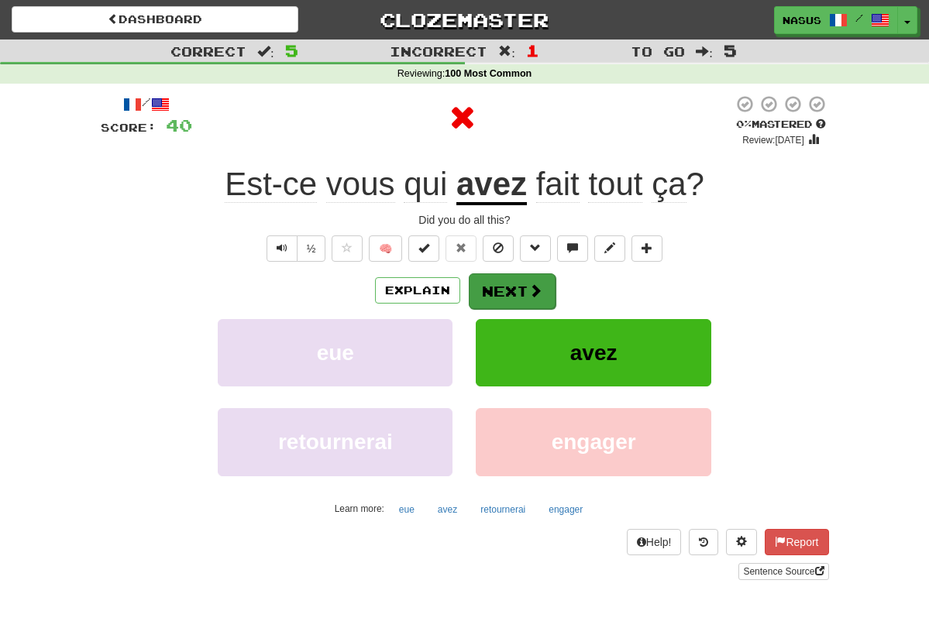
click at [518, 280] on button "Next" at bounding box center [512, 292] width 87 height 36
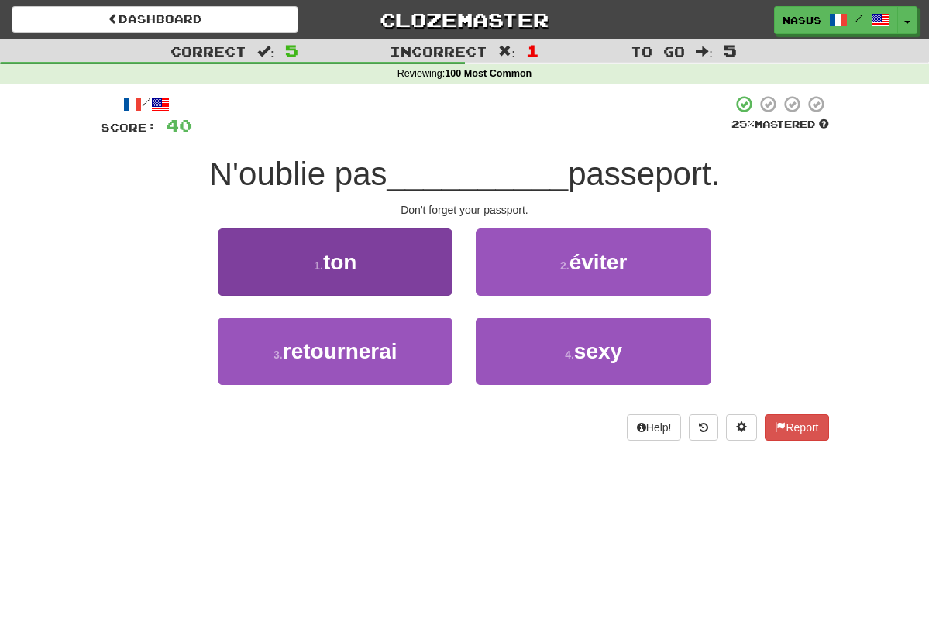
click at [340, 275] on button "1 . ton" at bounding box center [335, 262] width 235 height 67
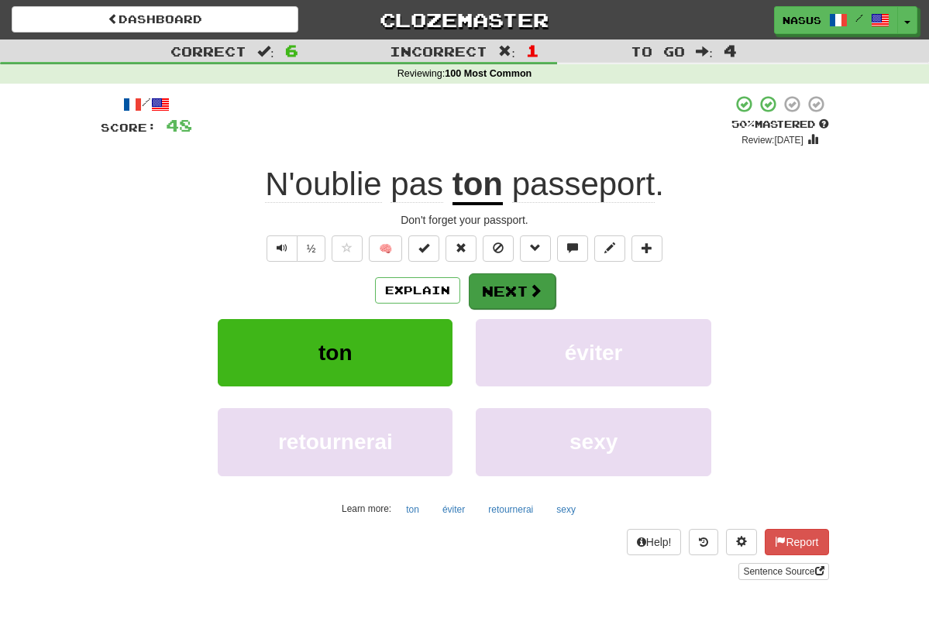
click at [518, 294] on button "Next" at bounding box center [512, 292] width 87 height 36
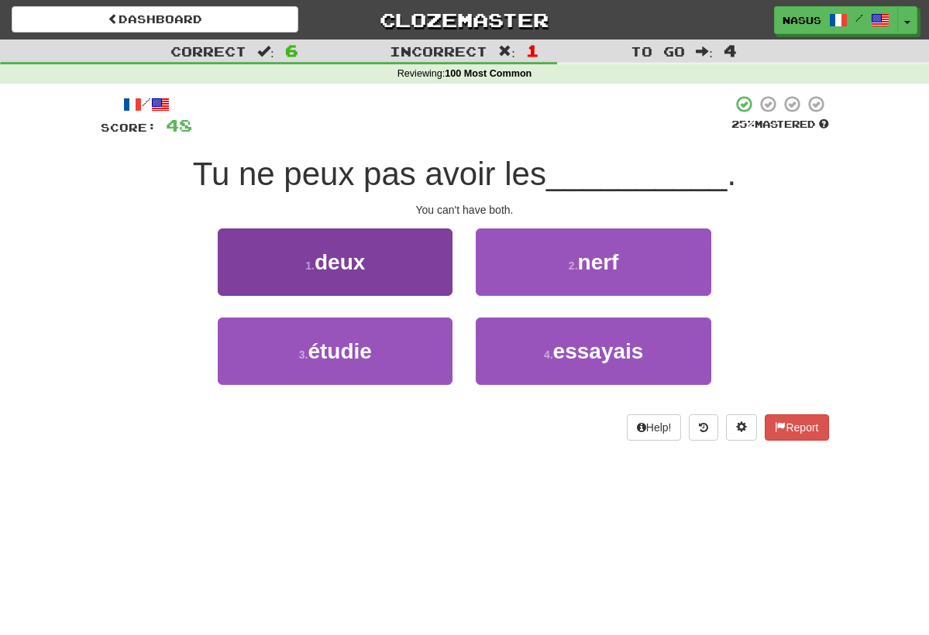
click at [369, 271] on button "1 . deux" at bounding box center [335, 262] width 235 height 67
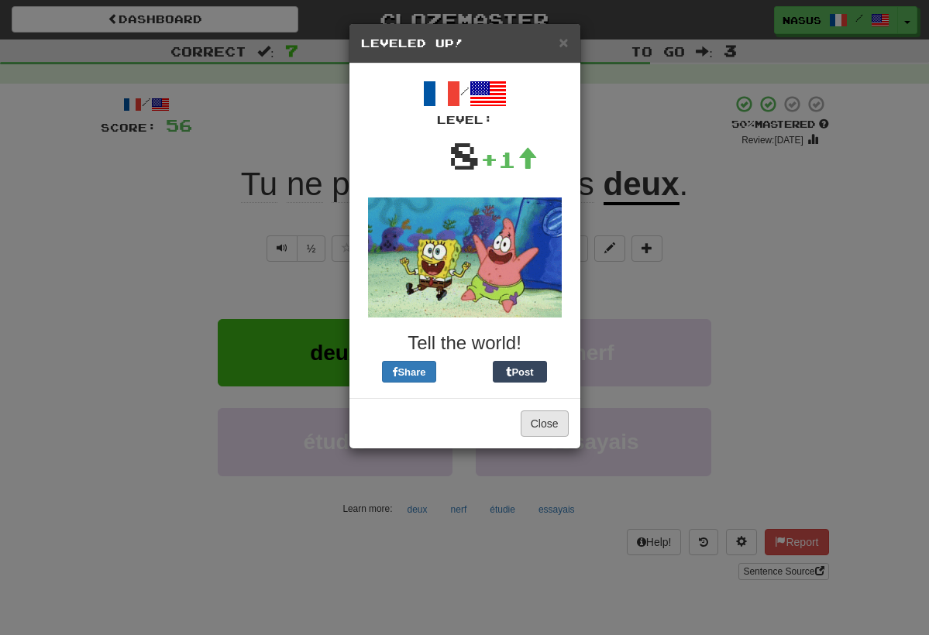
click at [549, 414] on button "Close" at bounding box center [545, 424] width 48 height 26
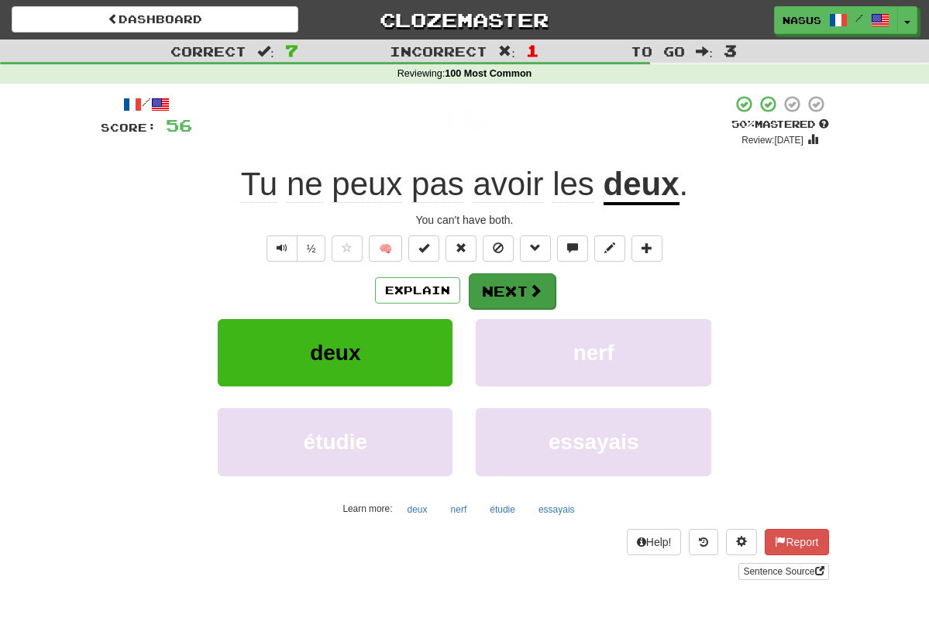
click at [523, 291] on button "Next" at bounding box center [512, 292] width 87 height 36
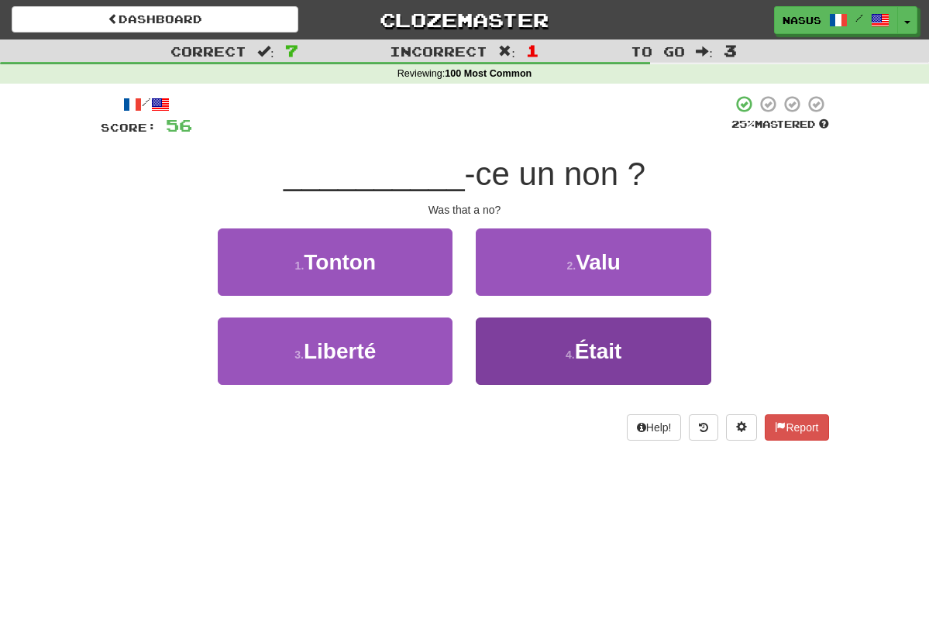
click at [554, 380] on button "4 . Était" at bounding box center [593, 351] width 235 height 67
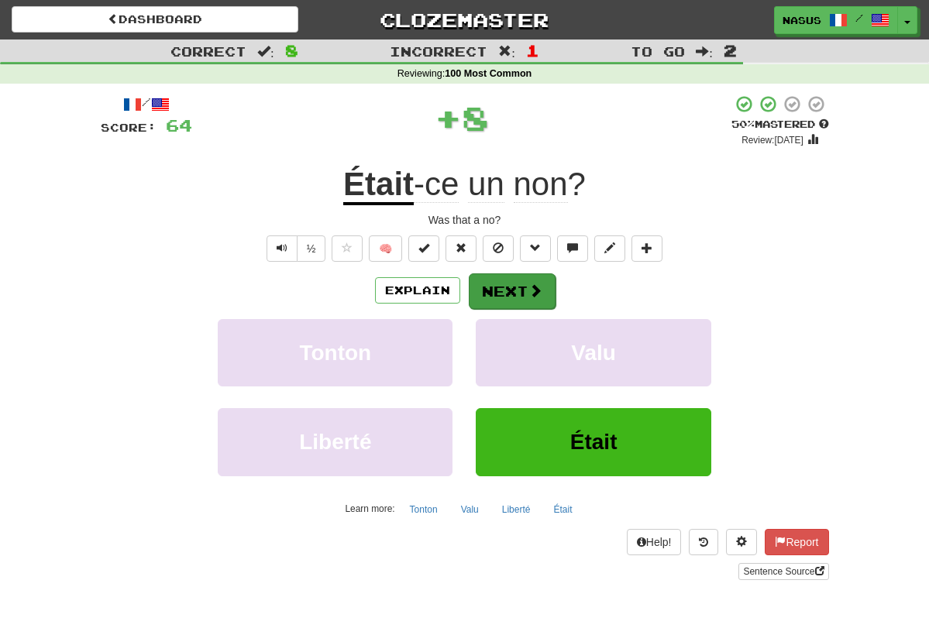
click at [509, 282] on button "Next" at bounding box center [512, 292] width 87 height 36
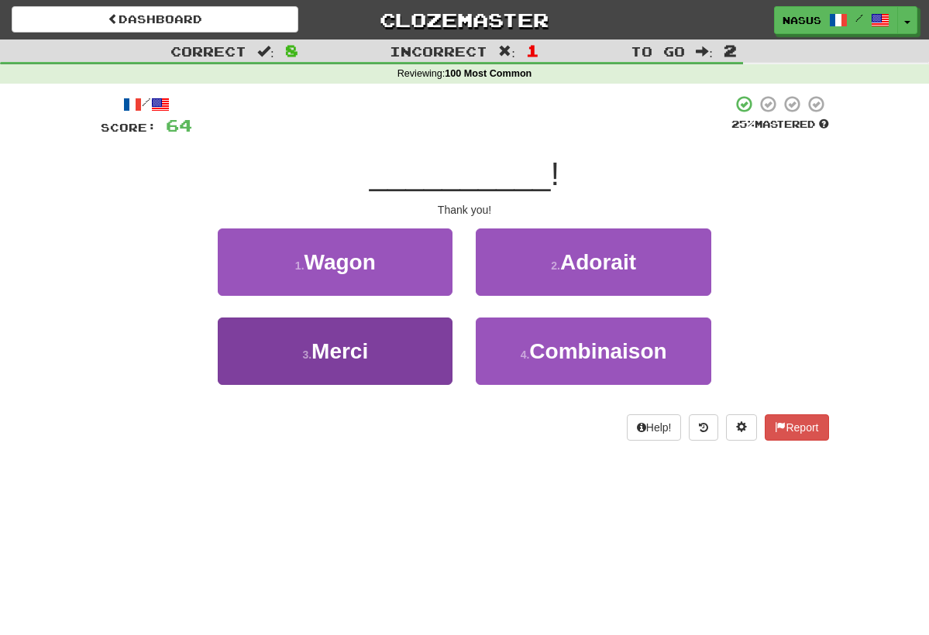
click at [390, 357] on button "3 . Merci" at bounding box center [335, 351] width 235 height 67
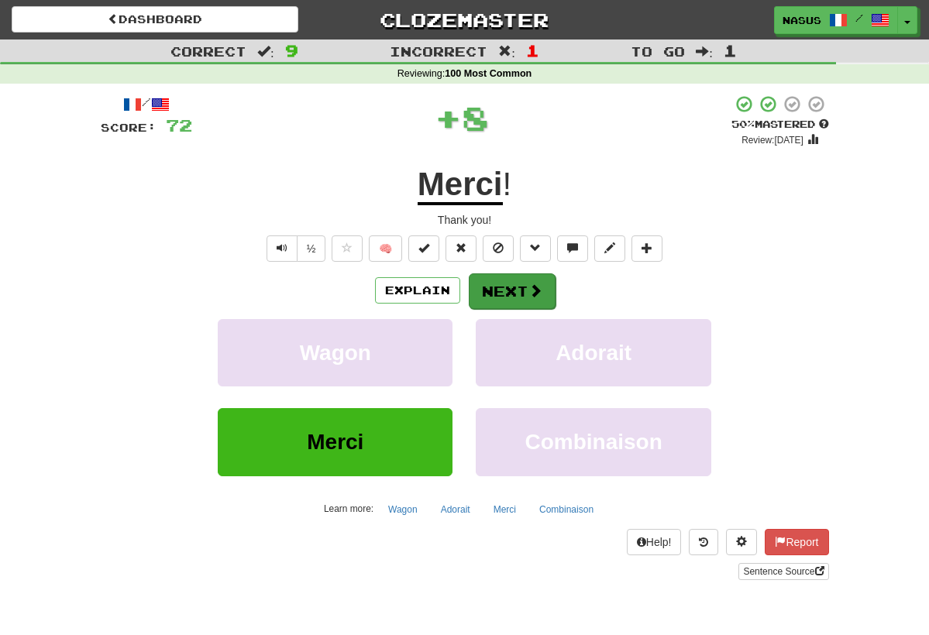
click at [509, 287] on button "Next" at bounding box center [512, 292] width 87 height 36
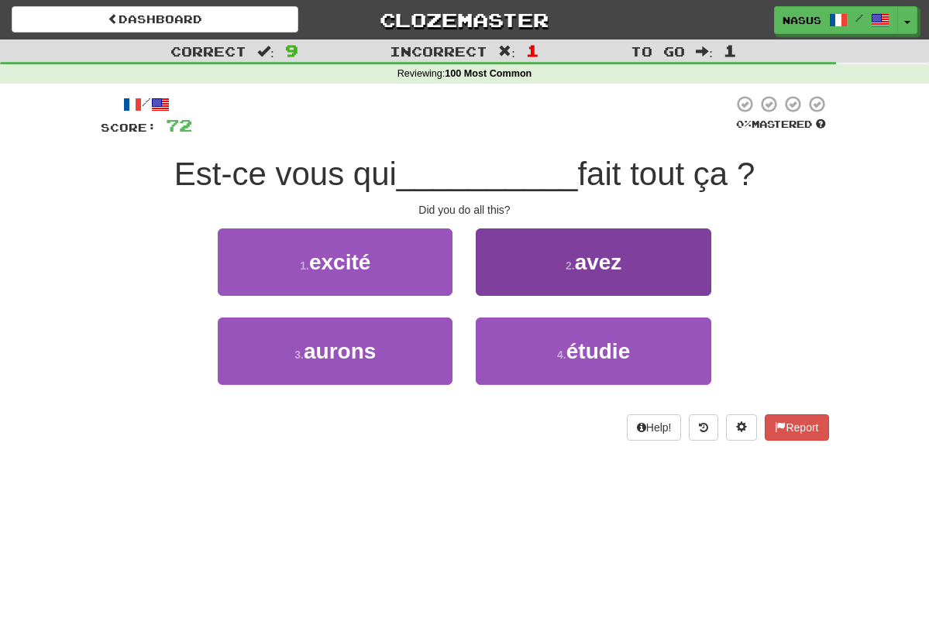
click at [585, 272] on span "avez" at bounding box center [598, 262] width 47 height 24
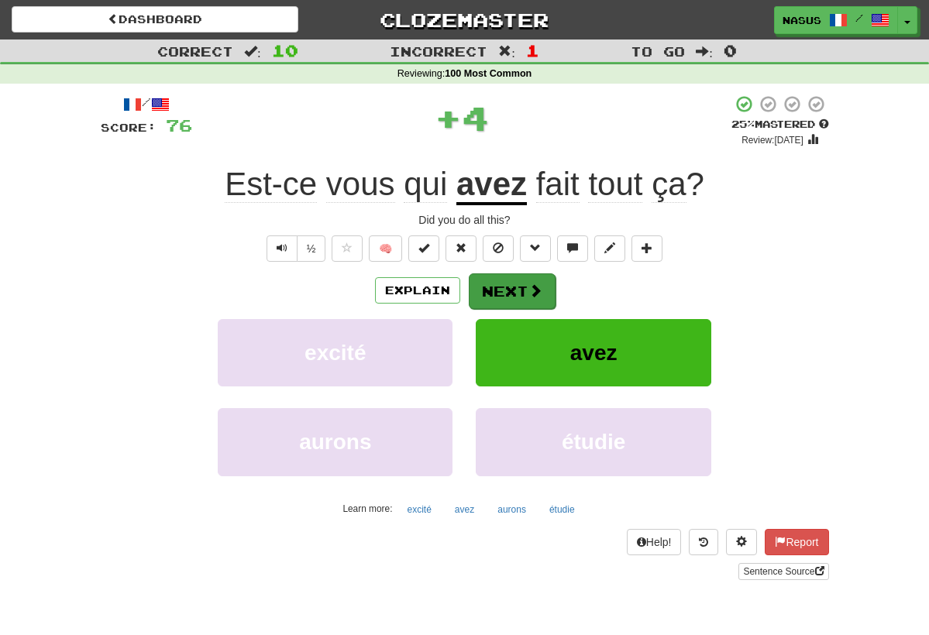
click at [506, 282] on button "Next" at bounding box center [512, 292] width 87 height 36
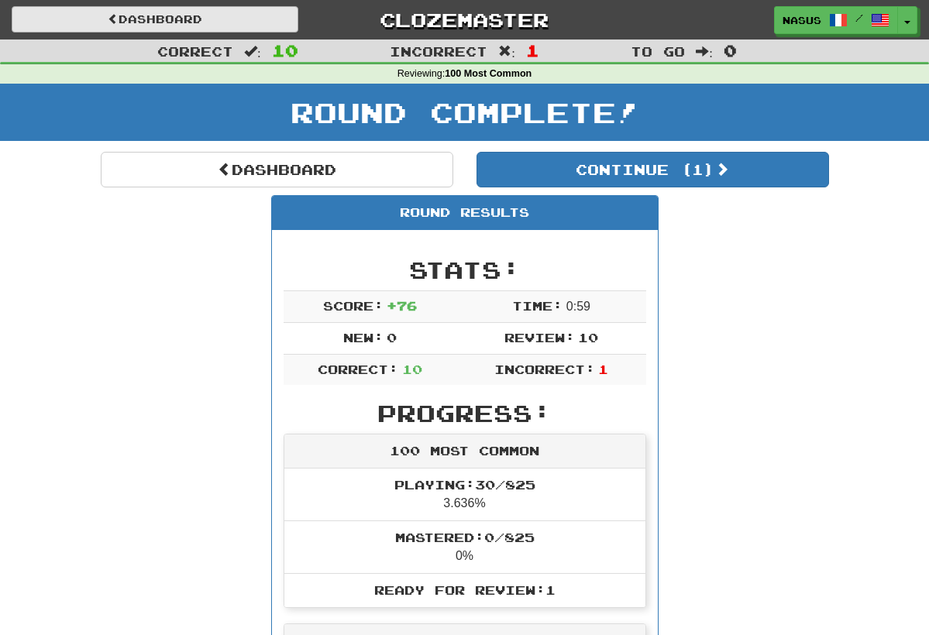
click at [154, 16] on link "Dashboard" at bounding box center [155, 19] width 287 height 26
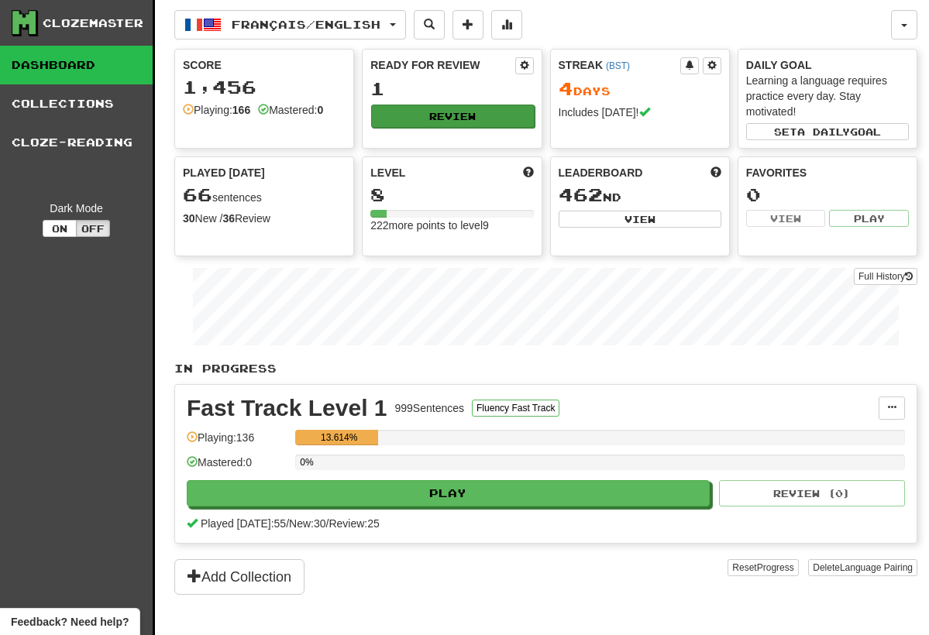
click at [494, 112] on button "Review" at bounding box center [452, 116] width 163 height 23
select select "**"
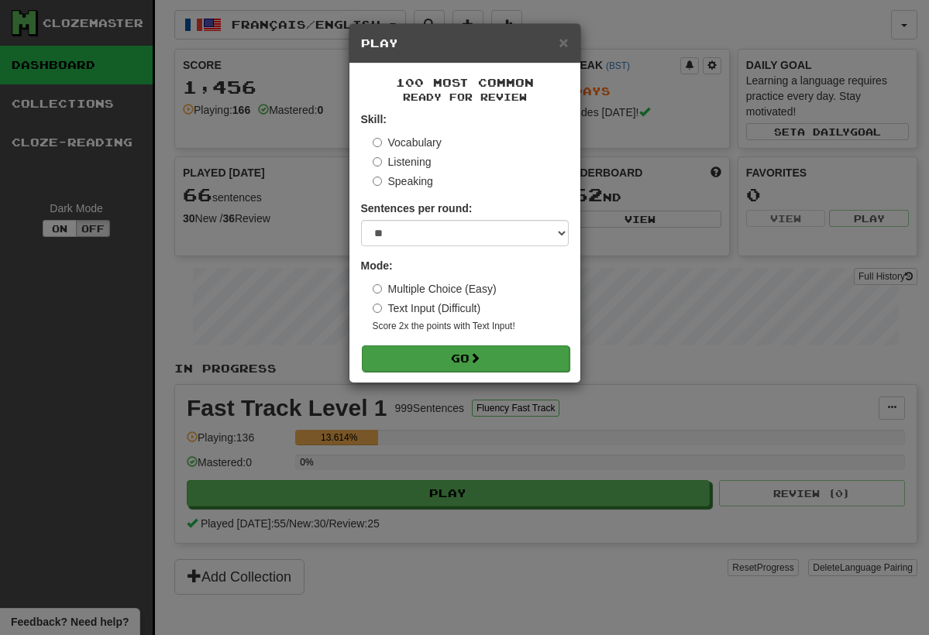
click at [502, 356] on button "Go" at bounding box center [466, 359] width 208 height 26
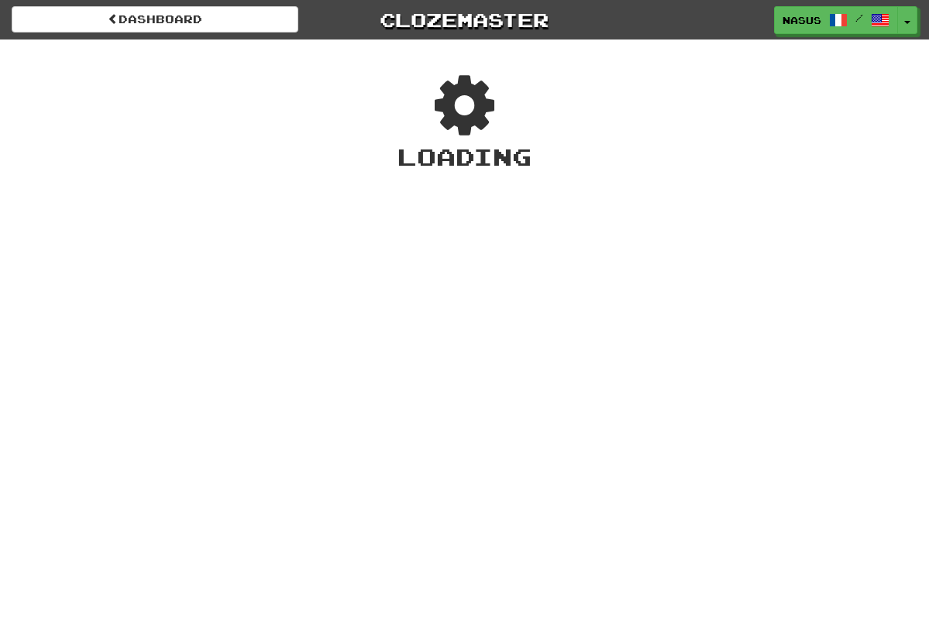
click at [502, 356] on div "Dashboard Clozemaster Nasus / Toggle Dropdown Dashboard Leaderboard Activity Fe…" at bounding box center [464, 317] width 929 height 635
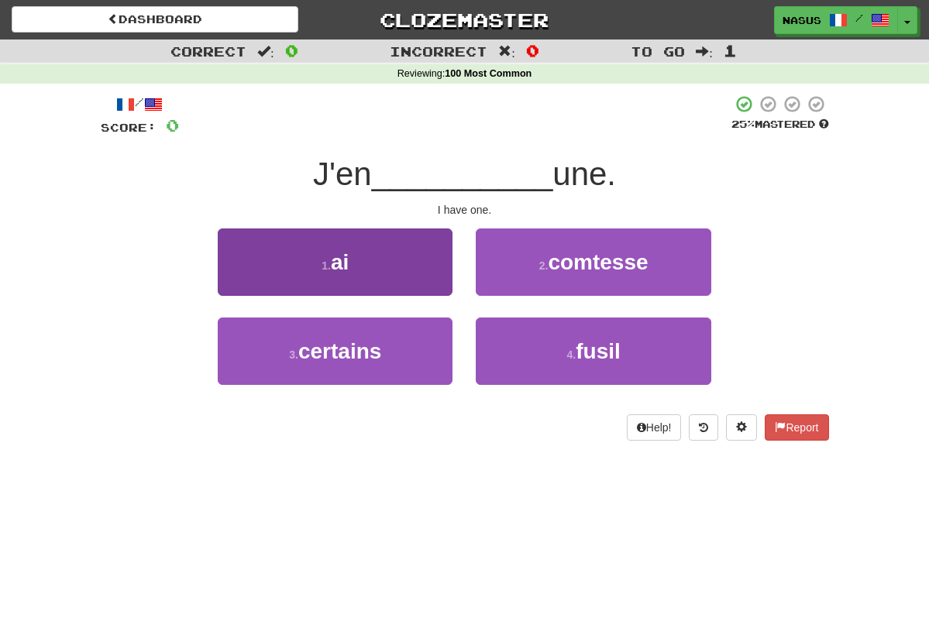
click at [422, 288] on button "1 . ai" at bounding box center [335, 262] width 235 height 67
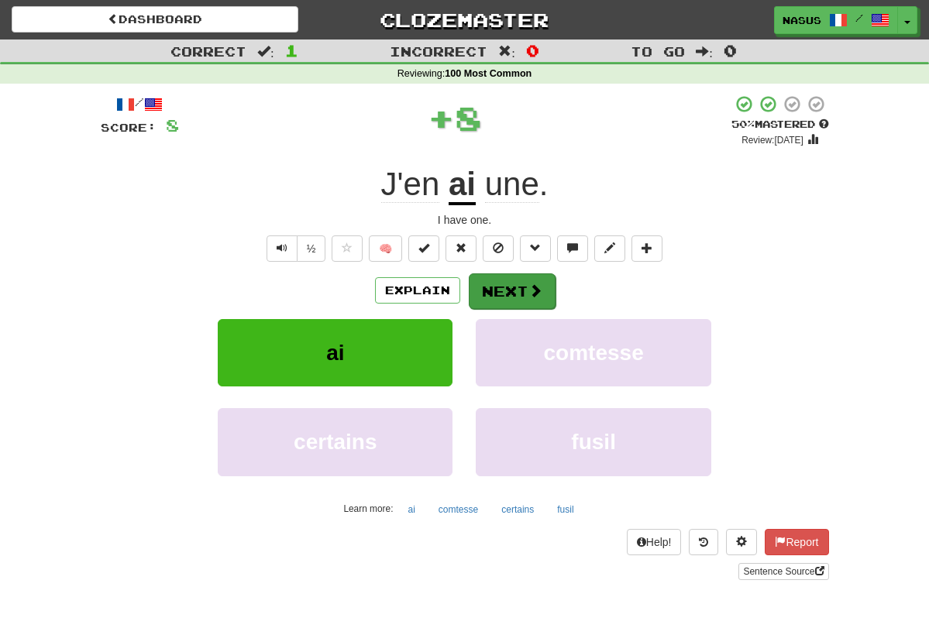
click at [506, 283] on button "Next" at bounding box center [512, 292] width 87 height 36
